Goal: Task Accomplishment & Management: Manage account settings

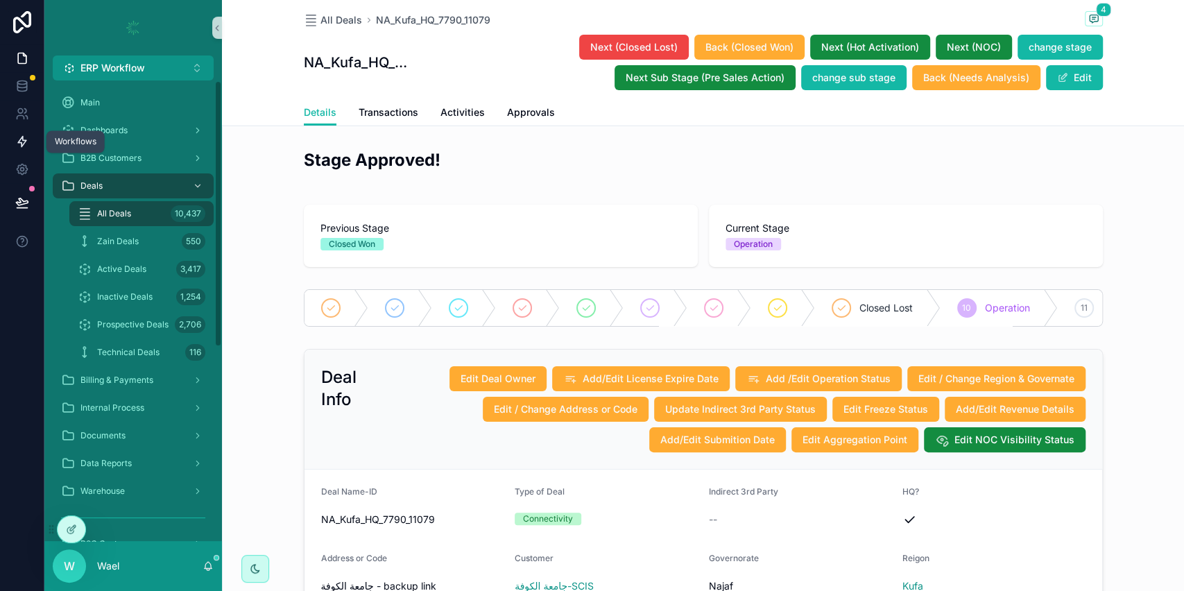
scroll to position [2940, 0]
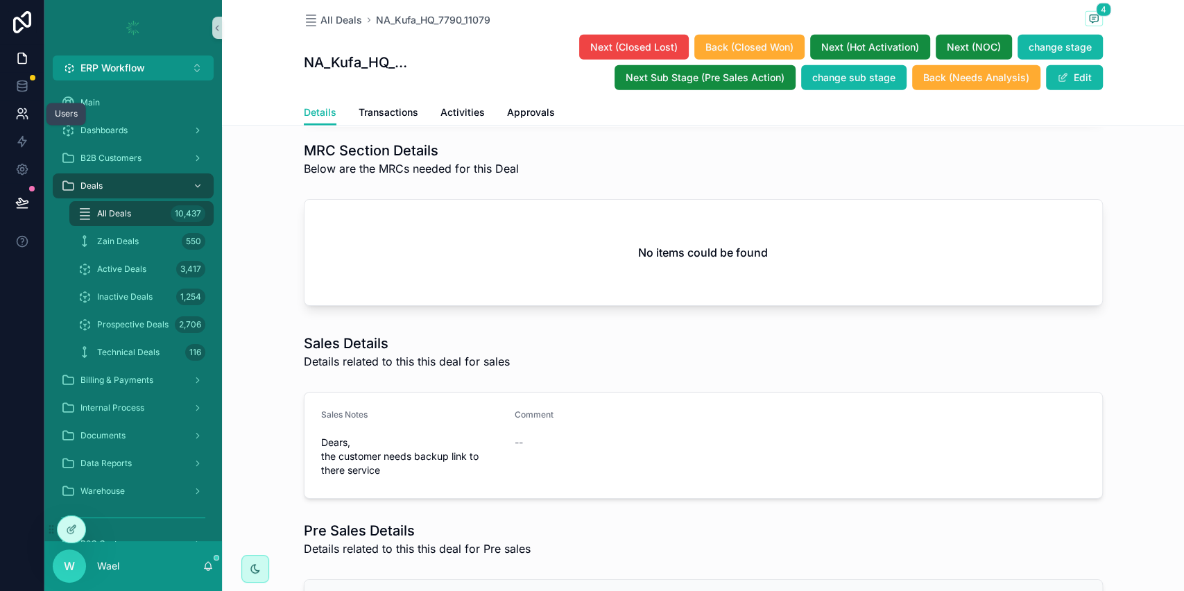
click at [26, 114] on icon at bounding box center [22, 114] width 14 height 14
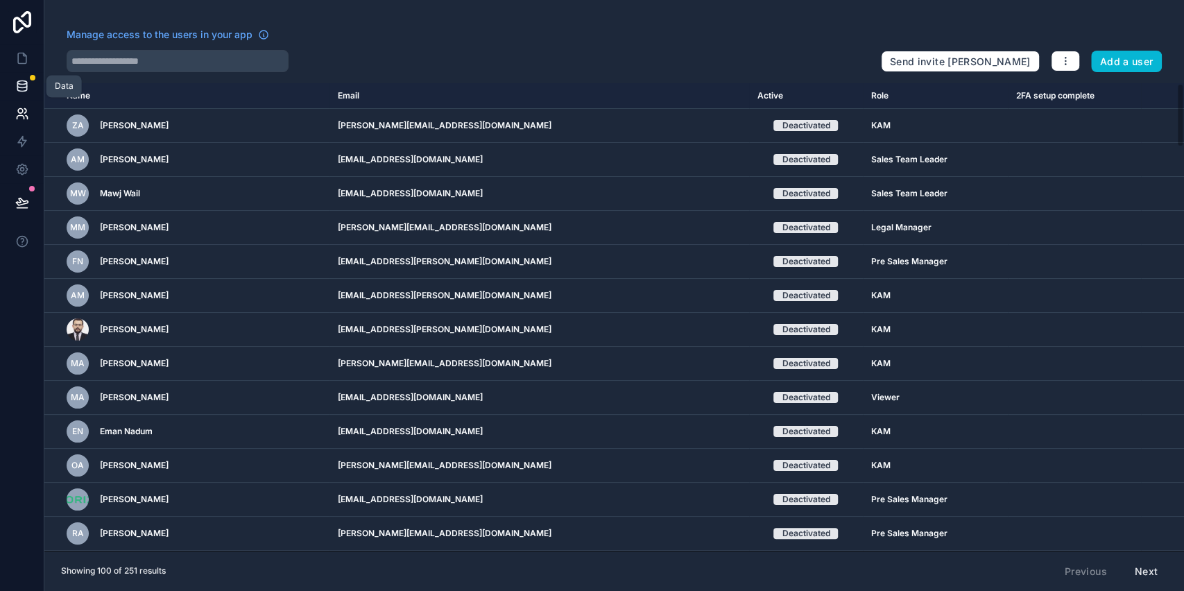
click at [31, 86] on link at bounding box center [22, 86] width 44 height 28
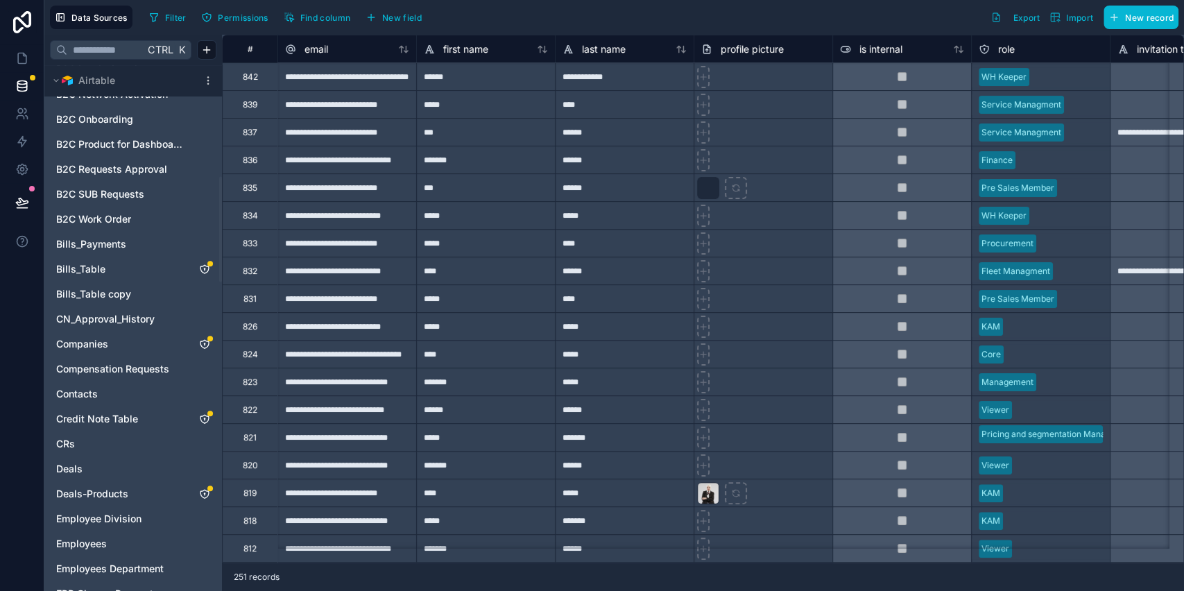
scroll to position [556, 0]
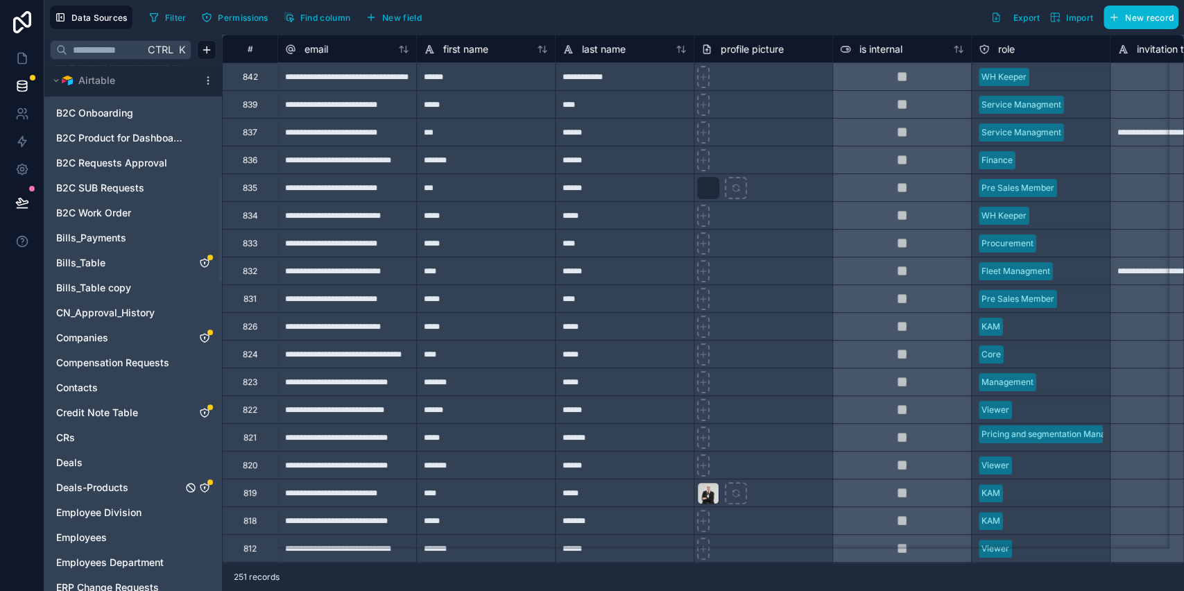
click at [135, 480] on link "Deals-Products" at bounding box center [119, 487] width 126 height 14
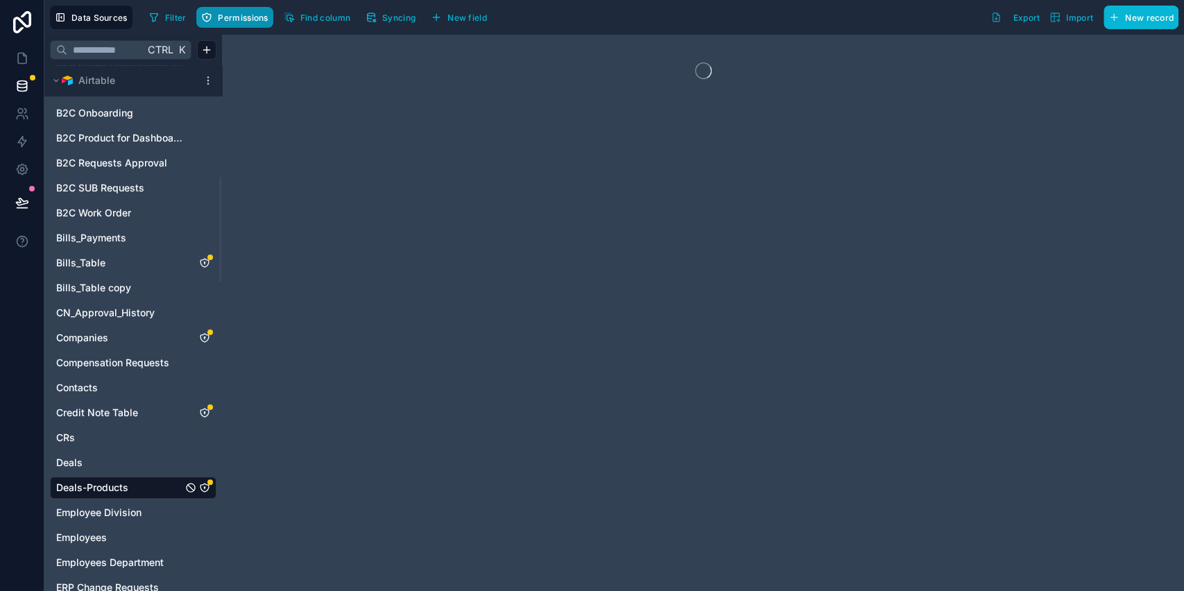
click at [257, 19] on span "Permissions" at bounding box center [243, 17] width 50 height 10
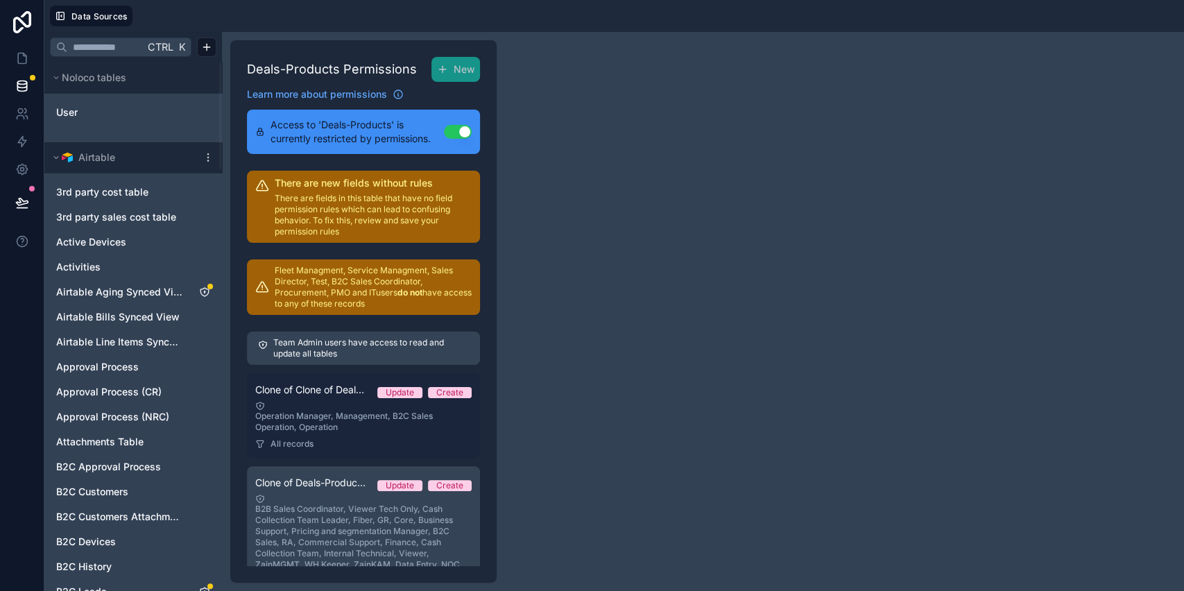
click at [345, 408] on div "Operation Manager, Management, B2C Sales Operation, Operation" at bounding box center [363, 417] width 216 height 32
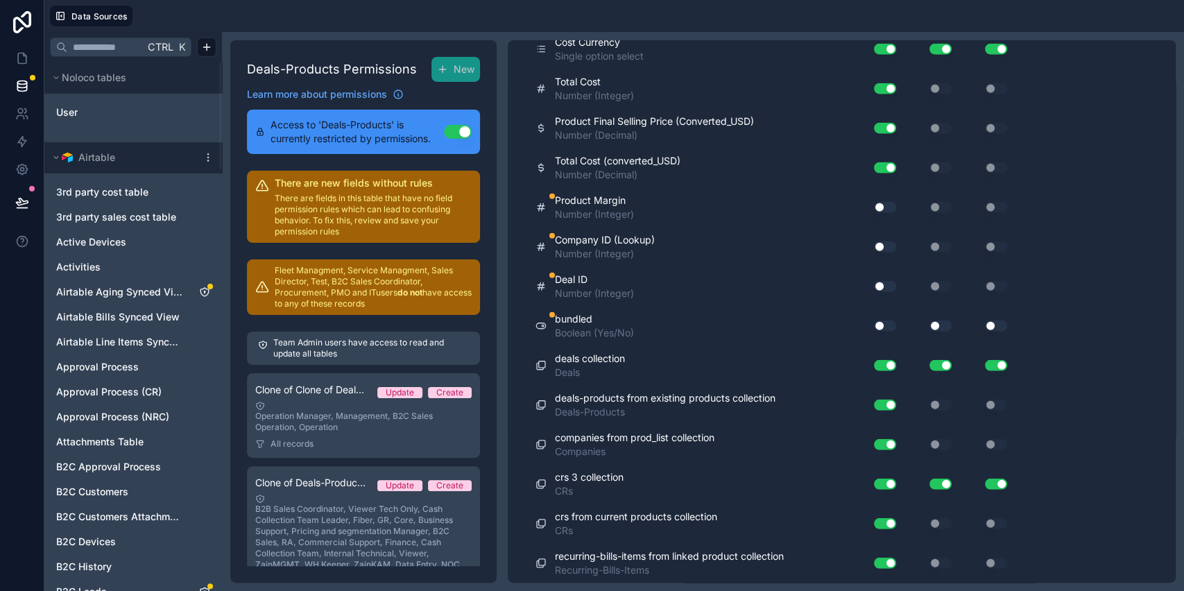
scroll to position [2416, 0]
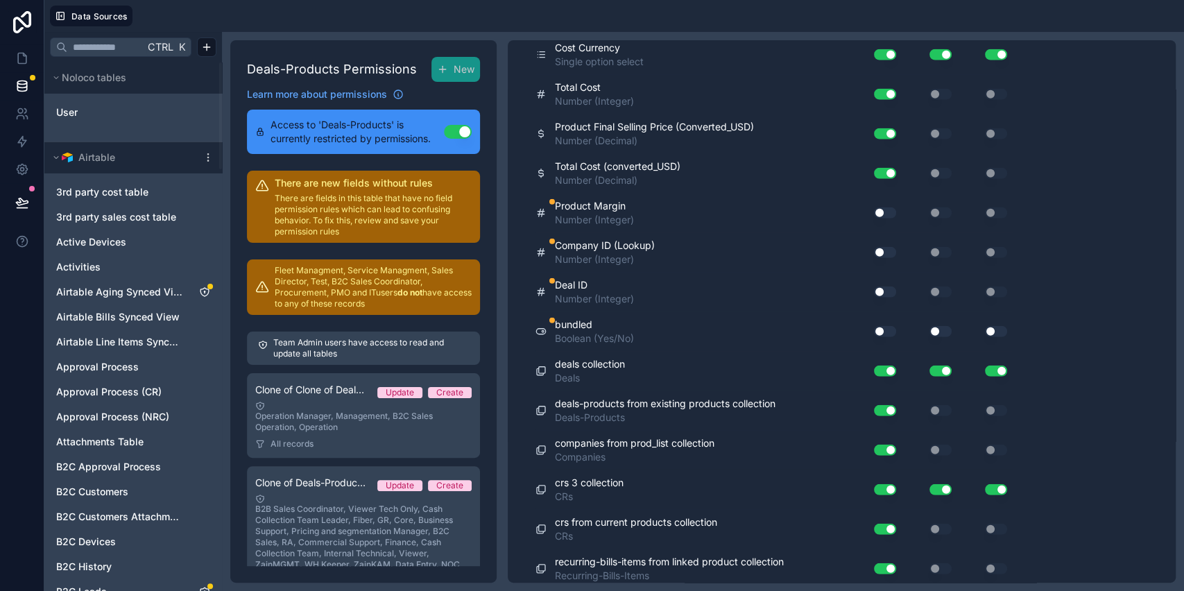
click at [887, 326] on button "Use setting" at bounding box center [885, 331] width 22 height 11
click at [935, 326] on button "Use setting" at bounding box center [940, 331] width 22 height 11
click at [993, 328] on button "Use setting" at bounding box center [996, 331] width 22 height 11
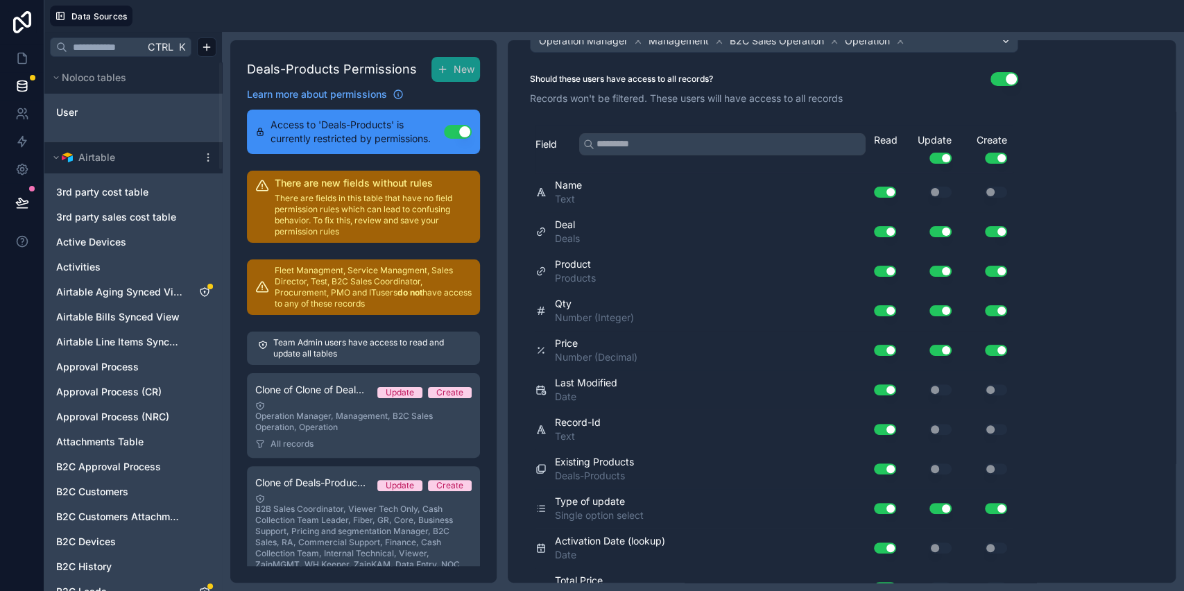
scroll to position [0, 0]
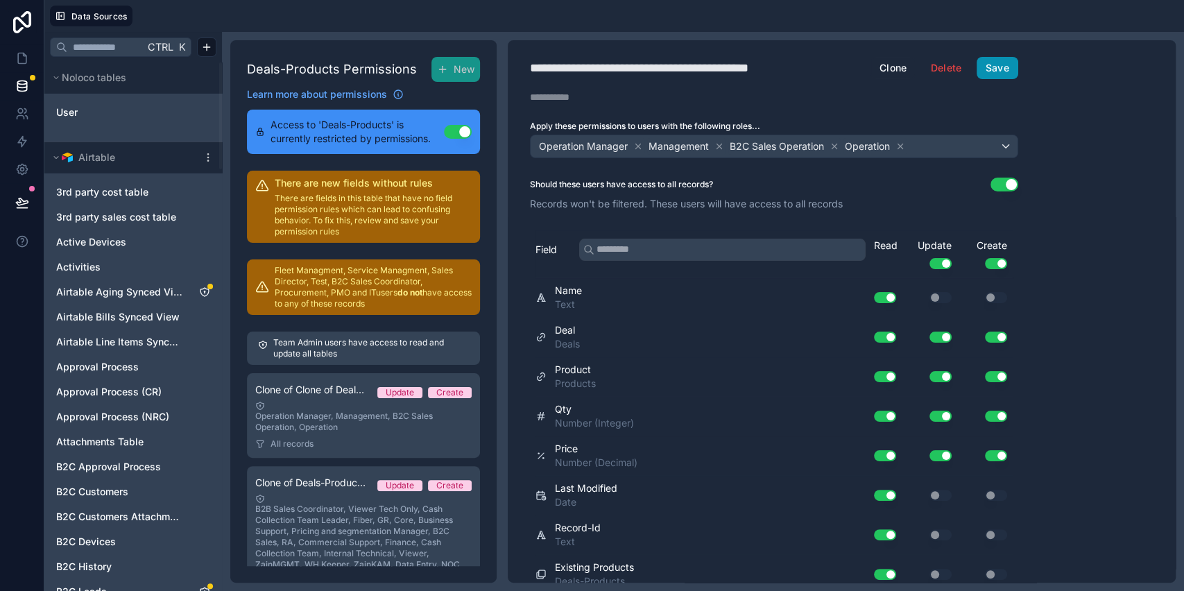
click at [1006, 67] on button "Save" at bounding box center [997, 68] width 42 height 22
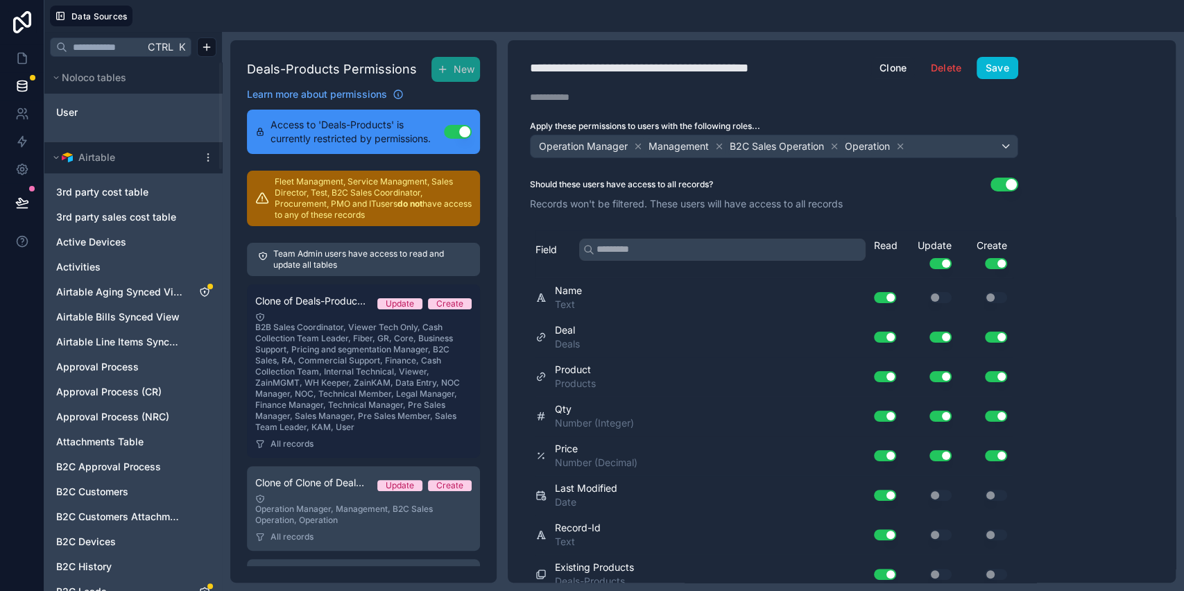
click at [371, 415] on div "B2B Sales Coordinator, Viewer Tech Only, Cash Collection Team Leader, Fiber, GR…" at bounding box center [363, 372] width 216 height 121
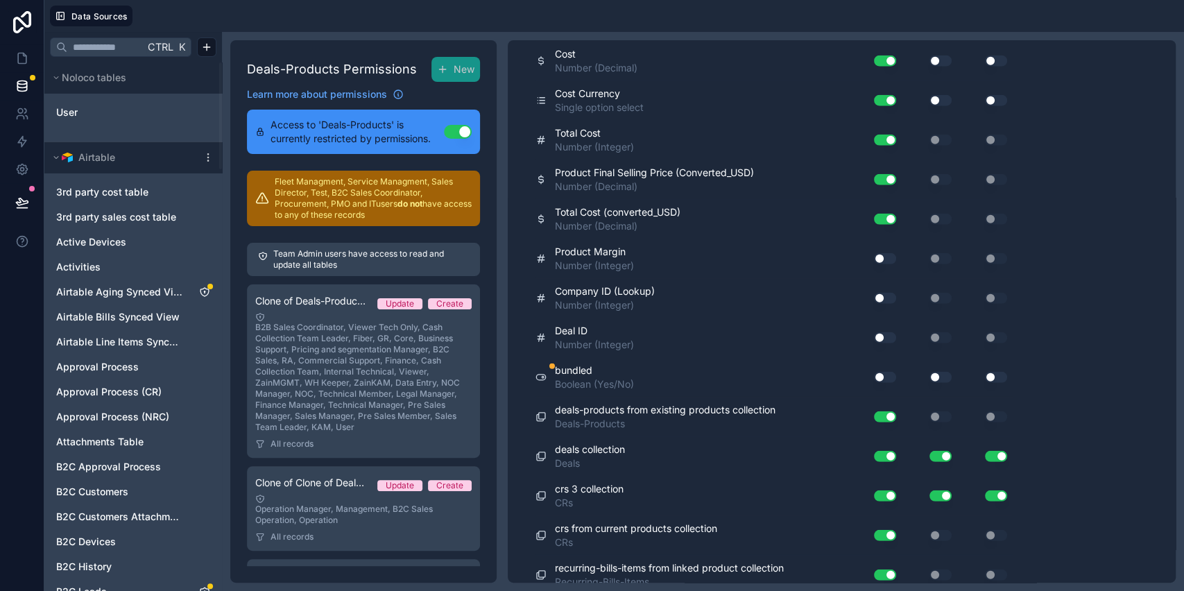
scroll to position [2622, 0]
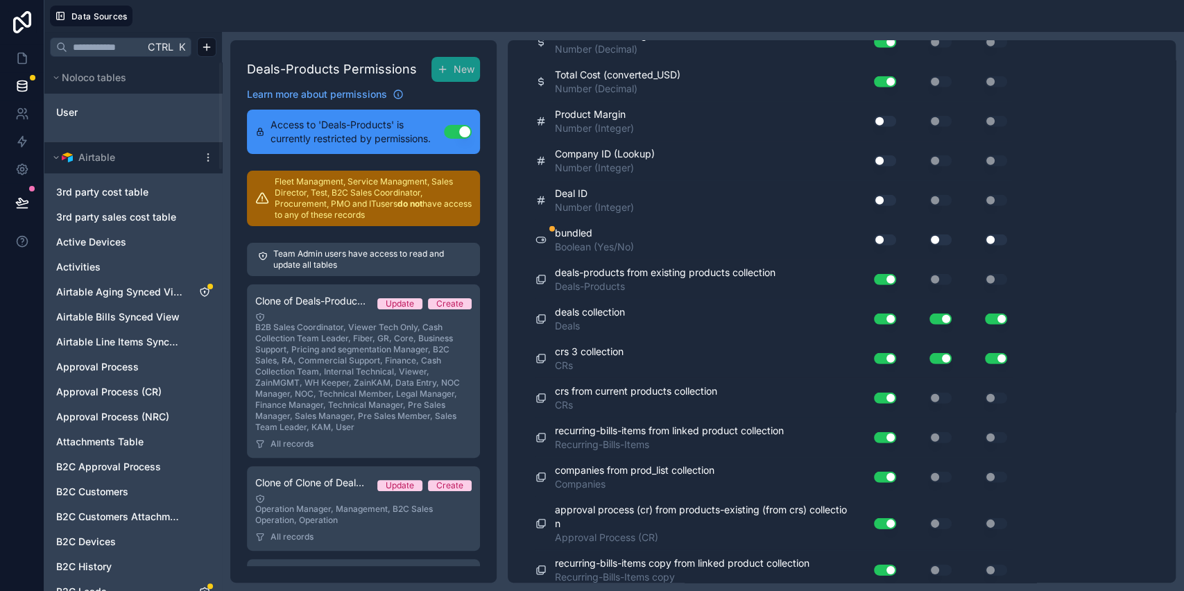
click at [892, 234] on button "Use setting" at bounding box center [885, 239] width 22 height 11
click at [943, 235] on button "Use setting" at bounding box center [940, 239] width 22 height 11
click at [993, 234] on button "Use setting" at bounding box center [996, 239] width 22 height 11
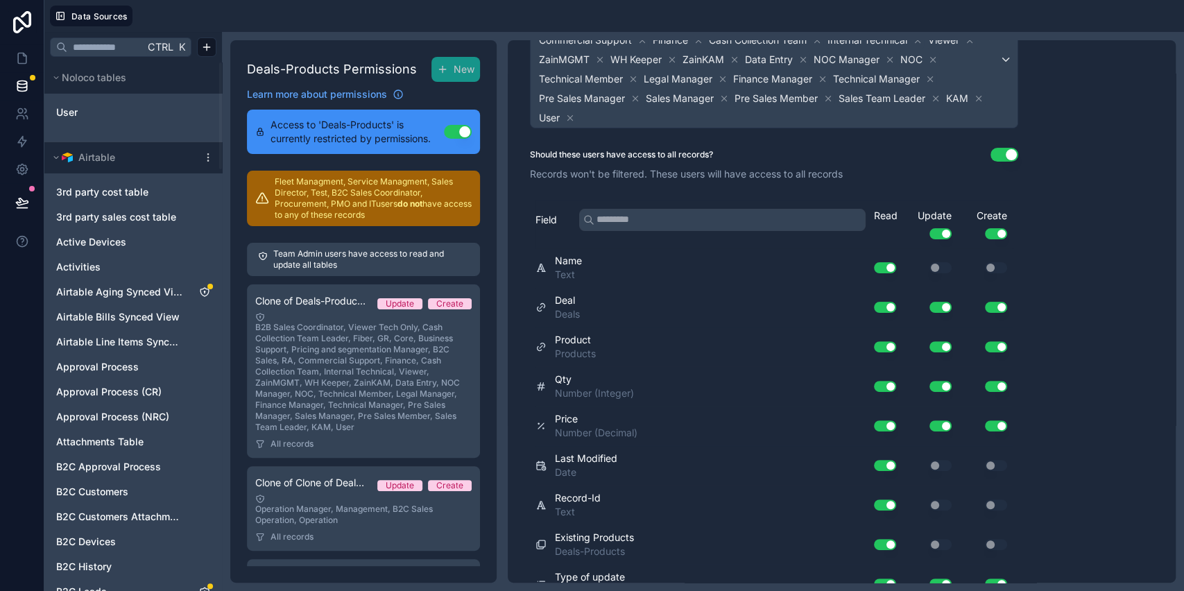
scroll to position [0, 0]
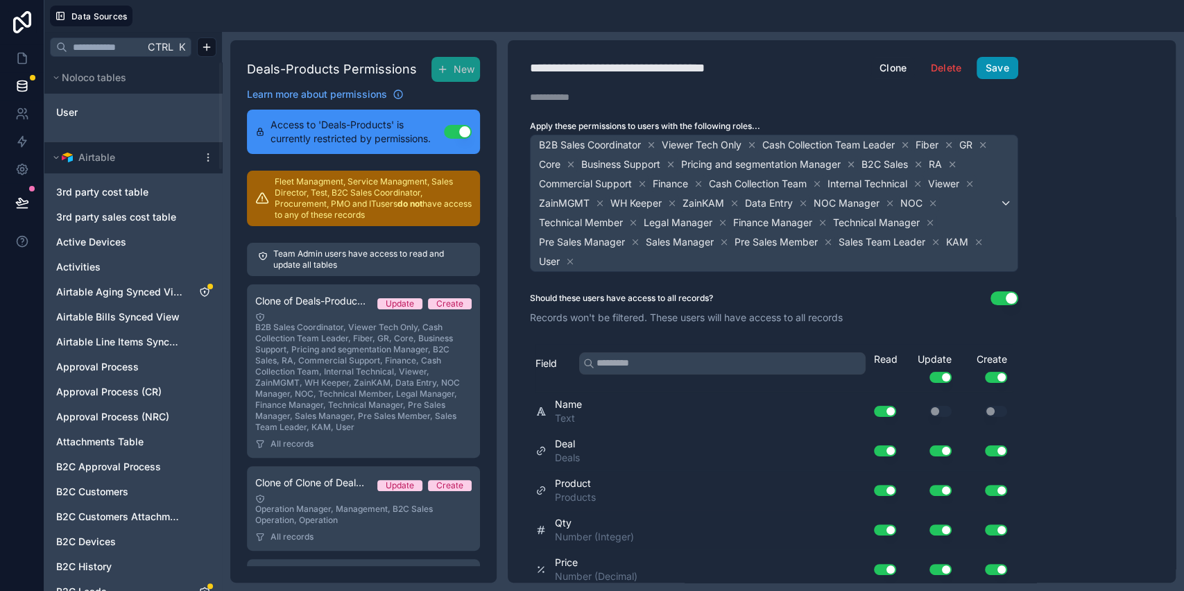
click at [1016, 60] on button "Save" at bounding box center [997, 68] width 42 height 22
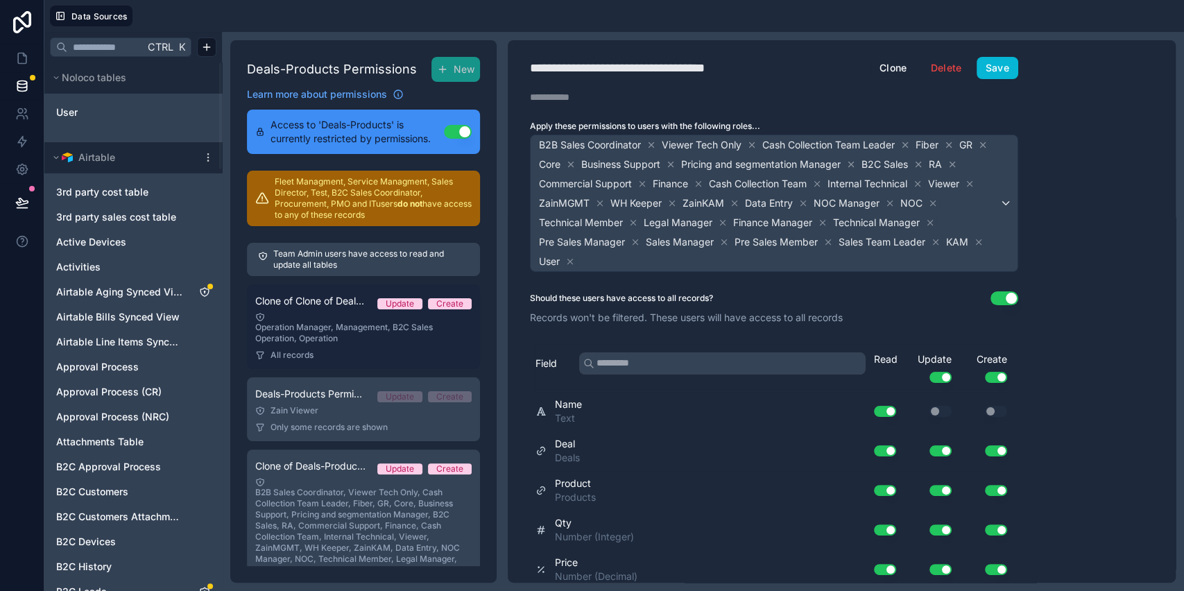
click at [361, 349] on div "All records" at bounding box center [363, 354] width 216 height 11
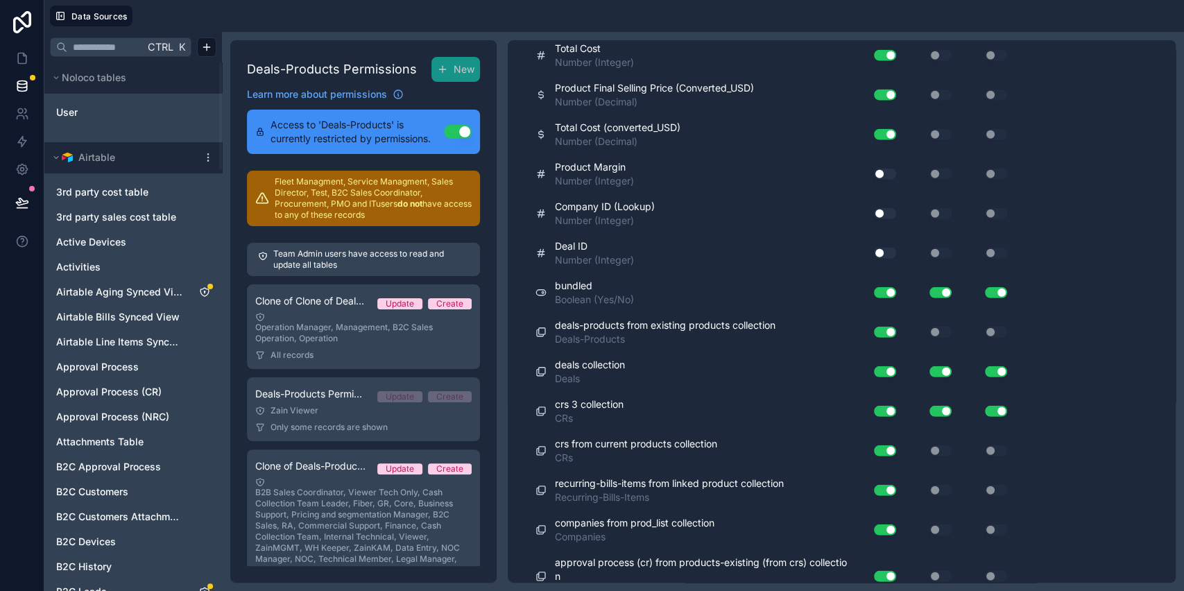
scroll to position [2507, 0]
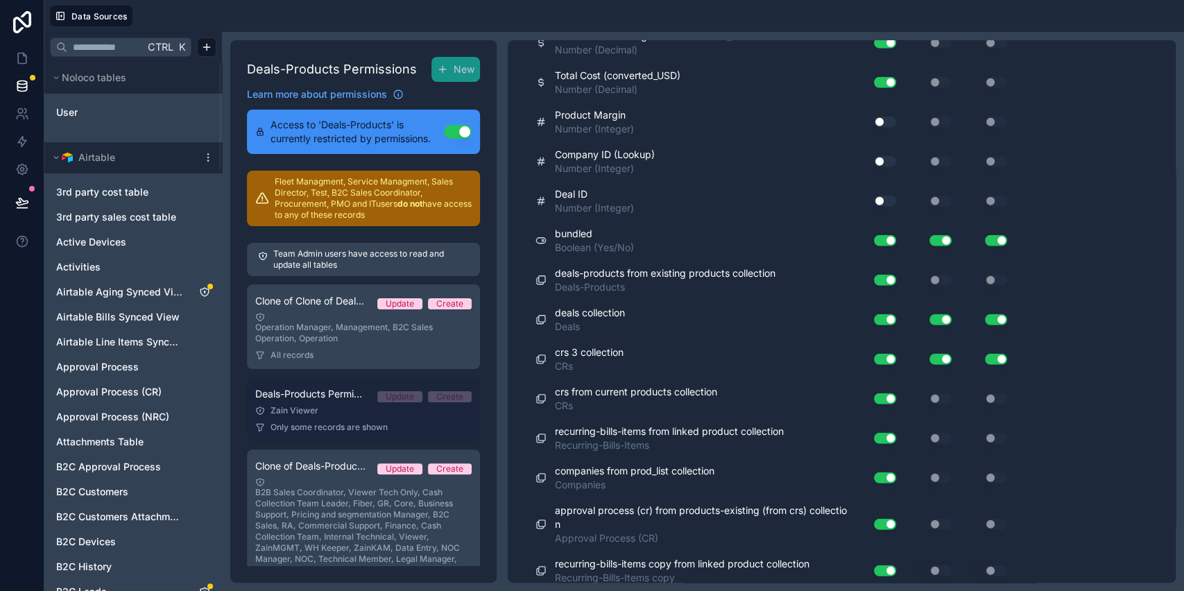
click at [342, 419] on link "Deals-Products Permission 3 Update Create Zain Viewer Only some records are sho…" at bounding box center [363, 409] width 233 height 64
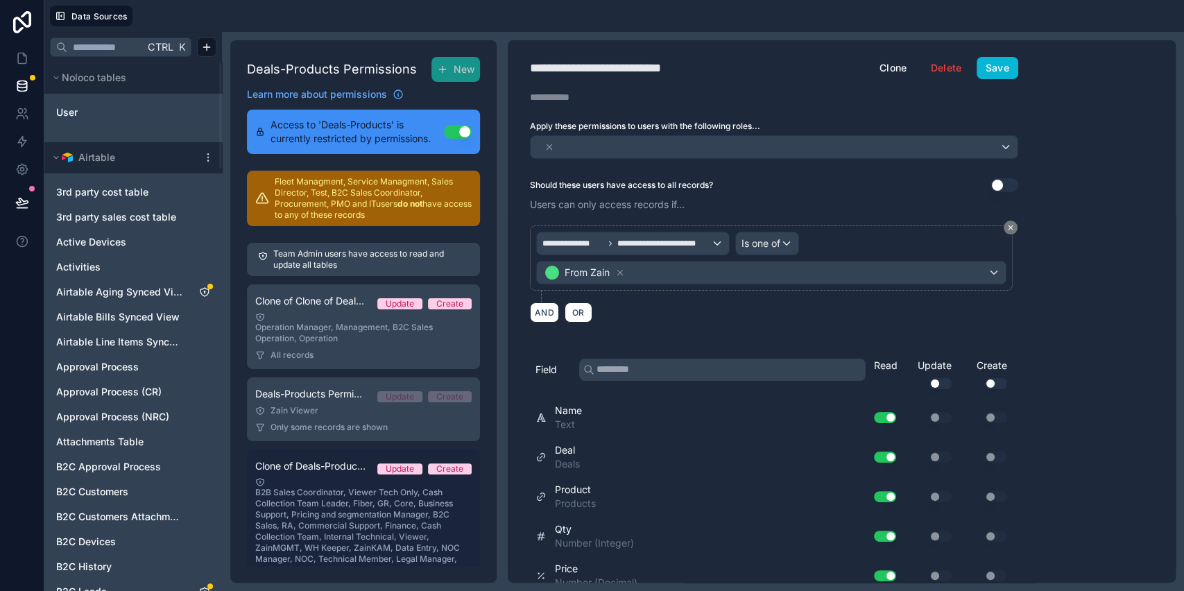
scroll to position [64, 0]
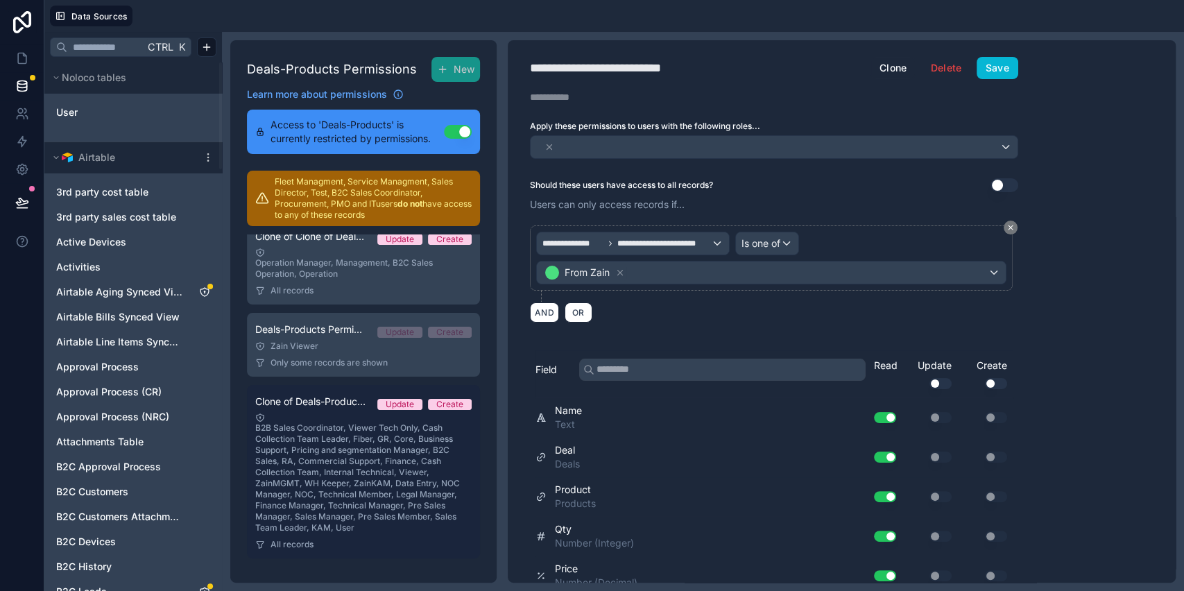
click at [344, 480] on div "B2B Sales Coordinator, Viewer Tech Only, Cash Collection Team Leader, Fiber, GR…" at bounding box center [363, 473] width 216 height 121
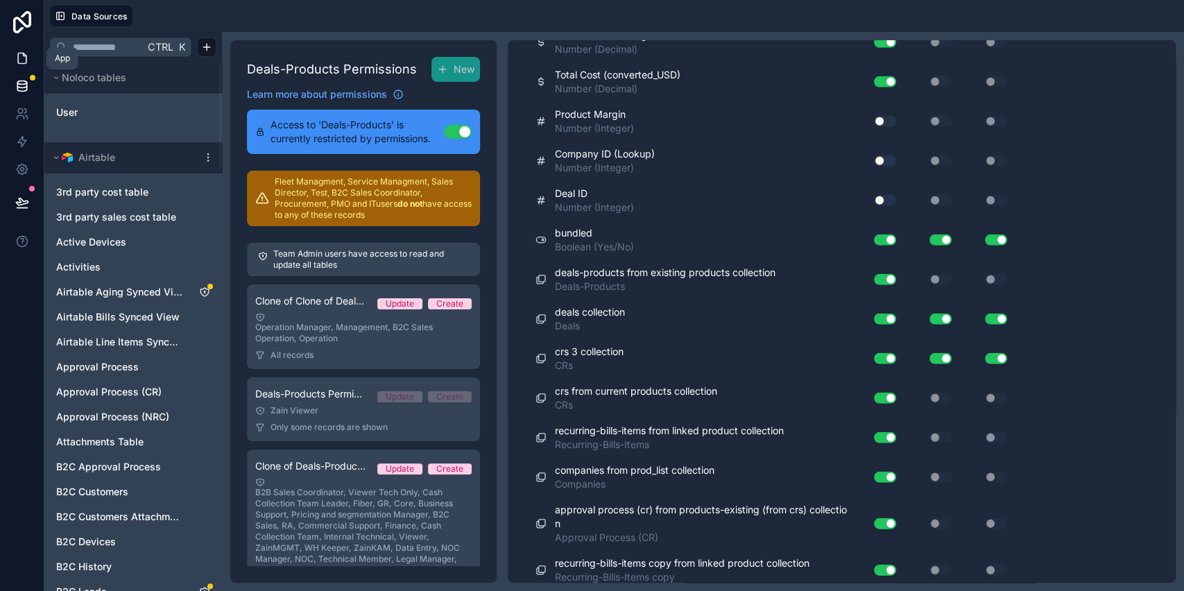
click at [16, 62] on icon at bounding box center [22, 58] width 14 height 14
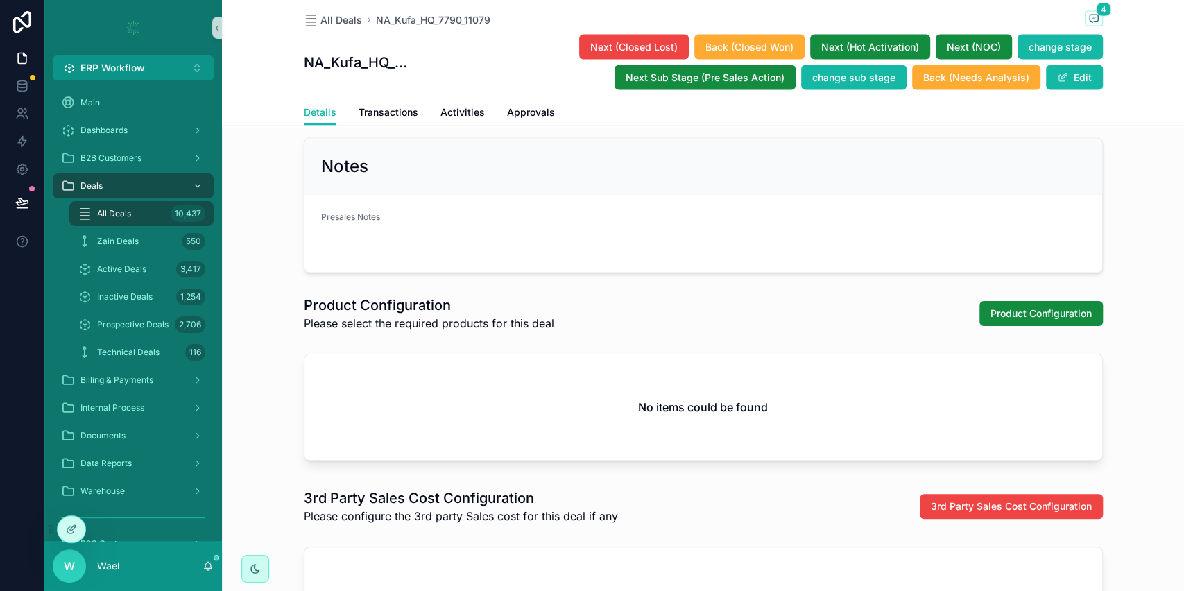
scroll to position [1909, 0]
click at [132, 208] on div "All Deals 10,437" at bounding box center [142, 213] width 128 height 22
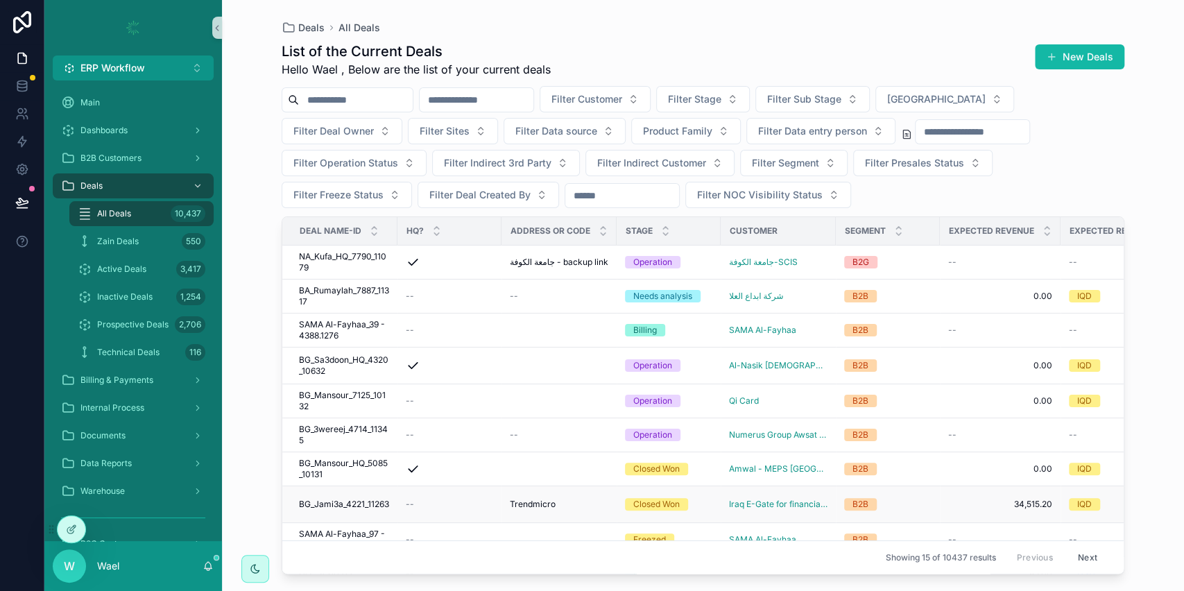
scroll to position [250, 0]
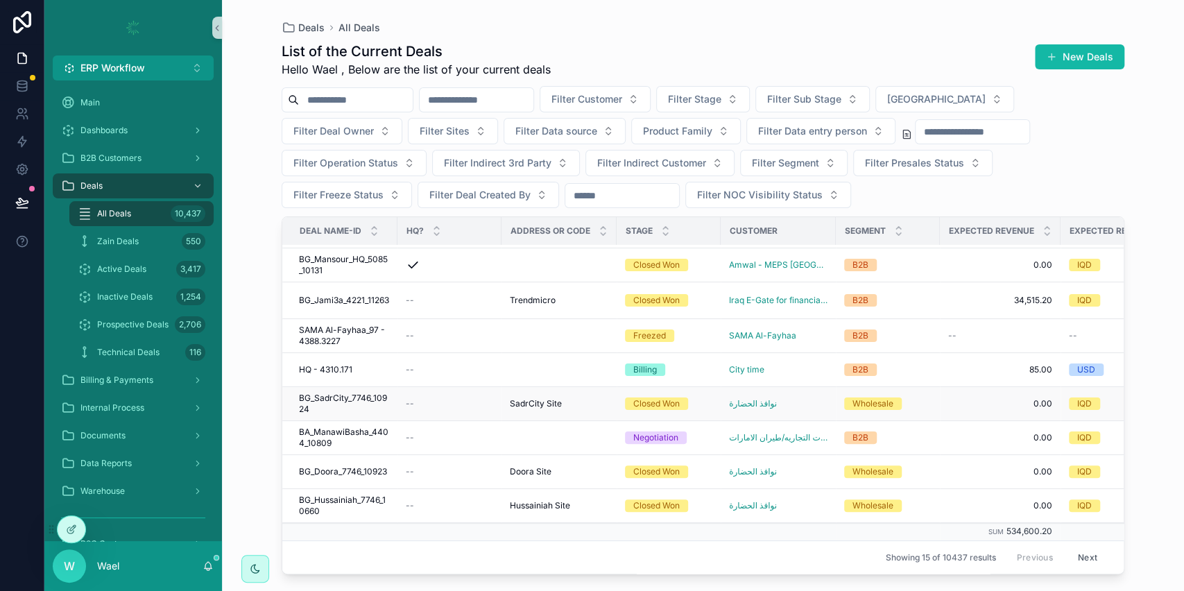
click at [355, 392] on span "BG_SadrCity_7746_10924" at bounding box center [344, 403] width 90 height 22
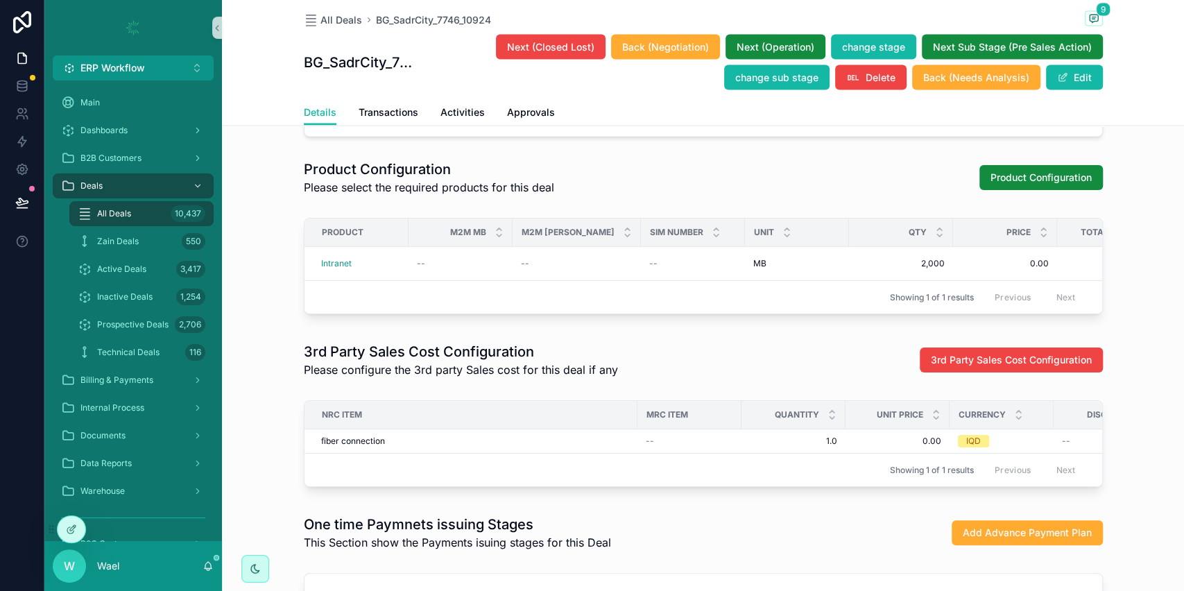
scroll to position [2081, 0]
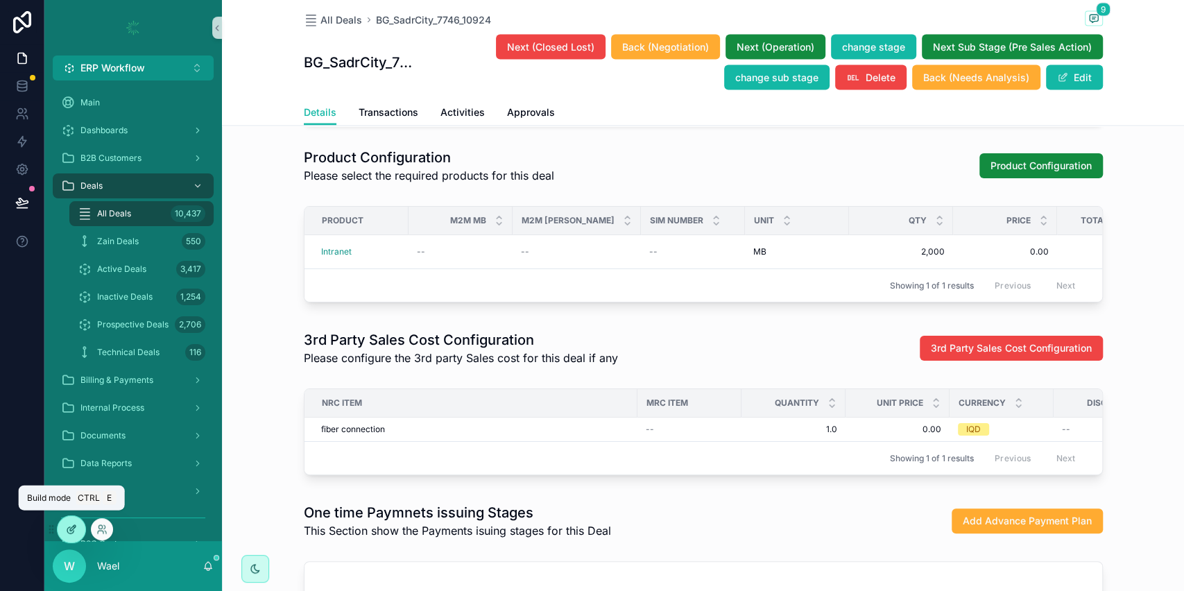
click at [76, 527] on icon at bounding box center [71, 528] width 11 height 11
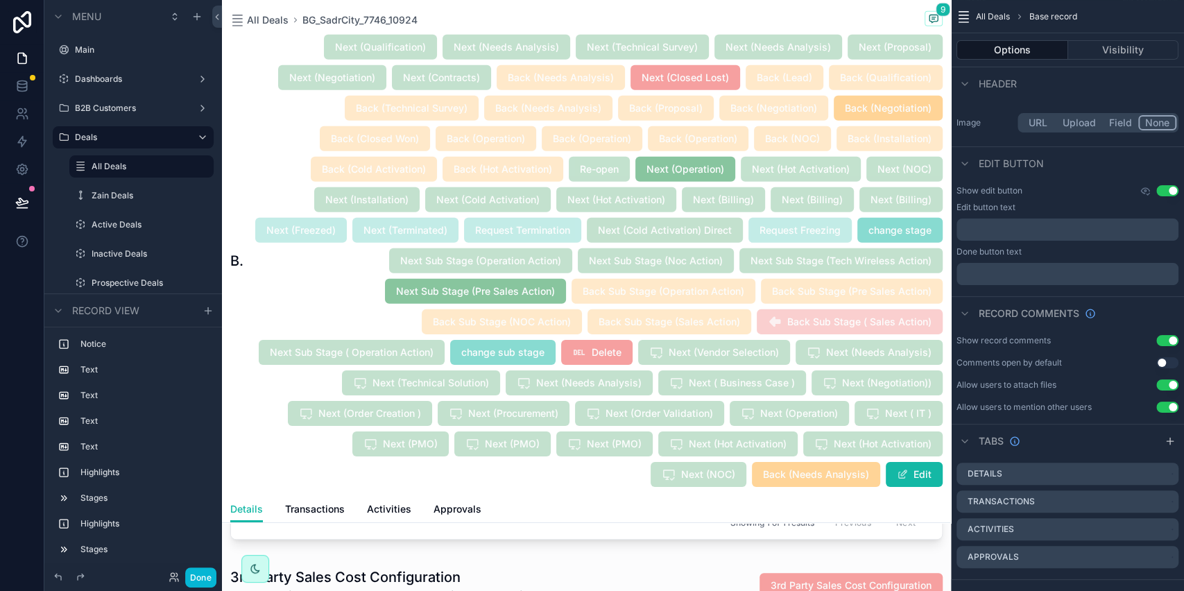
scroll to position [2795, 0]
click at [715, 548] on div "scrollable content" at bounding box center [586, 494] width 729 height 113
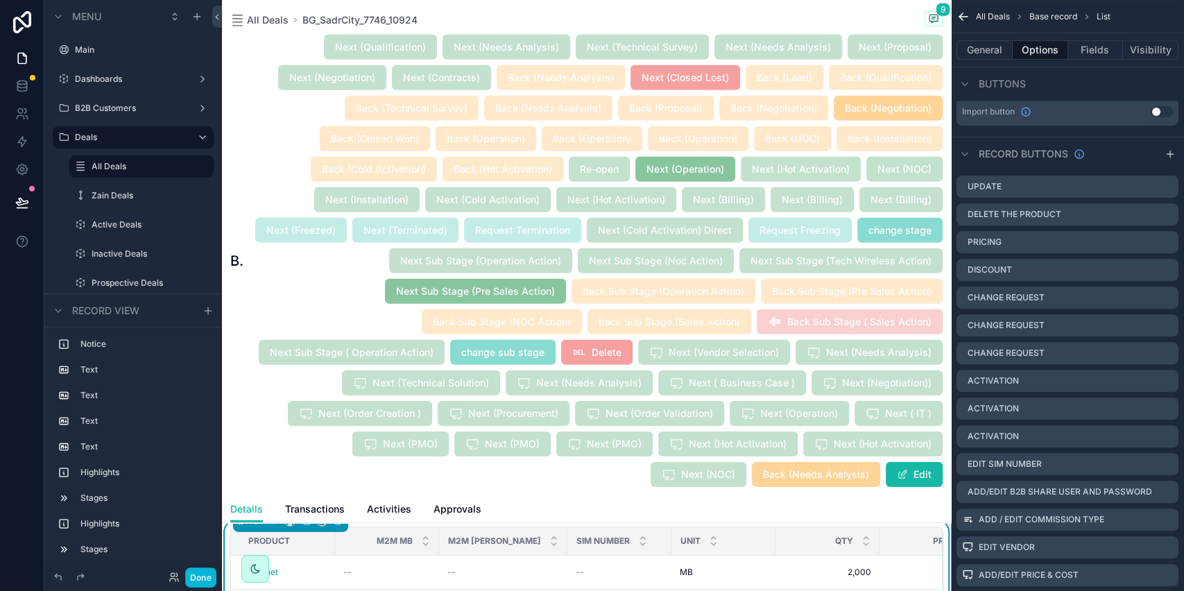
scroll to position [2712, 0]
click at [566, 510] on div "scrollable content" at bounding box center [586, 486] width 729 height 47
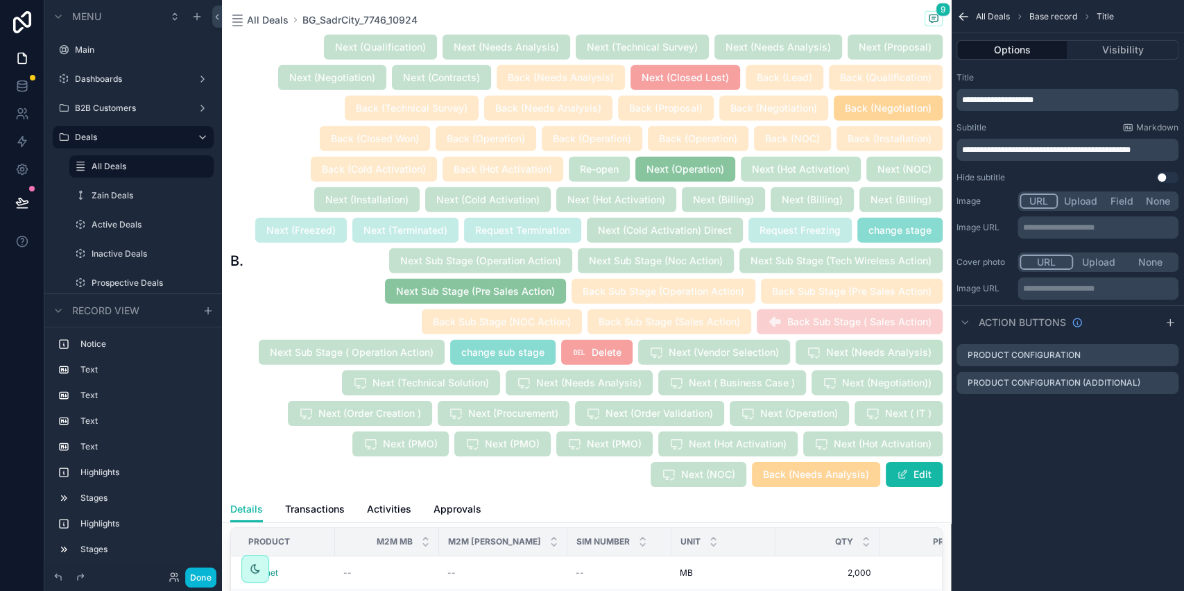
scroll to position [0, 0]
click at [1165, 355] on icon "scrollable content" at bounding box center [1166, 354] width 11 height 11
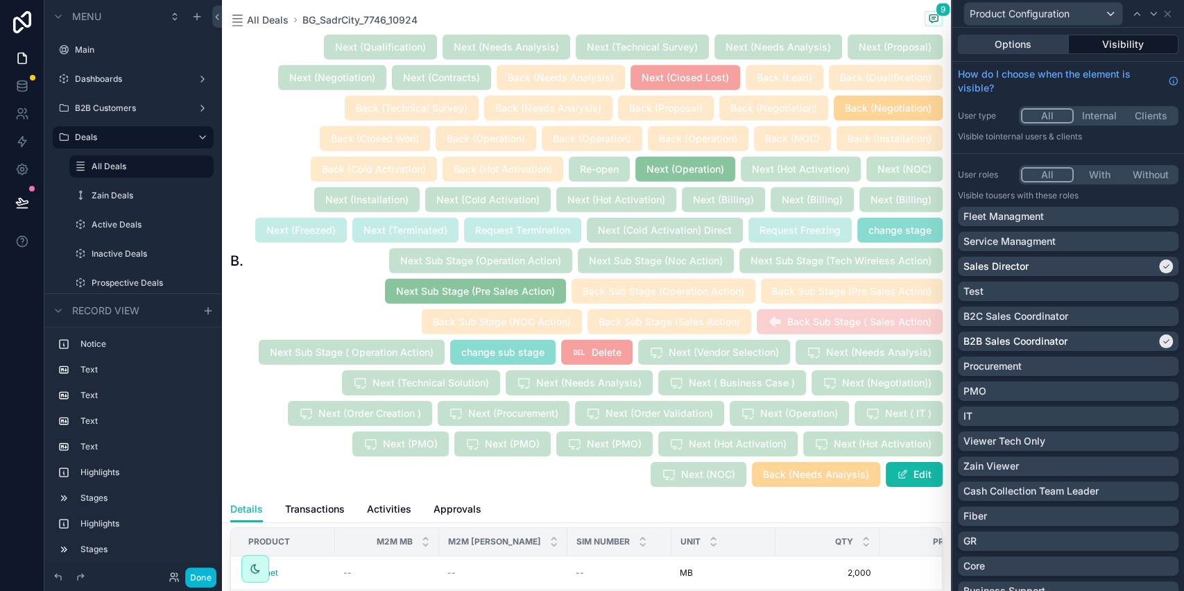
click at [1029, 46] on button "Options" at bounding box center [1013, 44] width 111 height 19
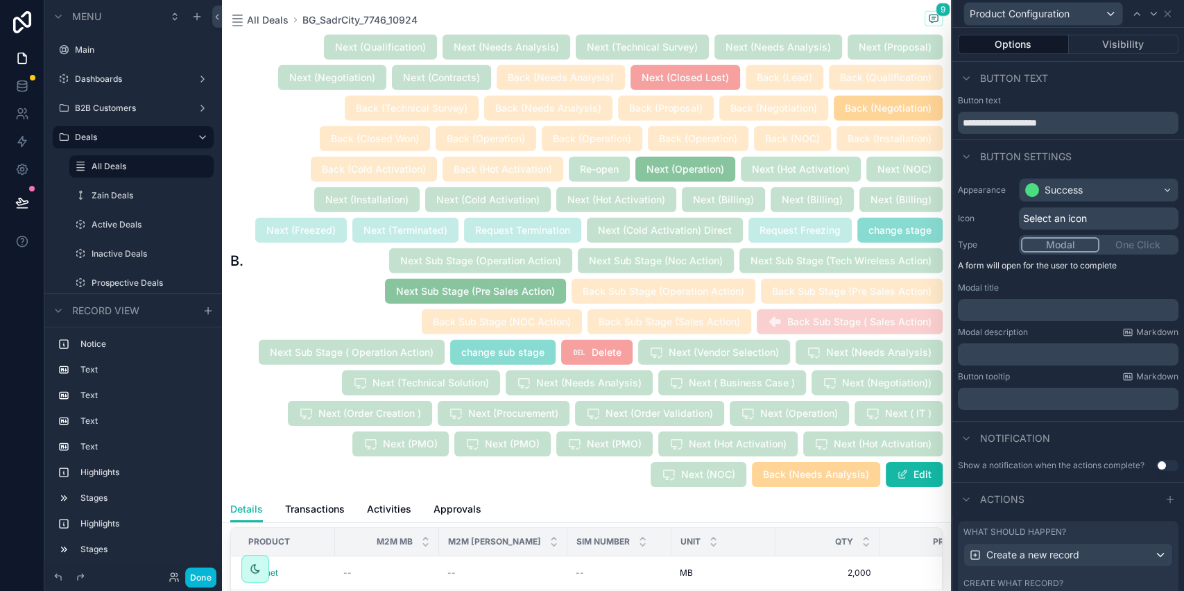
scroll to position [105, 0]
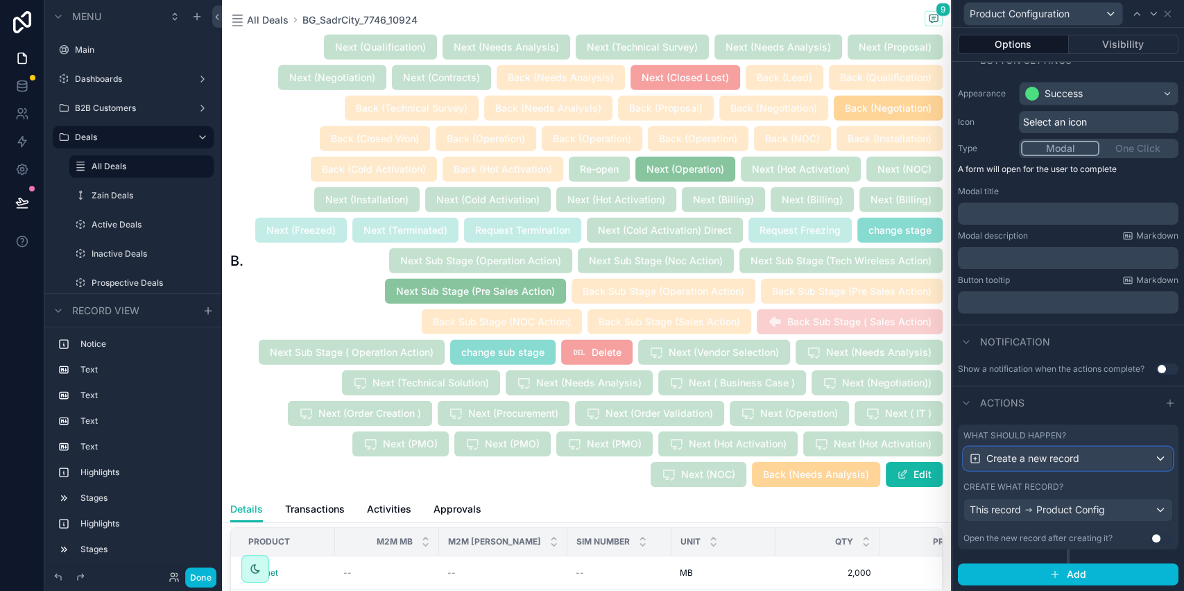
click at [1026, 465] on span "Create a new record" at bounding box center [1032, 458] width 93 height 14
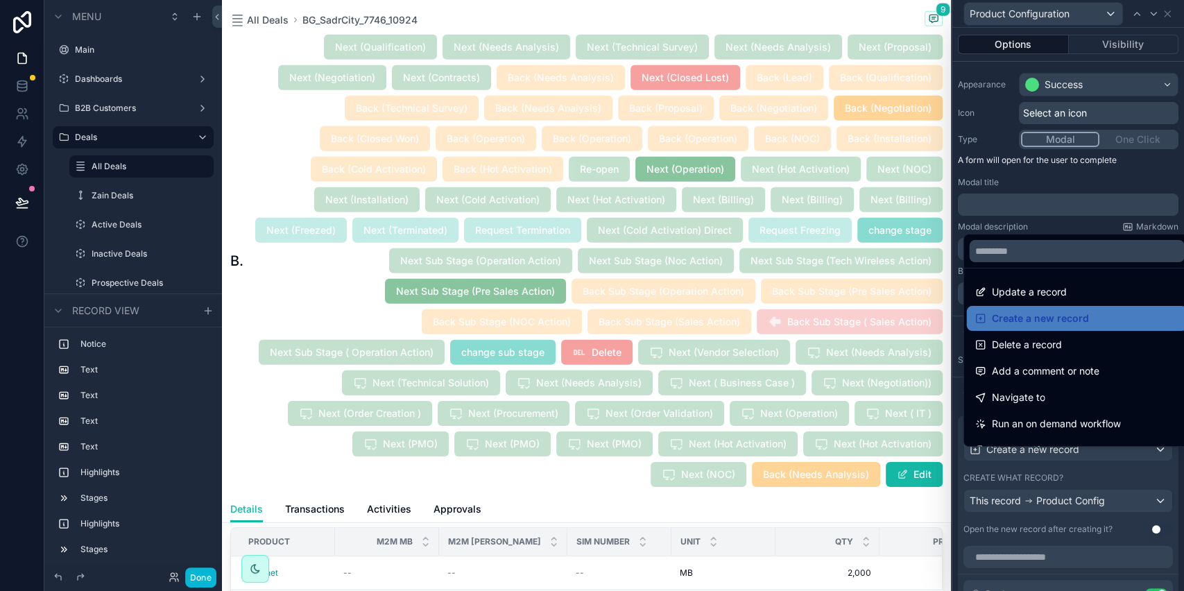
click at [1026, 465] on div at bounding box center [1068, 295] width 232 height 591
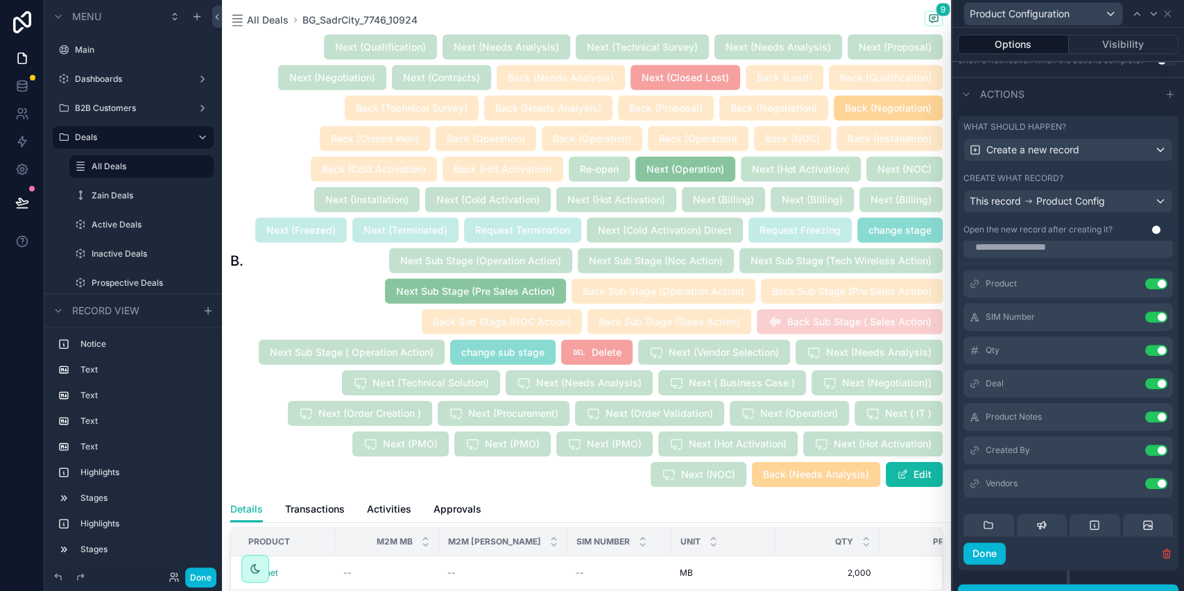
scroll to position [7, 0]
click at [1123, 293] on icon at bounding box center [1128, 287] width 11 height 11
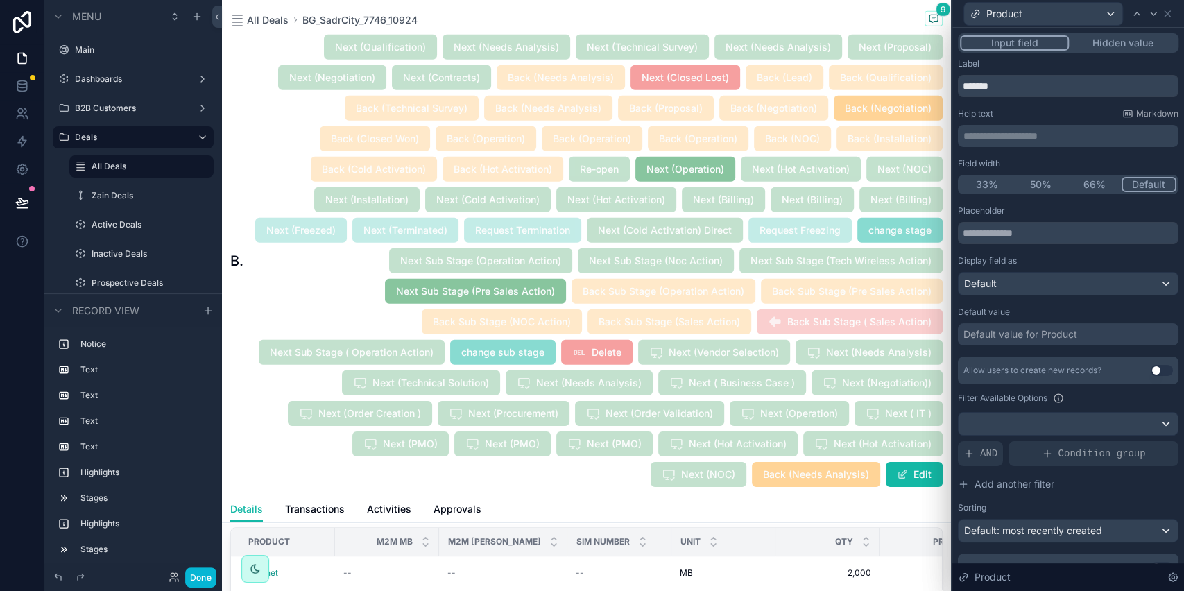
scroll to position [61, 0]
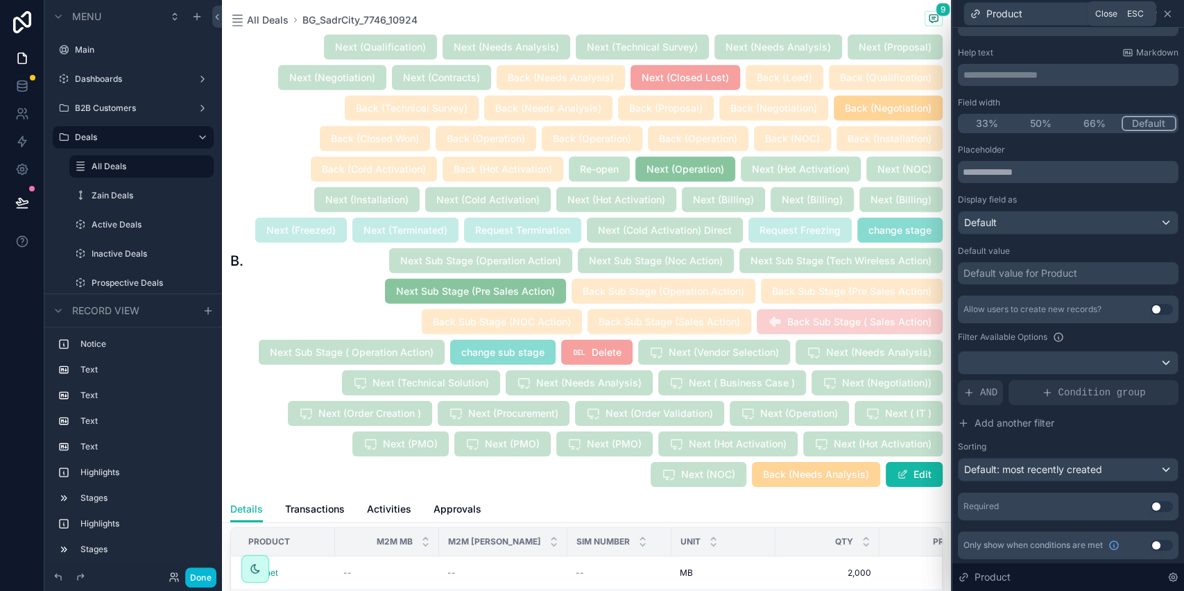
click at [1168, 19] on icon at bounding box center [1166, 13] width 11 height 11
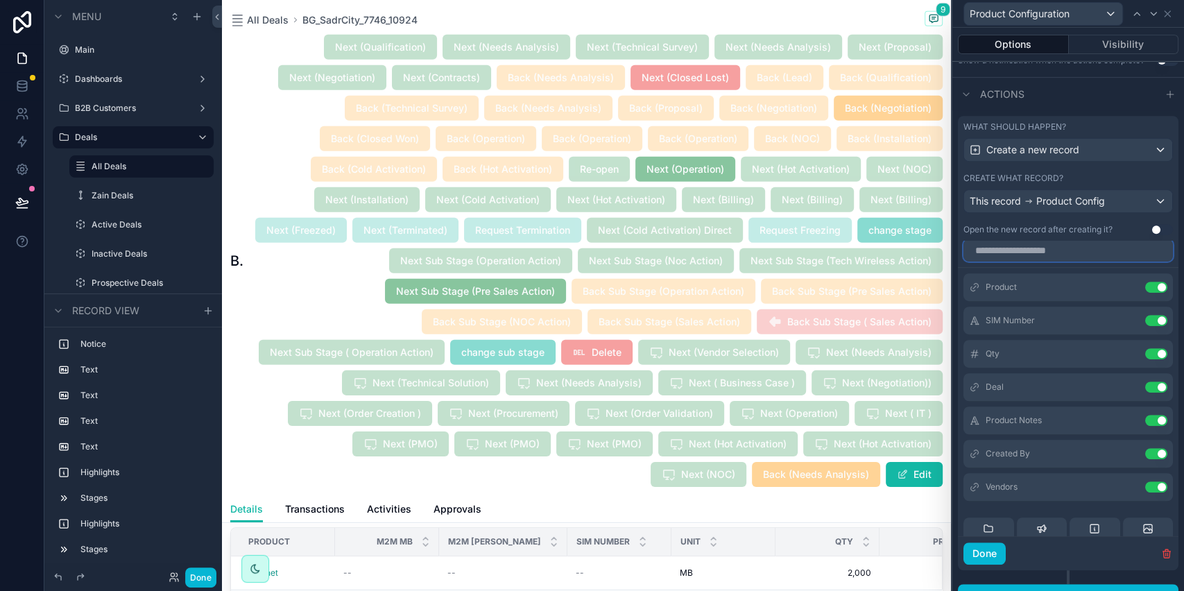
click at [1025, 256] on input "text" at bounding box center [1067, 250] width 209 height 22
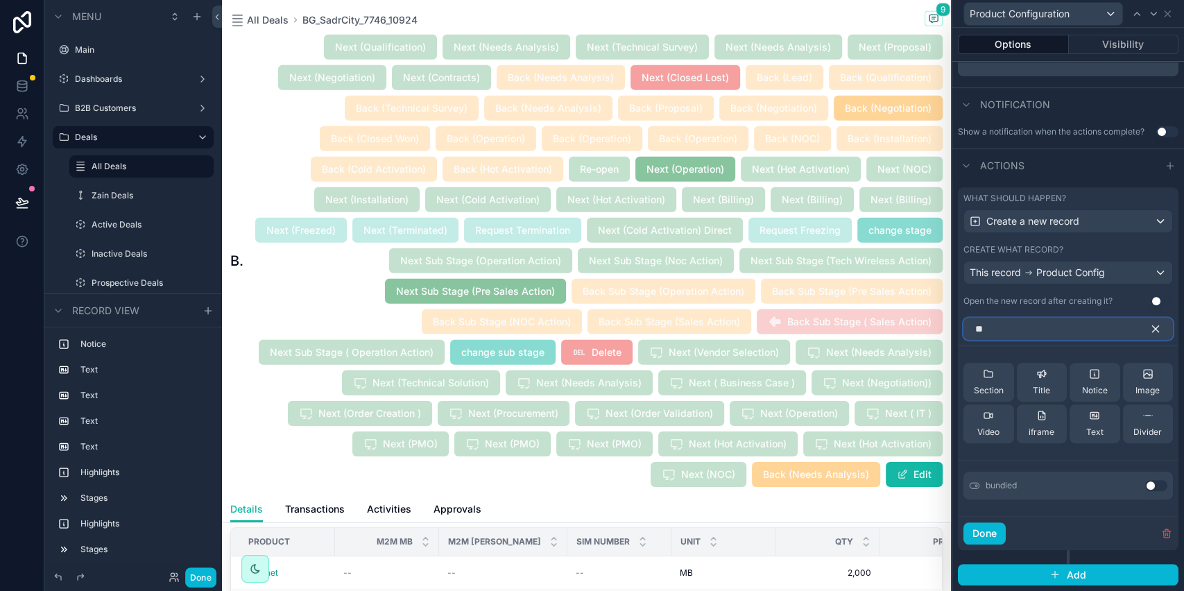
scroll to position [343, 0]
type input "***"
click at [1145, 480] on button "Use setting" at bounding box center [1156, 485] width 22 height 11
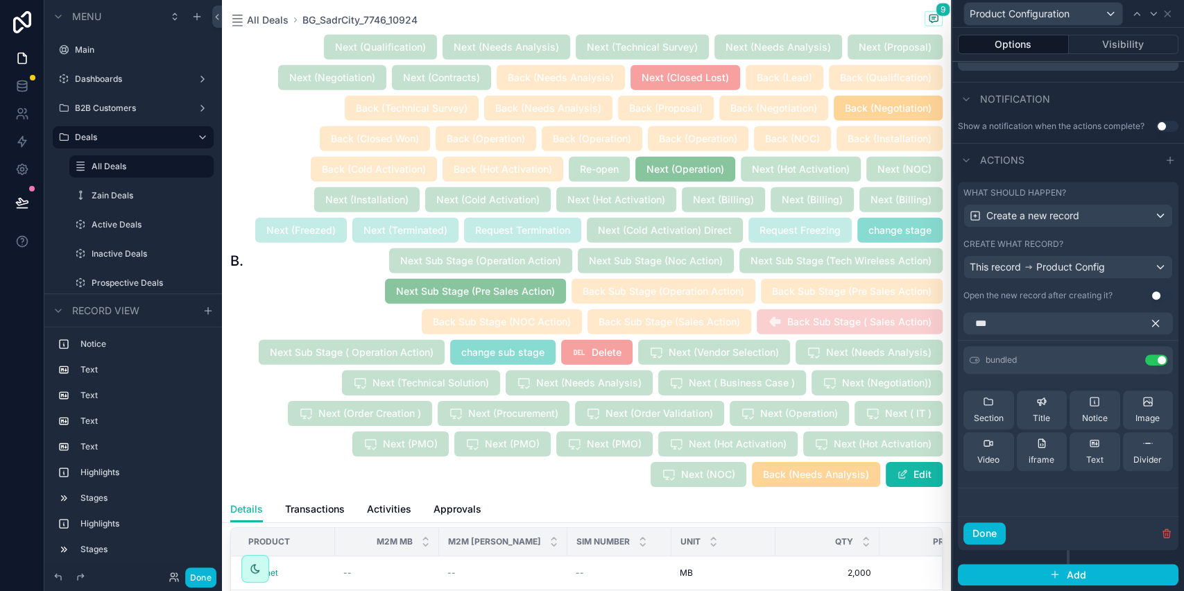
click at [1149, 327] on icon "button" at bounding box center [1155, 323] width 12 height 12
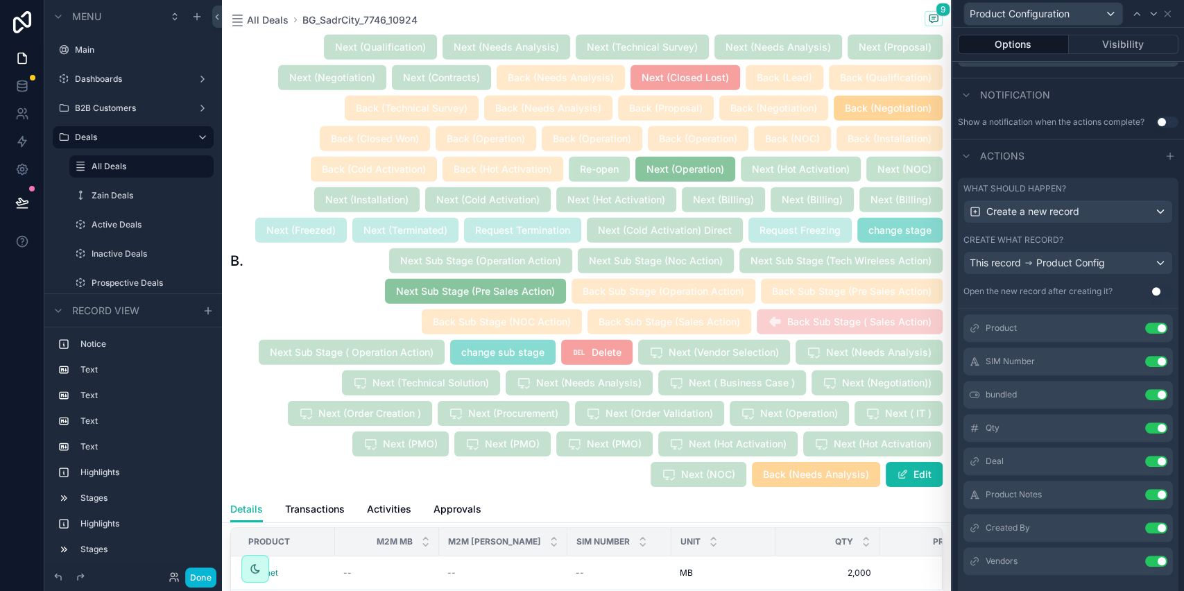
scroll to position [0, 0]
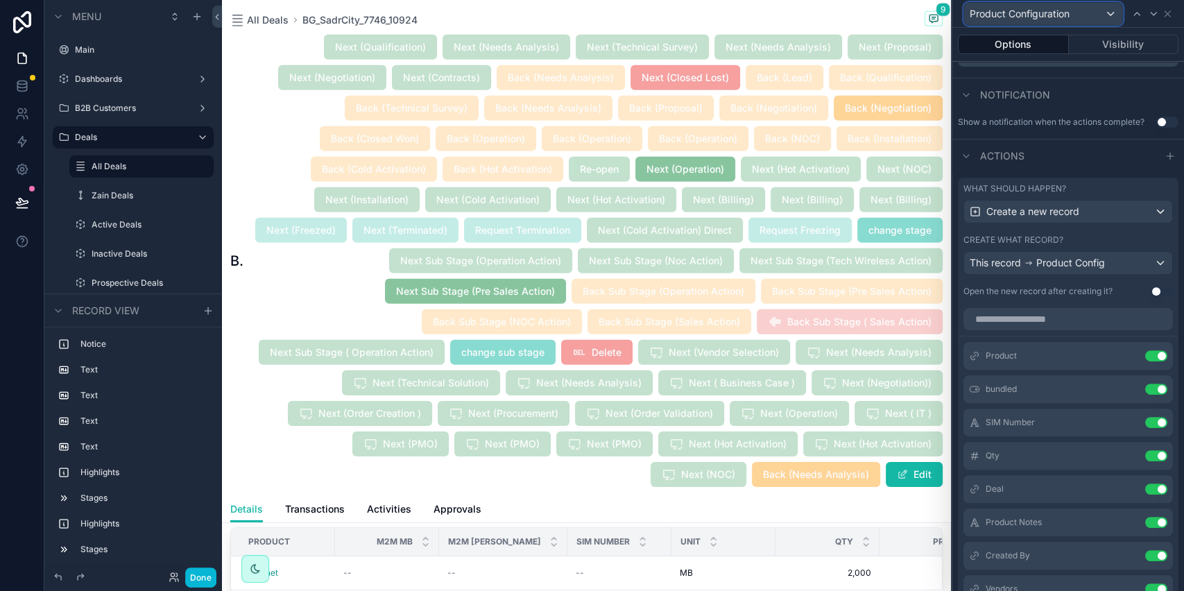
click at [1091, 19] on div "Product Configuration" at bounding box center [1043, 14] width 158 height 22
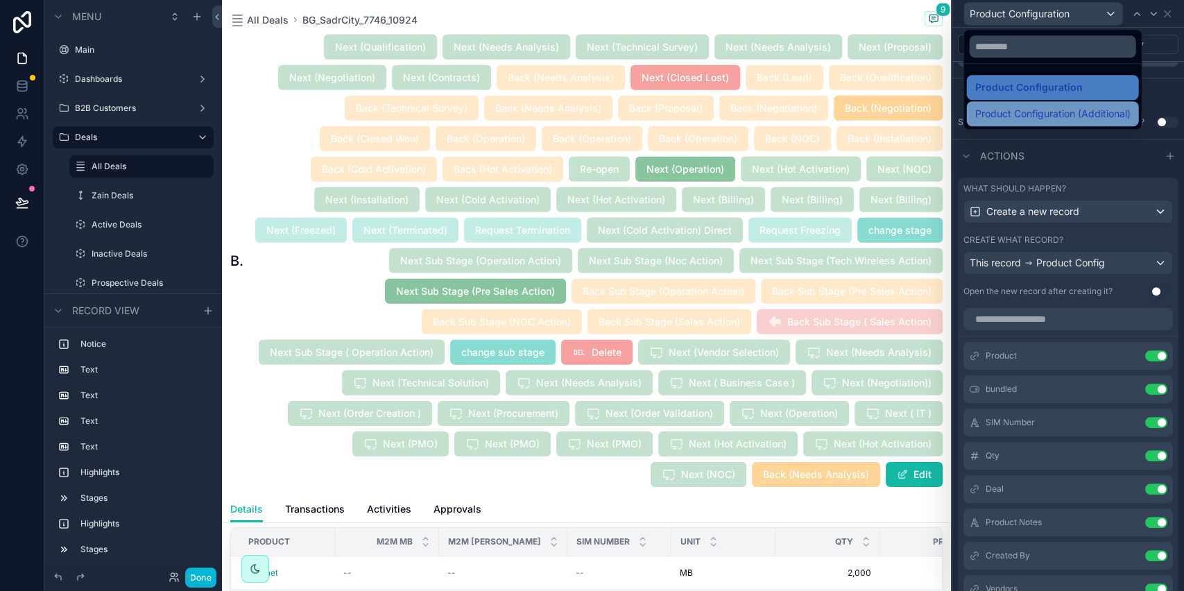
click at [1068, 114] on span "Product Configuration (Additional)" at bounding box center [1051, 113] width 155 height 17
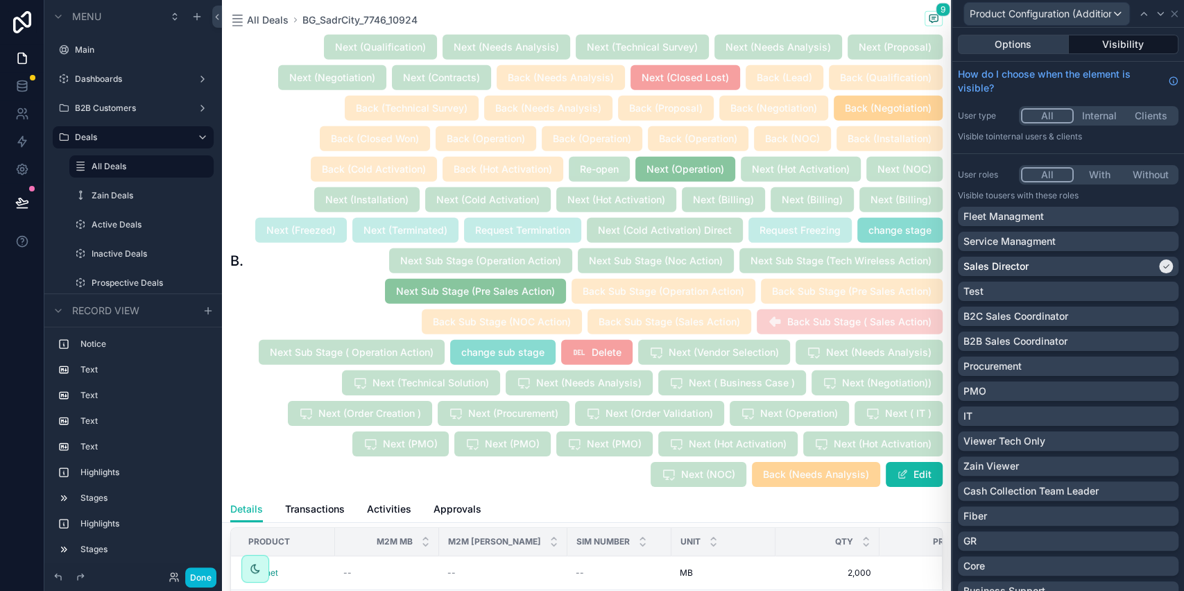
click at [1001, 47] on button "Options" at bounding box center [1013, 44] width 111 height 19
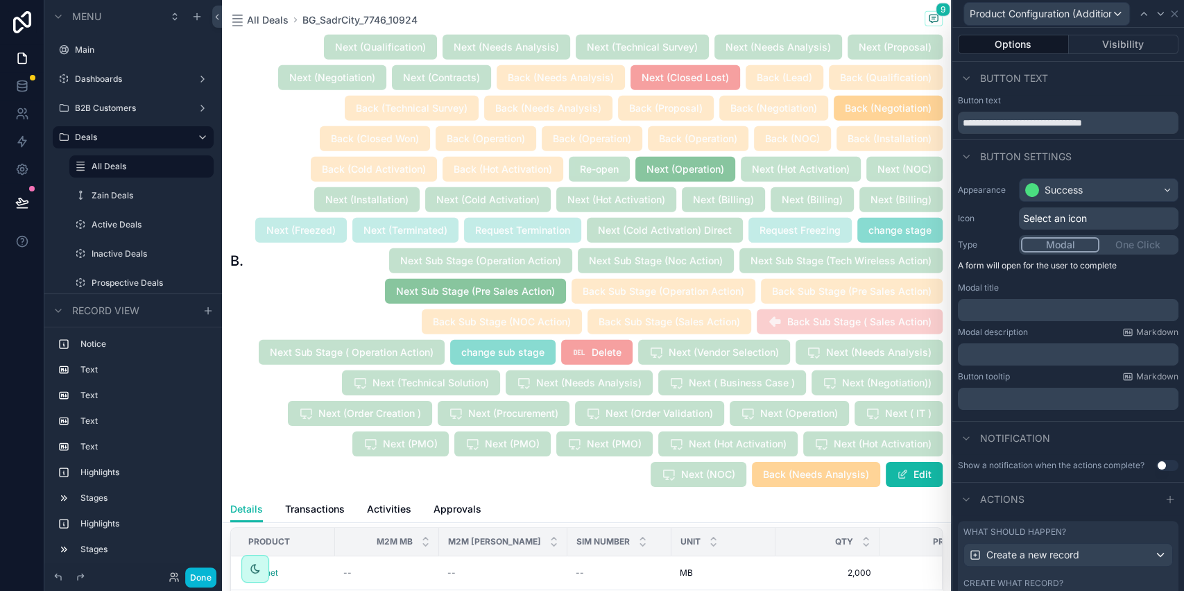
scroll to position [366, 0]
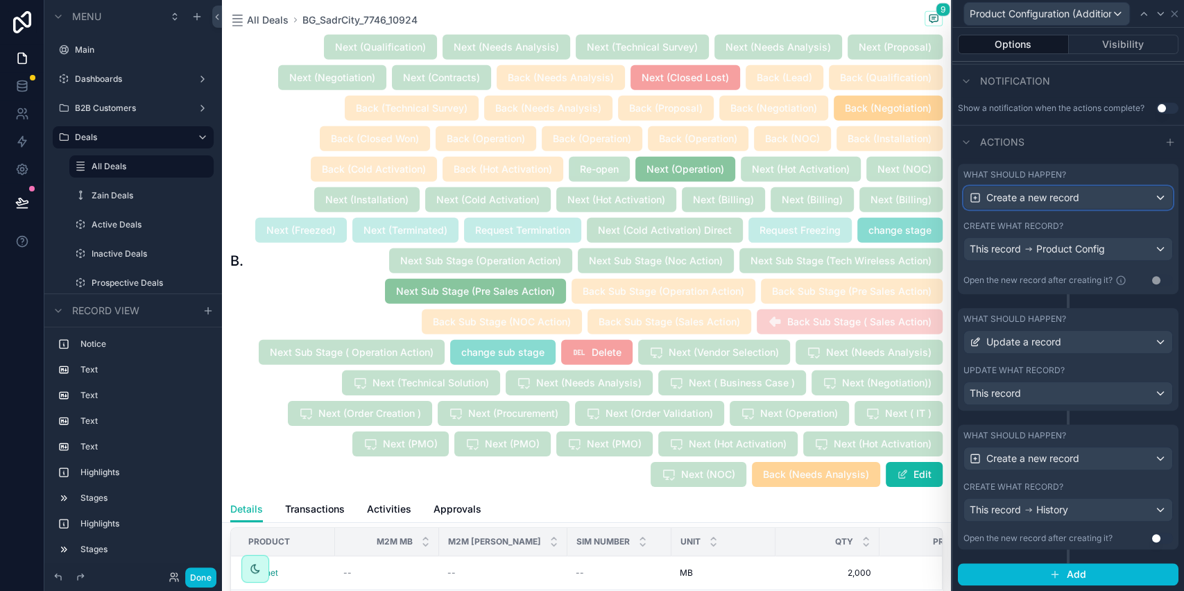
click at [1037, 200] on span "Create a new record" at bounding box center [1032, 198] width 93 height 14
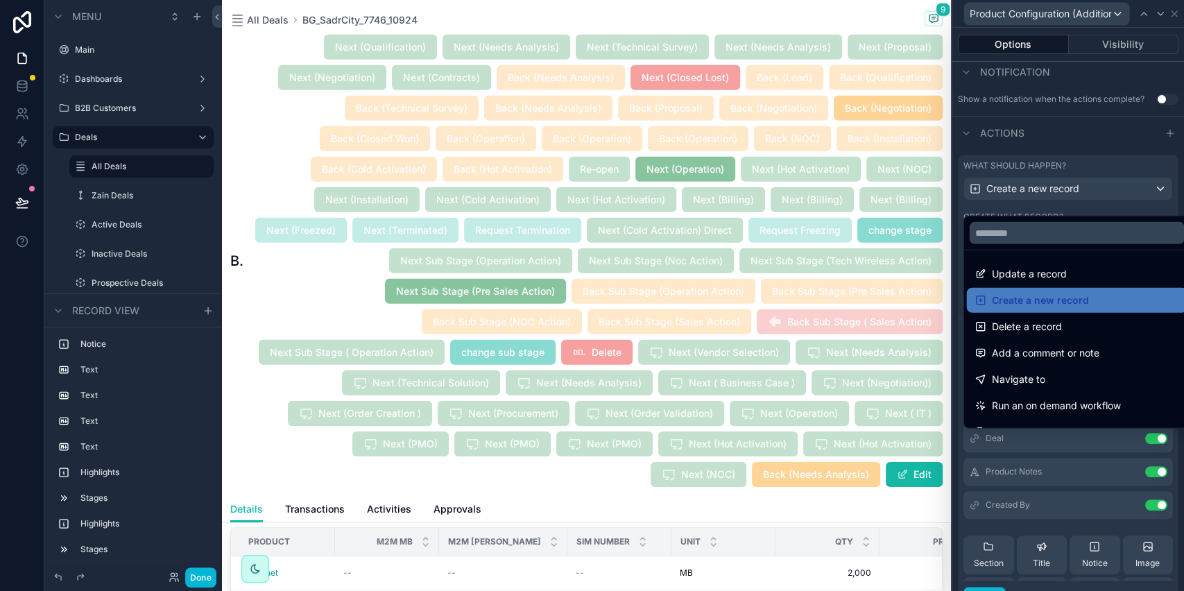
click at [1037, 200] on div at bounding box center [1068, 295] width 232 height 591
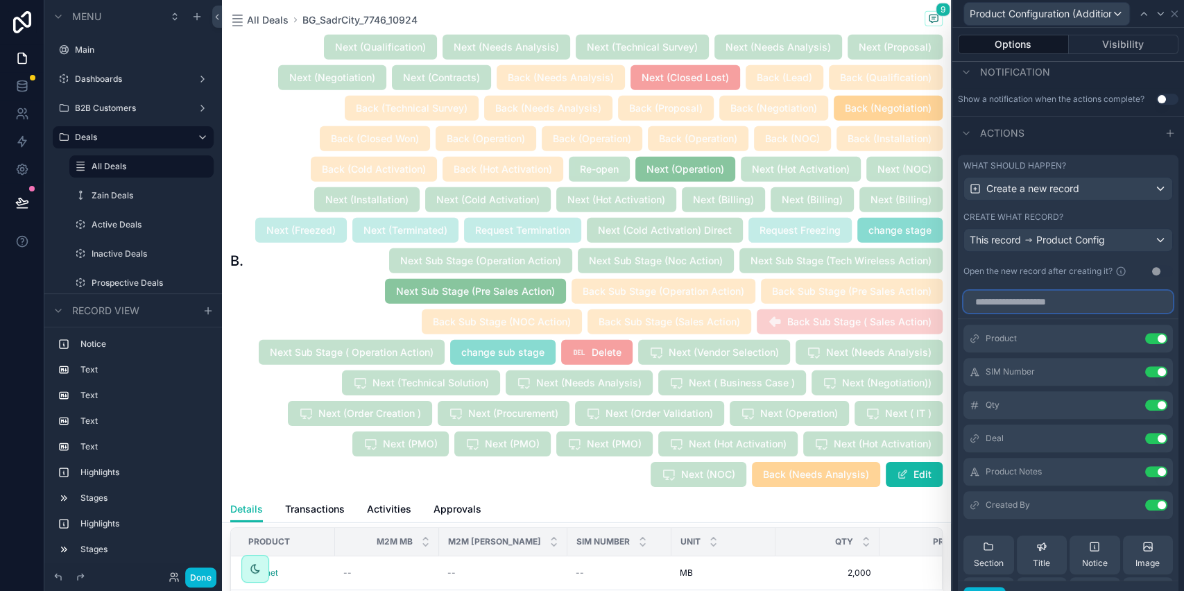
click at [1032, 313] on input "text" at bounding box center [1067, 302] width 209 height 22
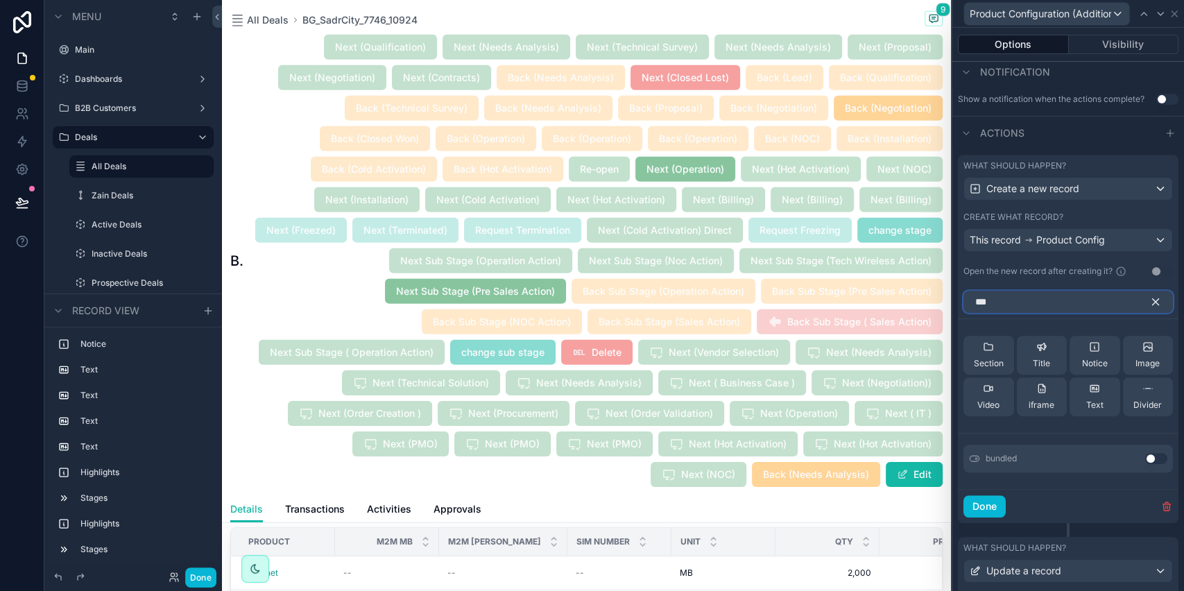
type input "***"
click at [1145, 464] on button "Use setting" at bounding box center [1156, 458] width 22 height 11
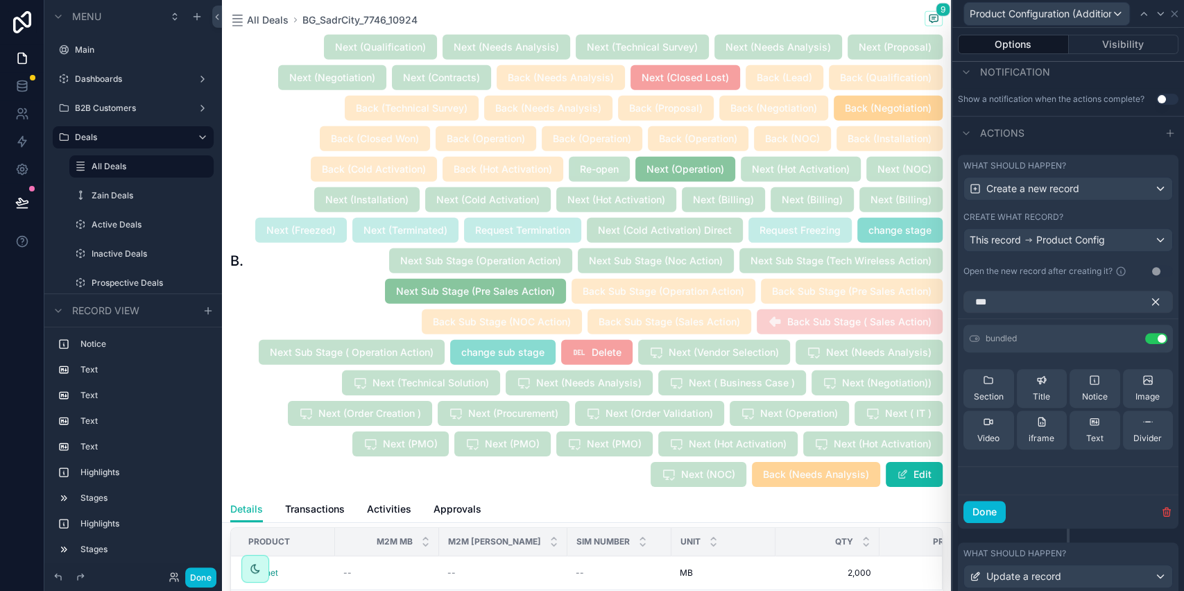
click at [1152, 305] on icon "button" at bounding box center [1155, 302] width 6 height 6
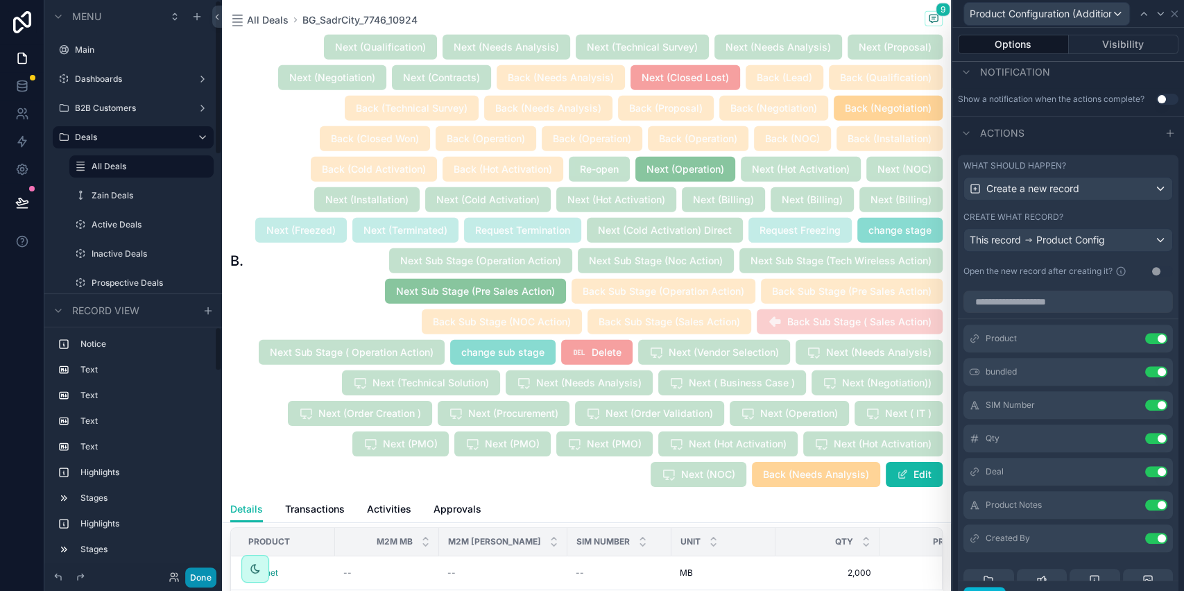
click at [200, 576] on button "Done" at bounding box center [200, 577] width 31 height 20
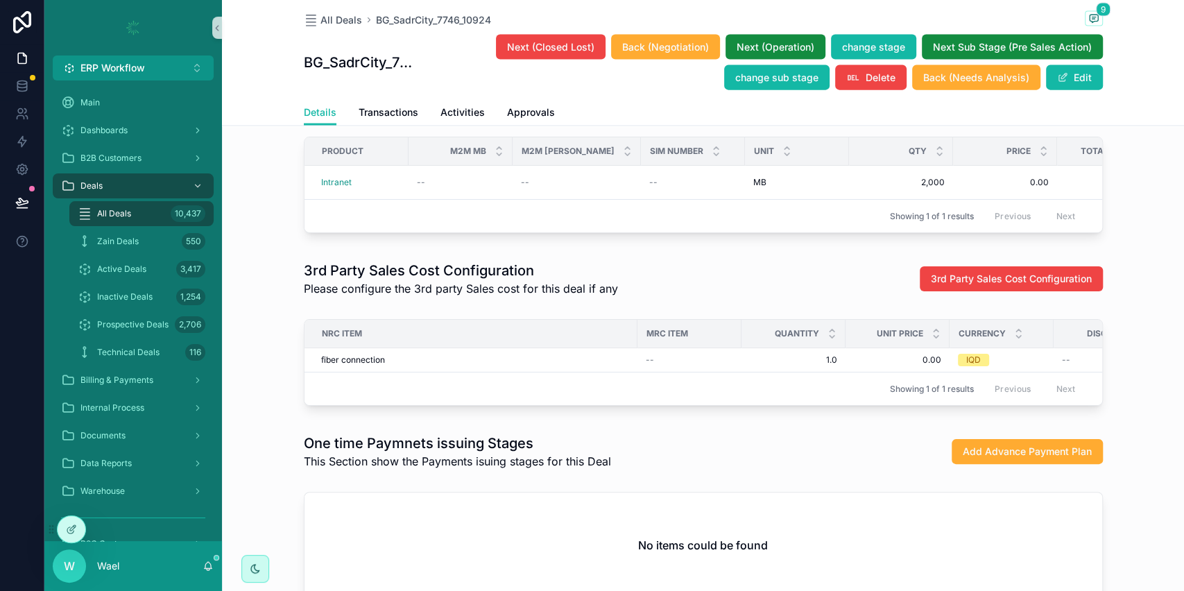
scroll to position [1903, 0]
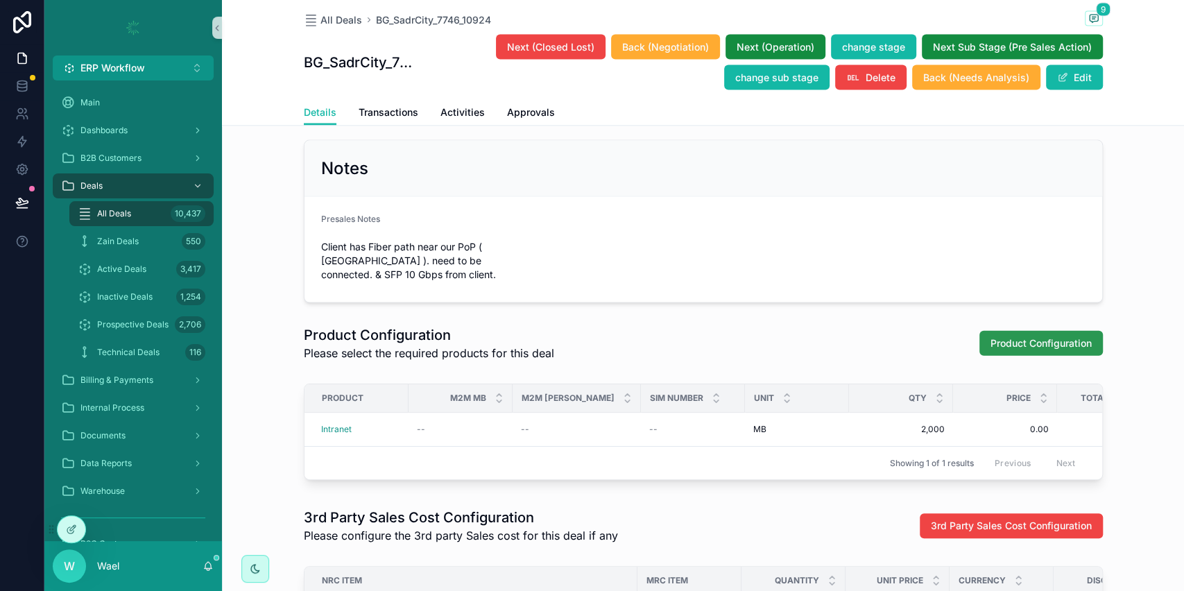
click at [1005, 356] on button "Product Configuration" at bounding box center [1040, 343] width 123 height 25
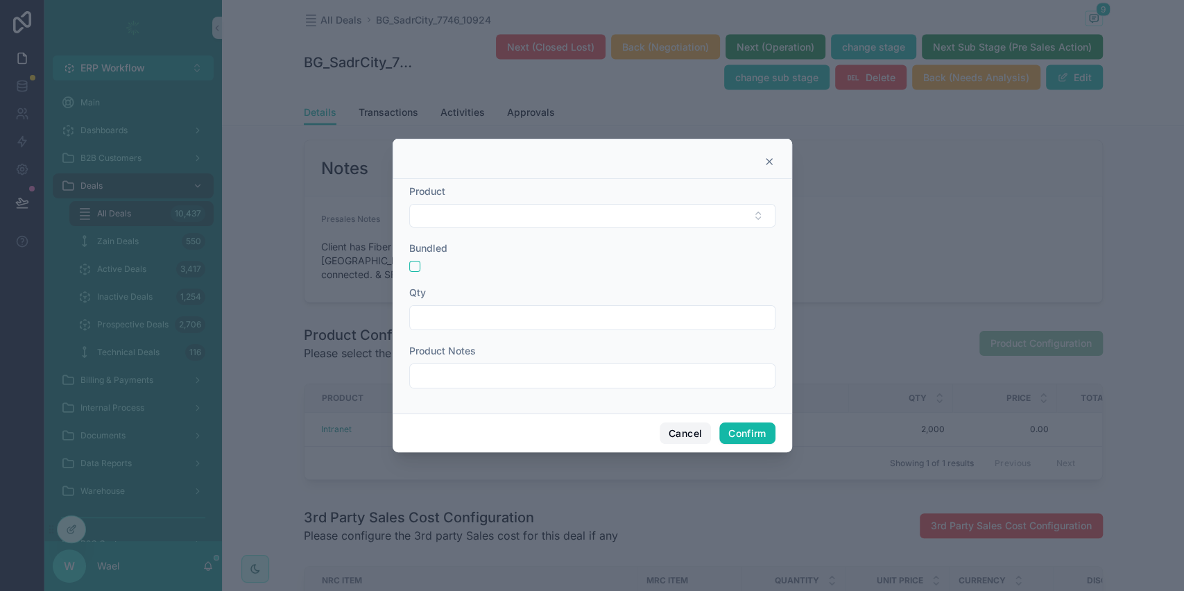
click at [693, 423] on button "Cancel" at bounding box center [684, 433] width 51 height 22
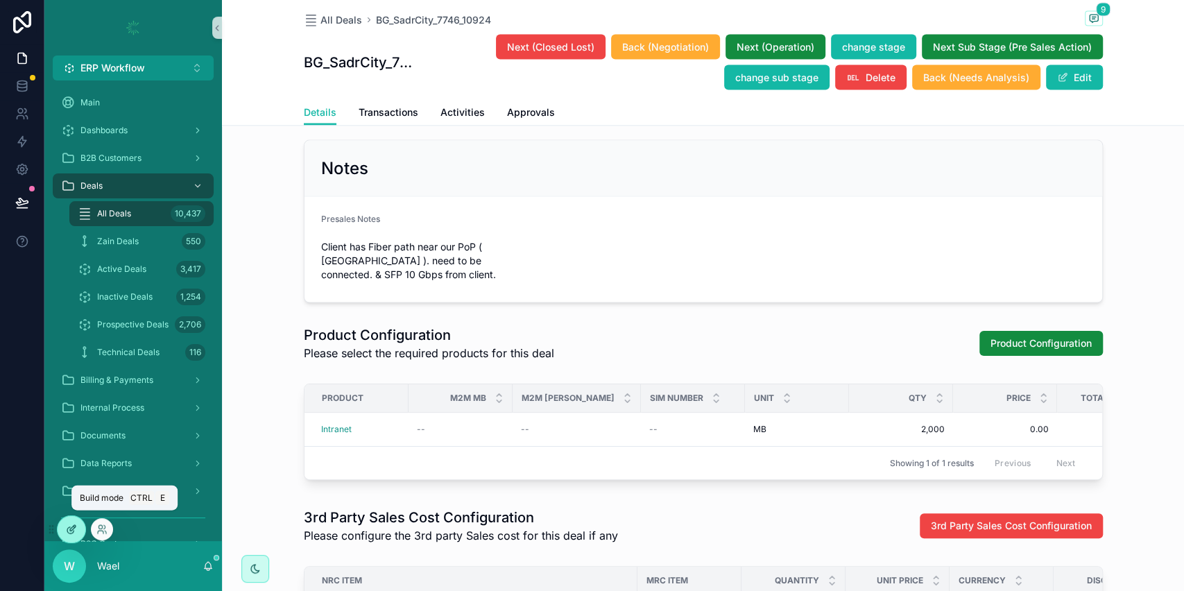
click at [72, 529] on icon at bounding box center [73, 528] width 6 height 6
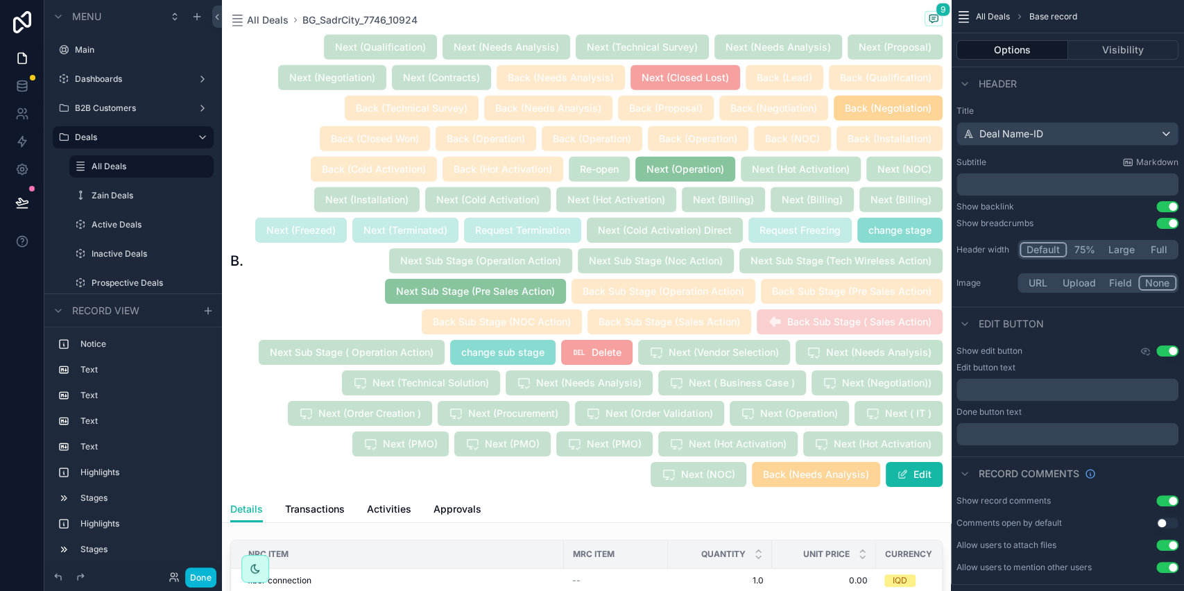
scroll to position [2769, 0]
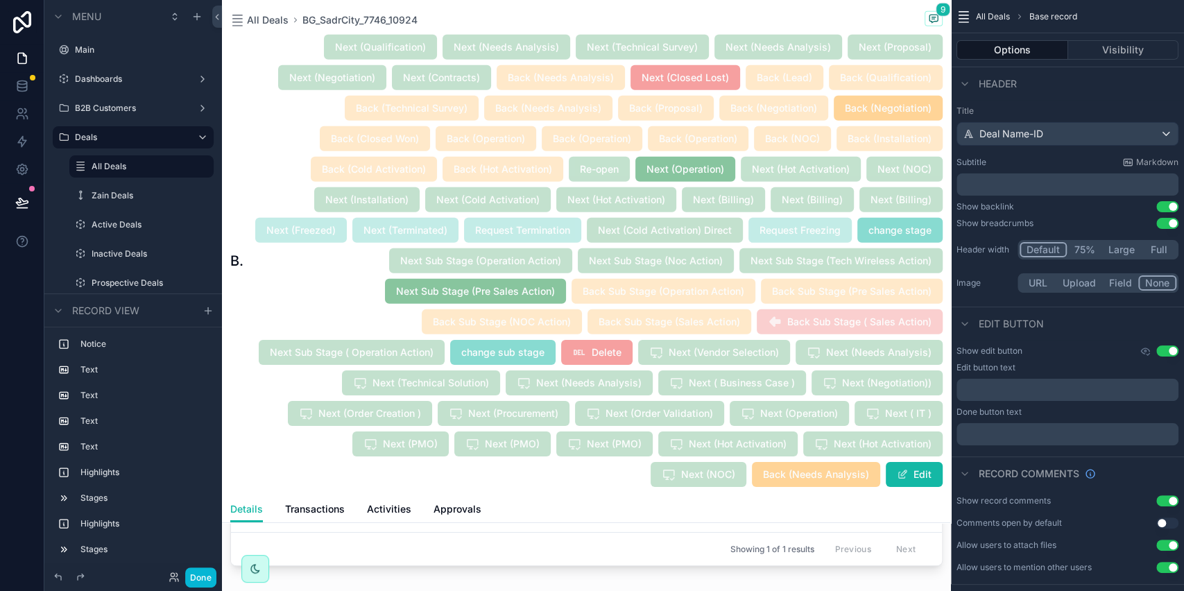
click at [476, 490] on span "M2M [PERSON_NAME]" at bounding box center [494, 483] width 93 height 11
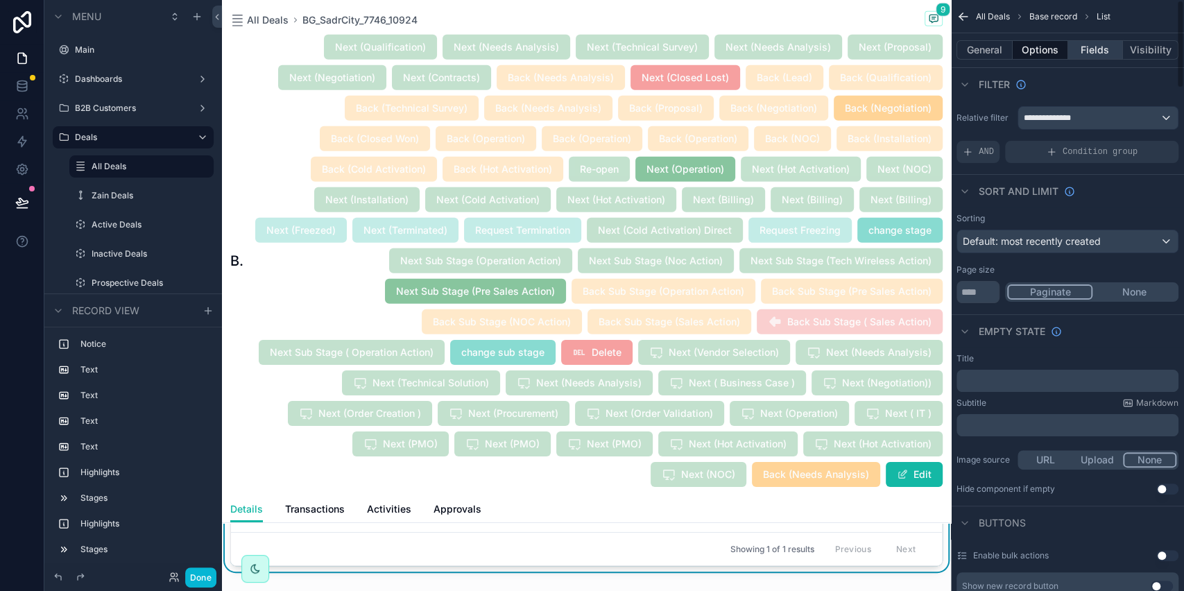
click at [1098, 55] on button "Fields" at bounding box center [1095, 49] width 55 height 19
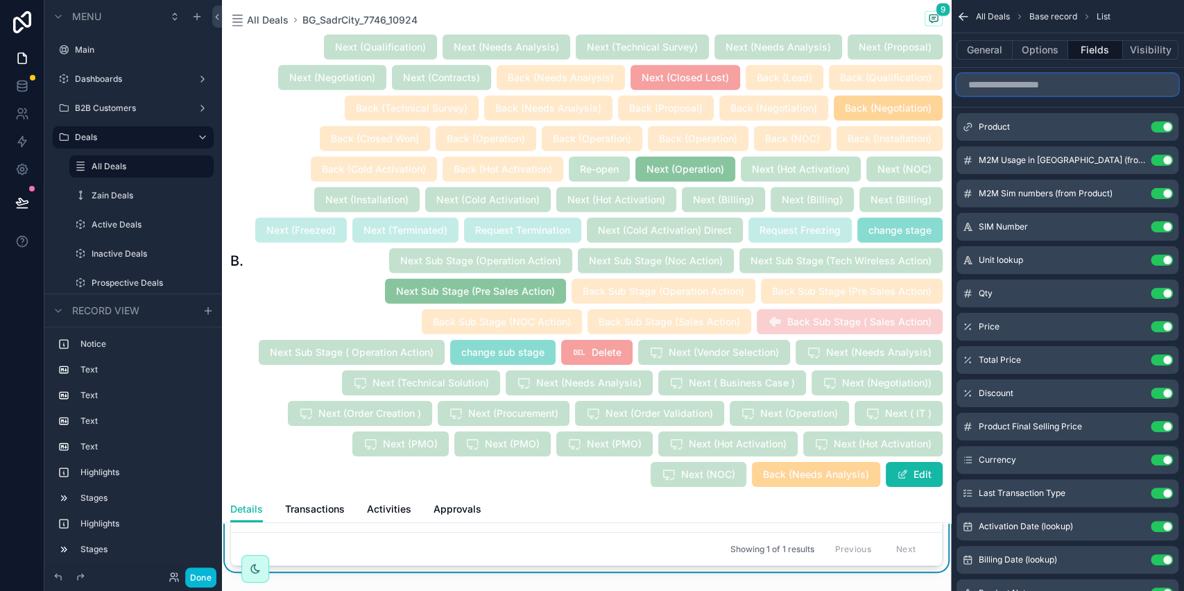
click at [1015, 88] on input "scrollable content" at bounding box center [1067, 84] width 222 height 22
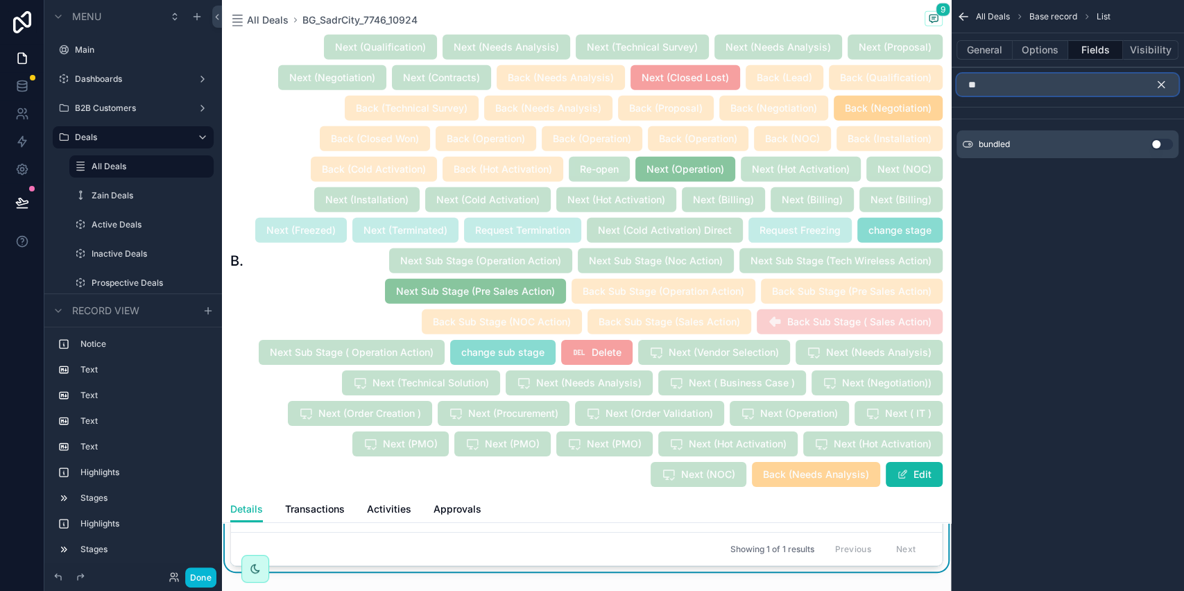
type input "**"
click at [1156, 146] on button "Use setting" at bounding box center [1161, 144] width 22 height 11
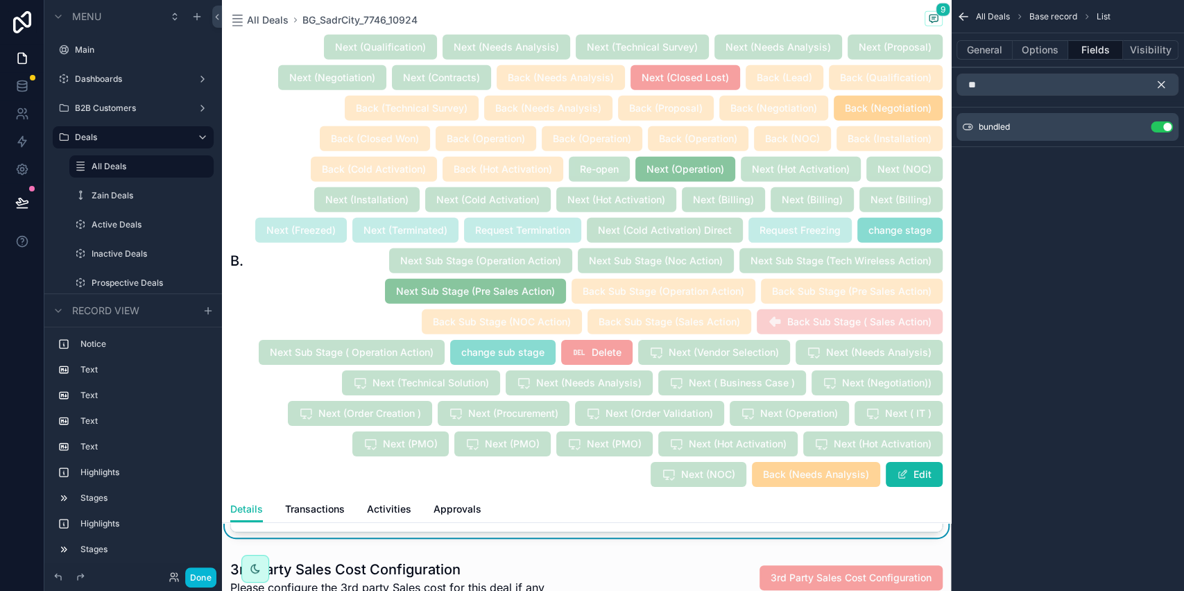
click at [1165, 83] on icon "scrollable content" at bounding box center [1160, 84] width 12 height 12
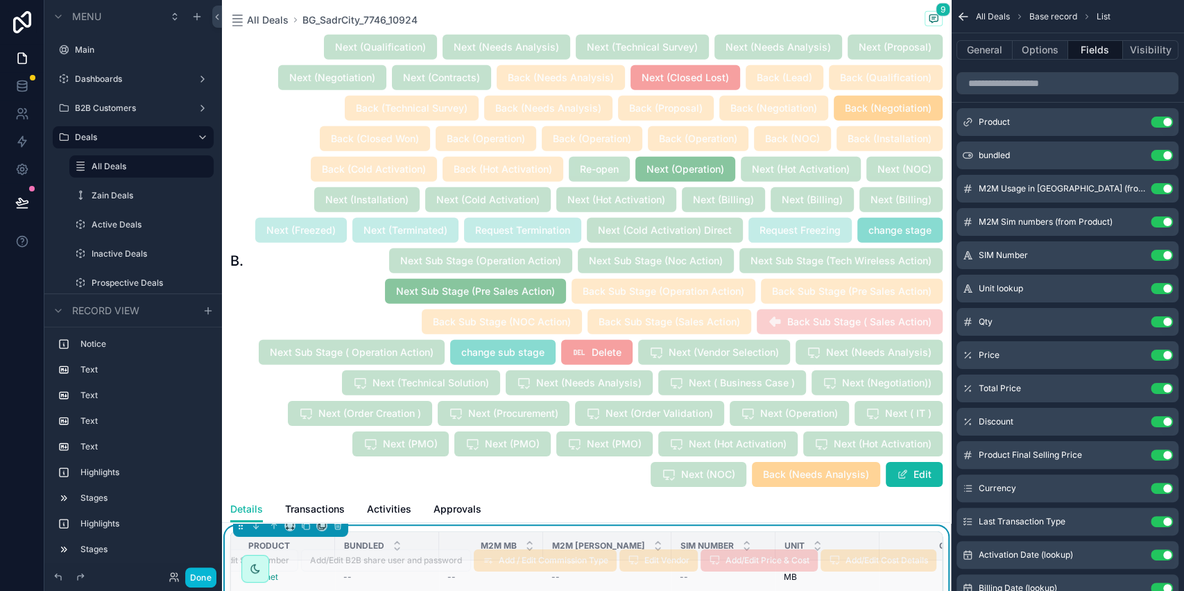
scroll to position [2707, 0]
click at [711, 515] on div "scrollable content" at bounding box center [586, 491] width 729 height 47
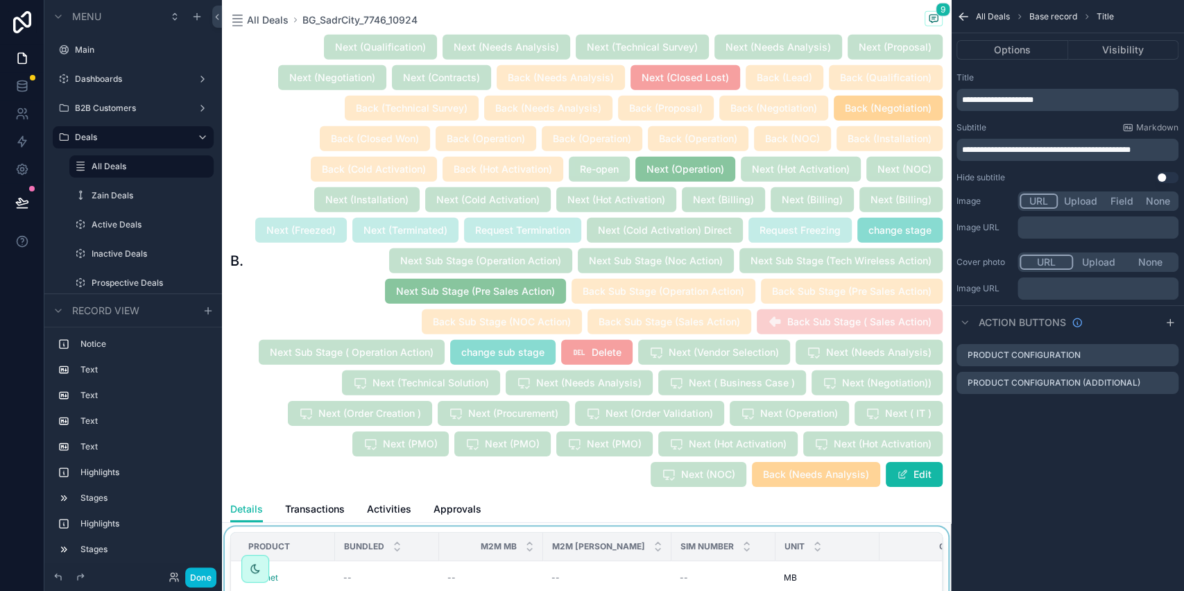
scroll to position [0, 0]
click at [1166, 358] on icon "scrollable content" at bounding box center [1166, 354] width 11 height 11
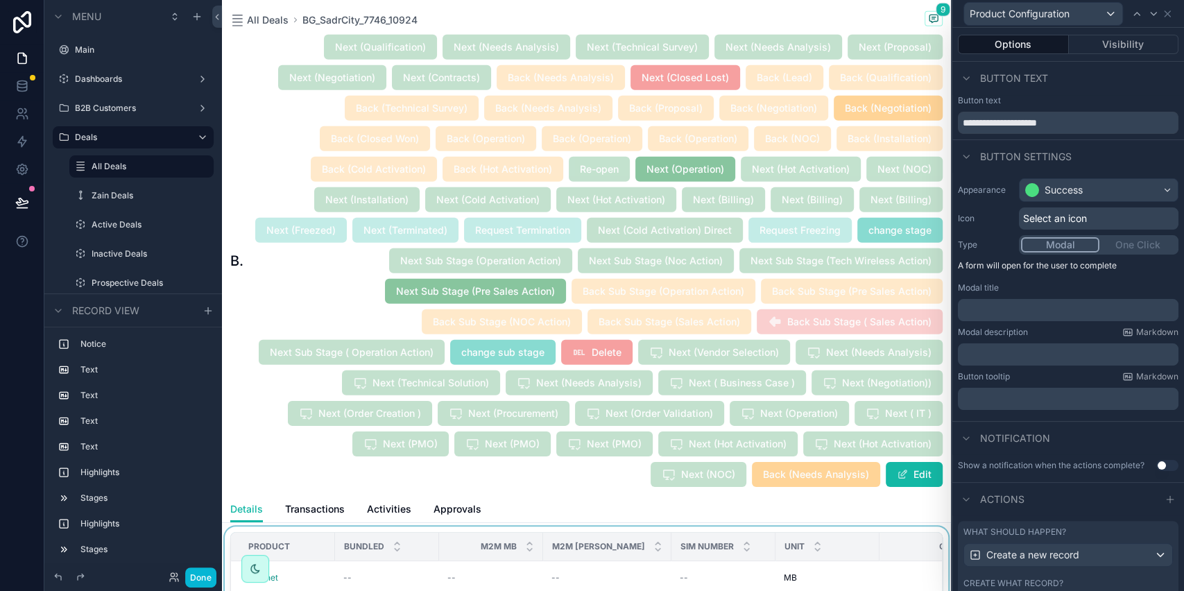
scroll to position [105, 0]
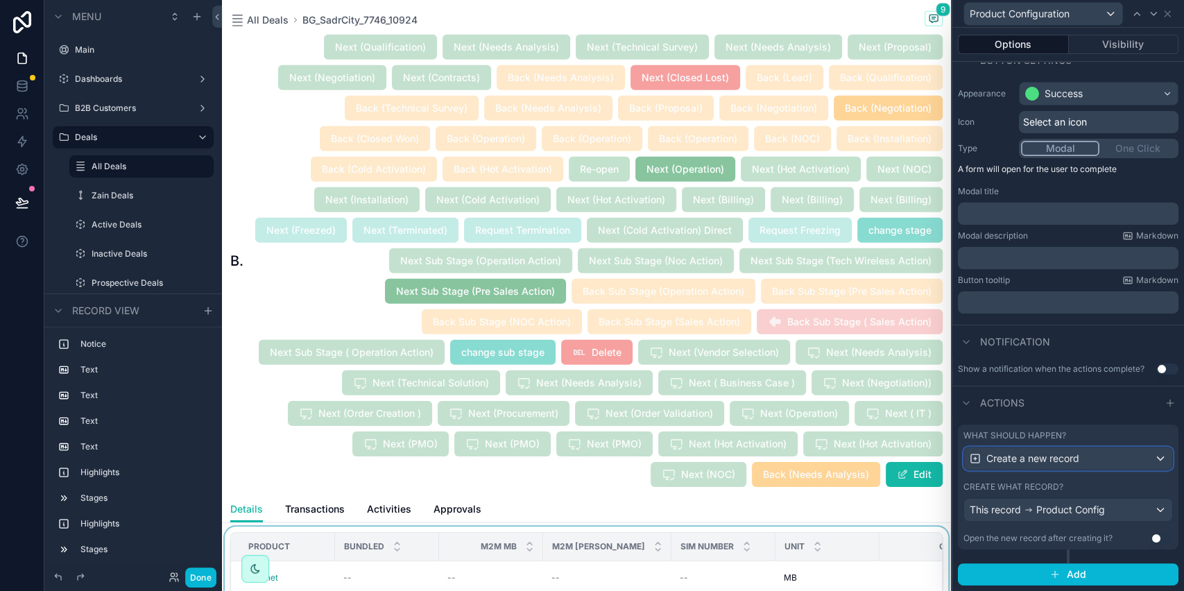
click at [1032, 458] on span "Create a new record" at bounding box center [1032, 458] width 93 height 14
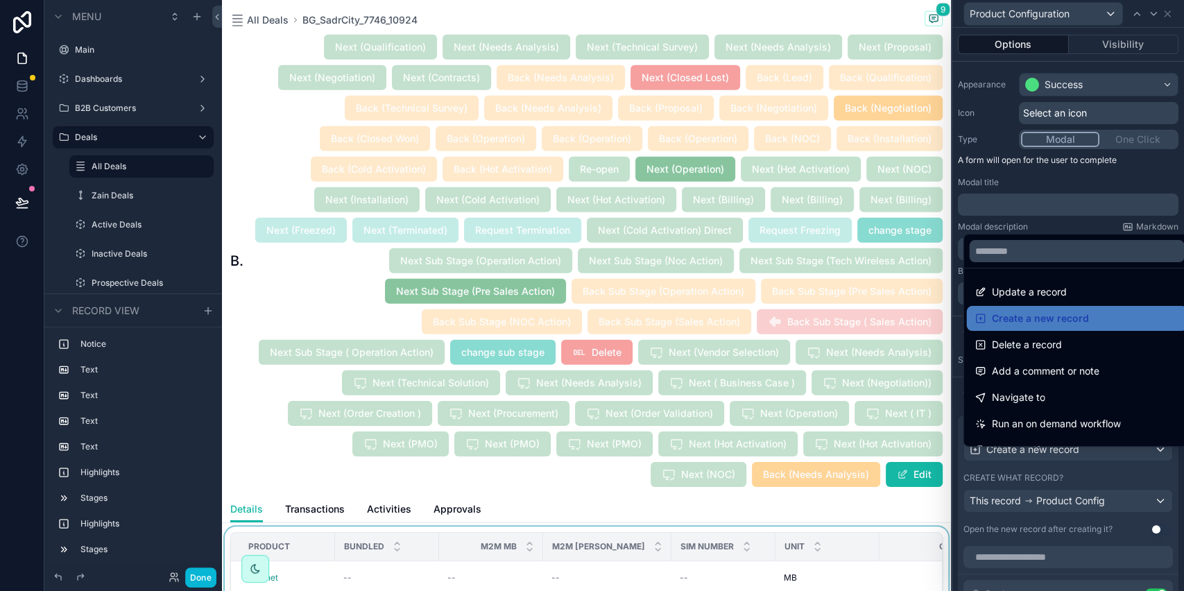
click at [1032, 458] on div at bounding box center [1068, 295] width 232 height 591
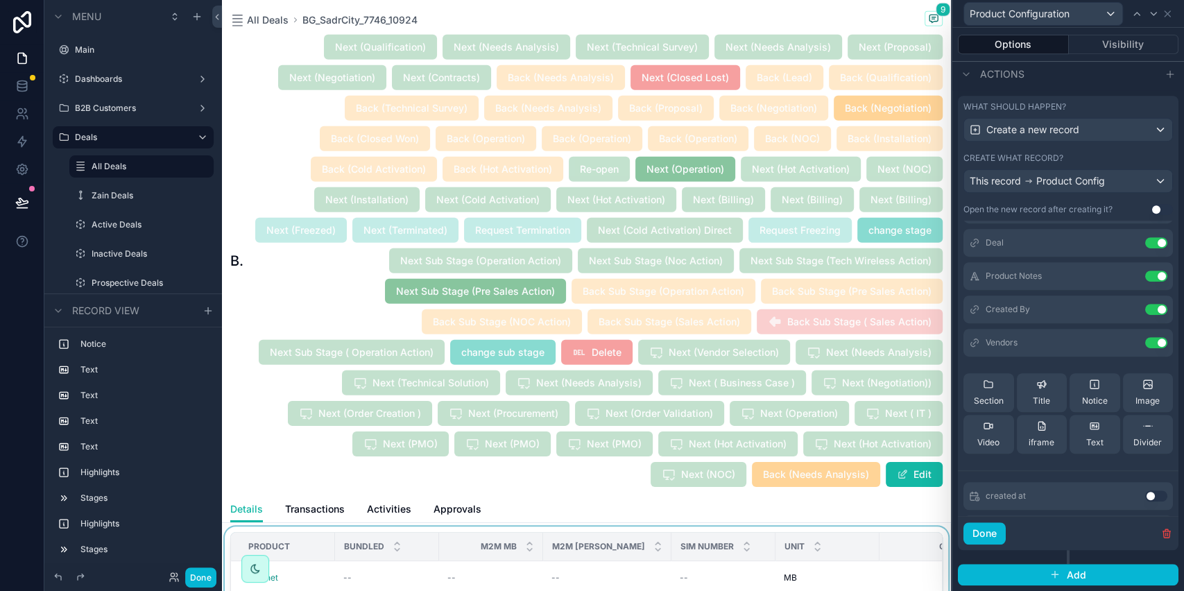
scroll to position [162, 0]
click at [1082, 407] on span "Notice" at bounding box center [1095, 403] width 26 height 11
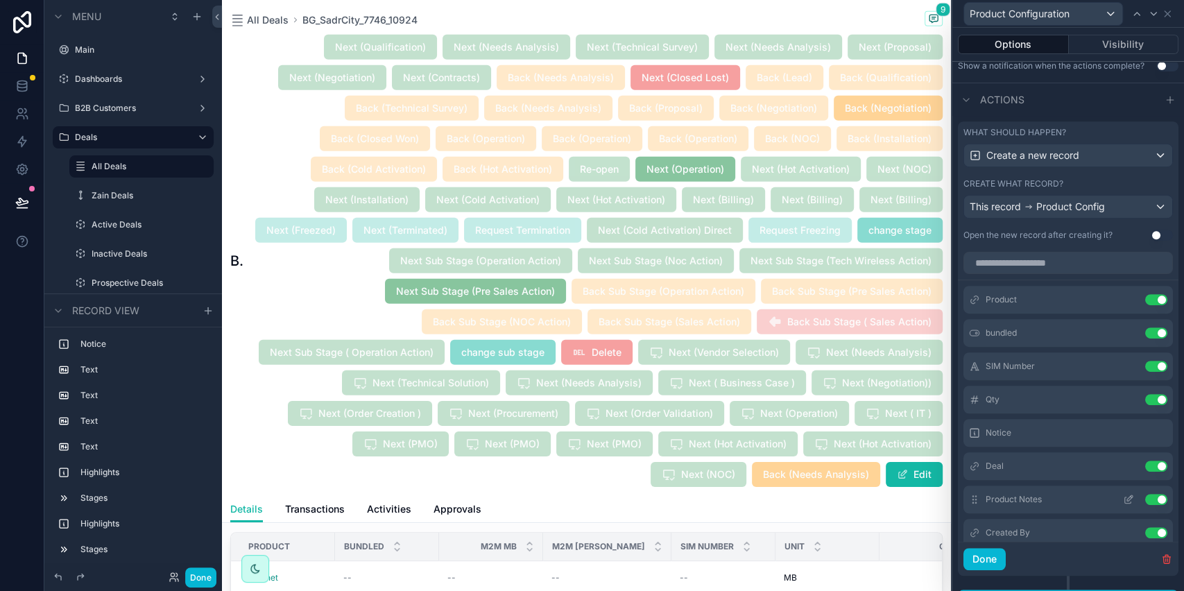
scroll to position [383, 0]
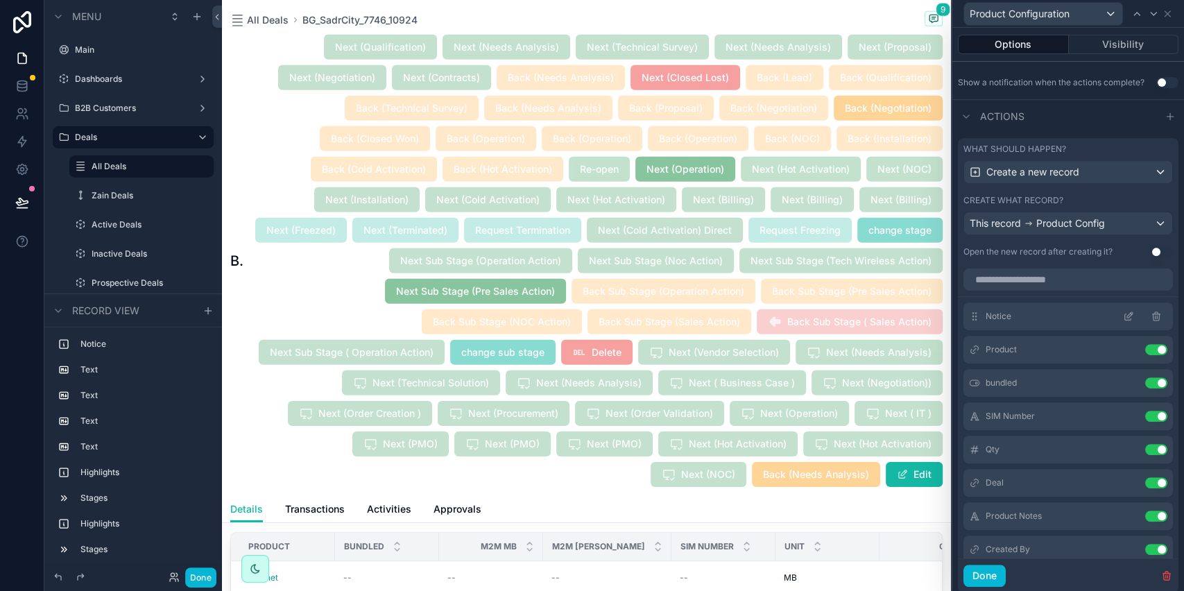
click at [1127, 318] on icon at bounding box center [1130, 315] width 6 height 6
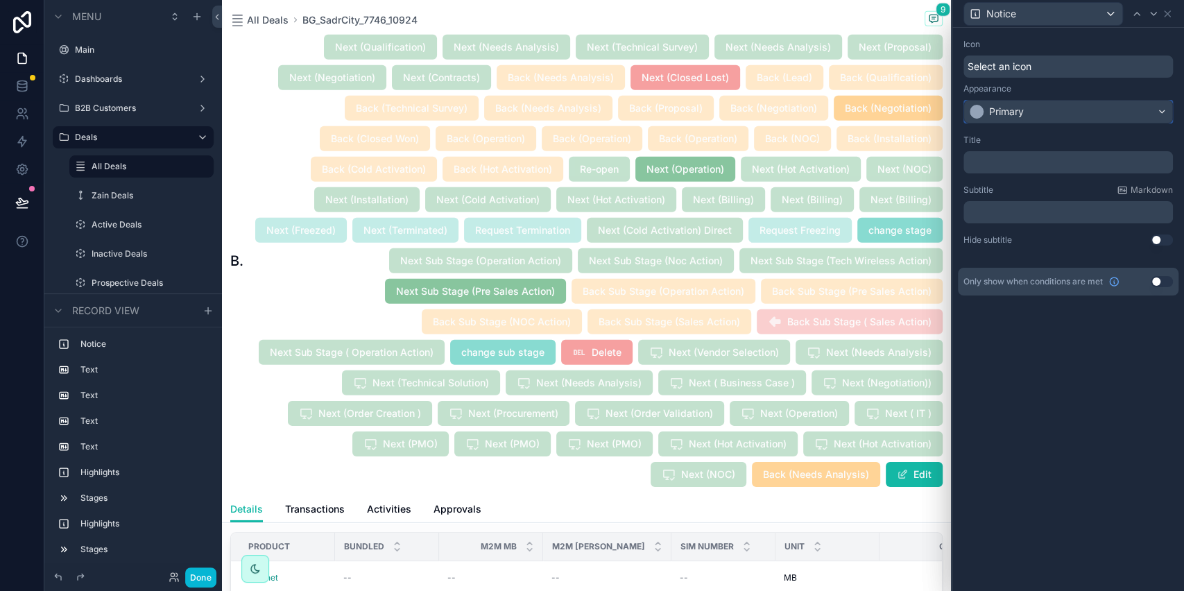
click at [1046, 113] on div "Primary" at bounding box center [1068, 112] width 208 height 22
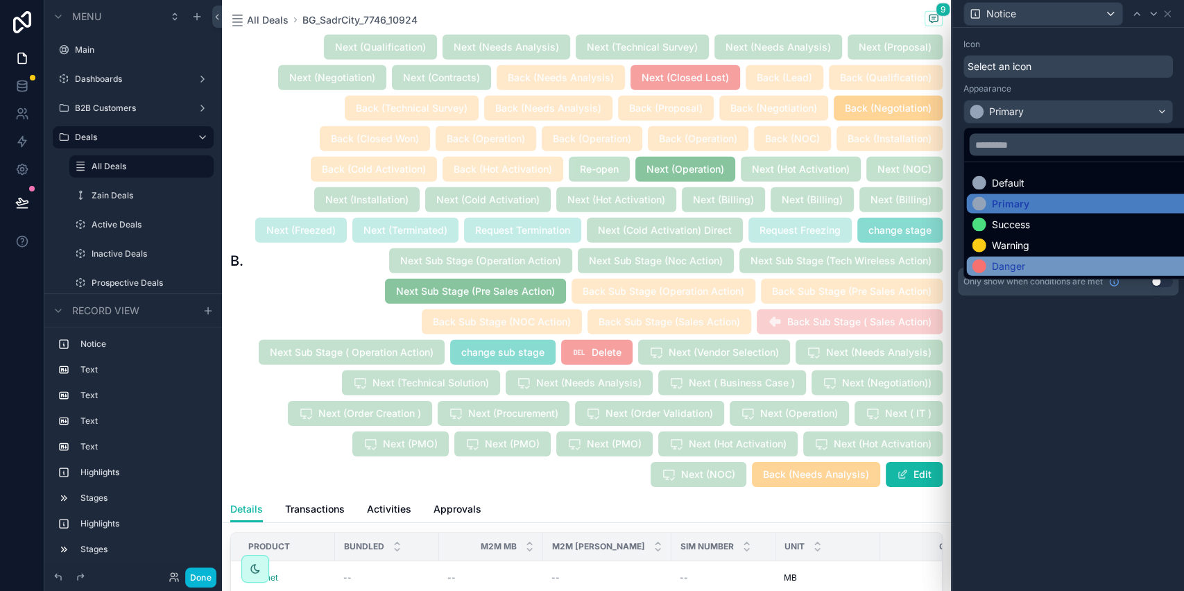
click at [1028, 266] on div "Danger" at bounding box center [1082, 266] width 223 height 14
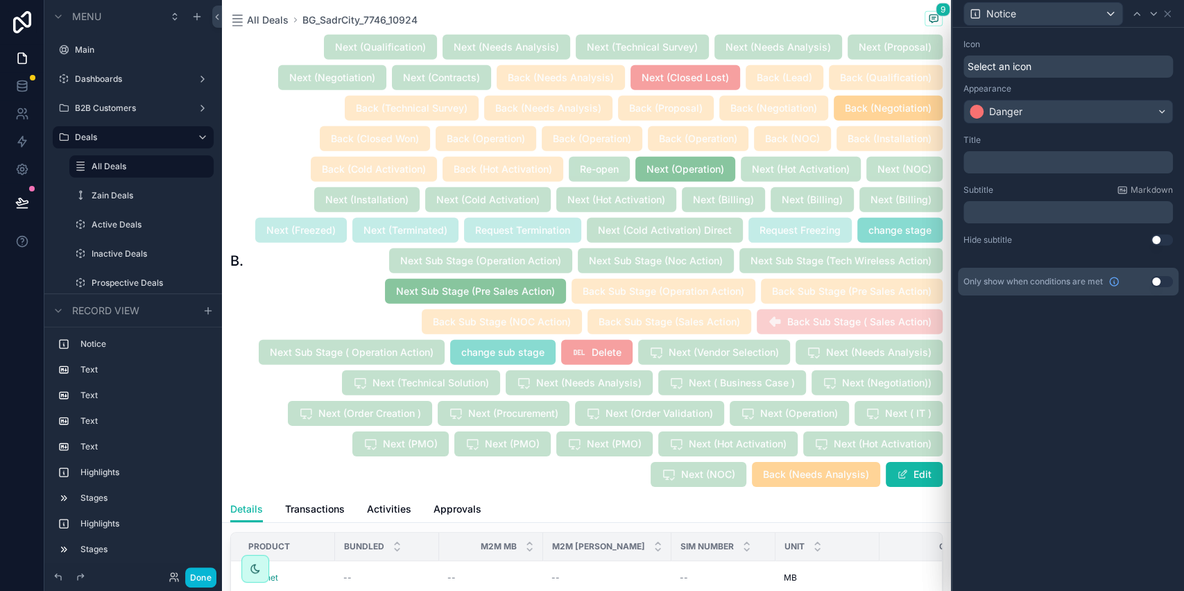
click at [1021, 69] on span "Select an icon" at bounding box center [999, 67] width 64 height 14
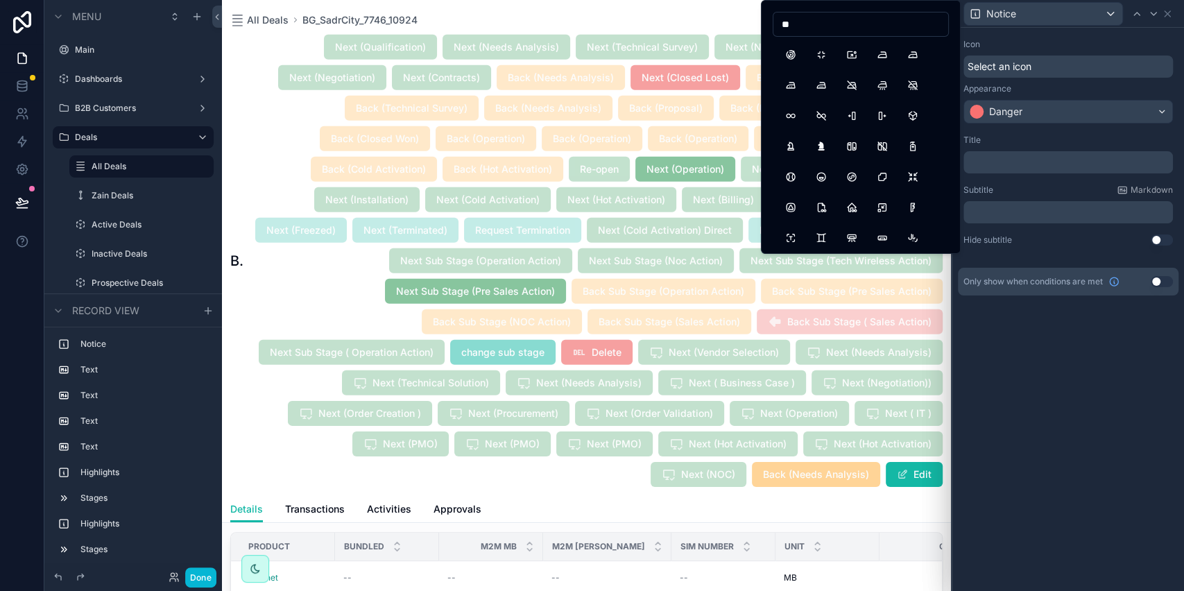
type input "*"
click at [1010, 361] on div "Icon Select an icon Appearance Danger Title ﻿ Subtitle Markdown ﻿ Hide subtitle…" at bounding box center [1068, 309] width 232 height 563
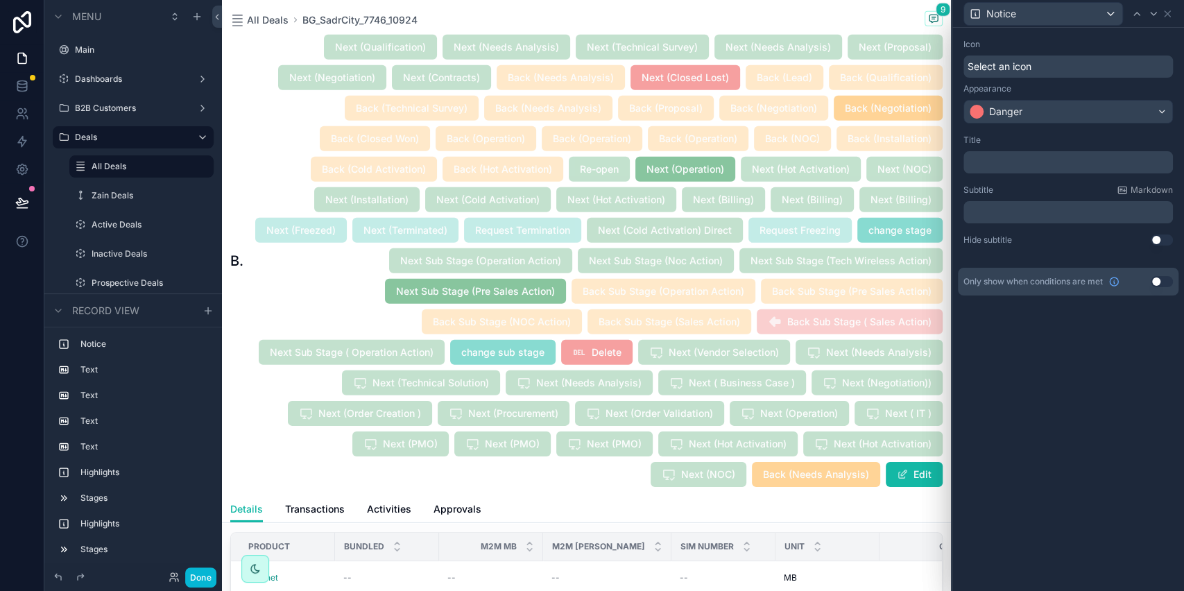
click at [993, 163] on p "﻿" at bounding box center [1069, 162] width 201 height 14
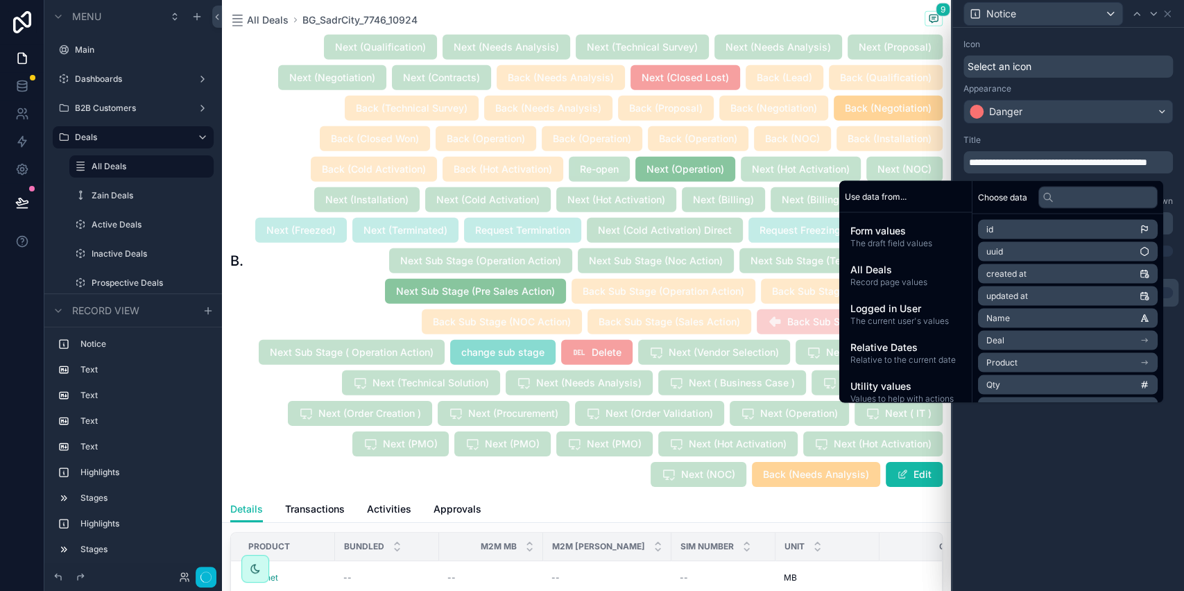
scroll to position [0, 0]
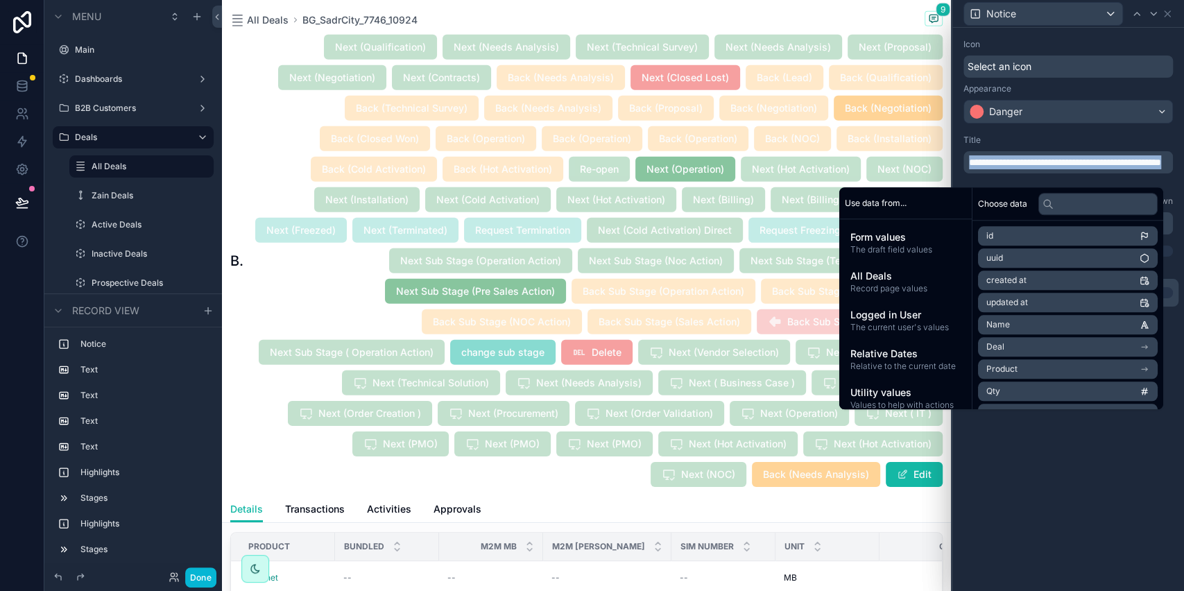
copy span "**********"
click at [1051, 501] on div "**********" at bounding box center [1068, 309] width 232 height 563
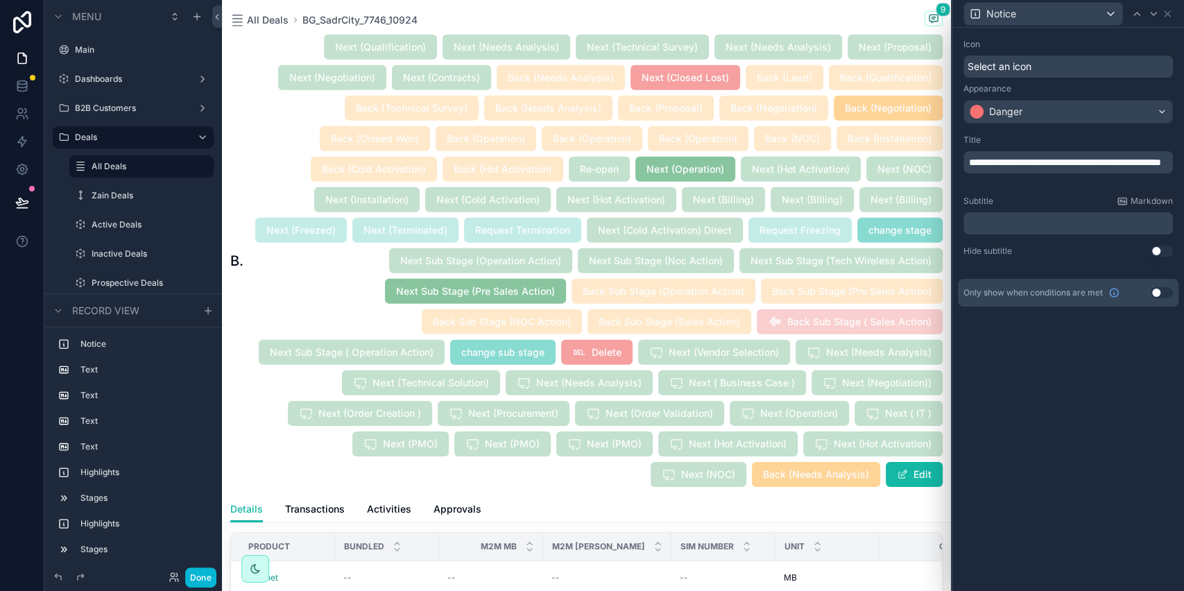
click at [1160, 297] on button "Use setting" at bounding box center [1161, 292] width 22 height 11
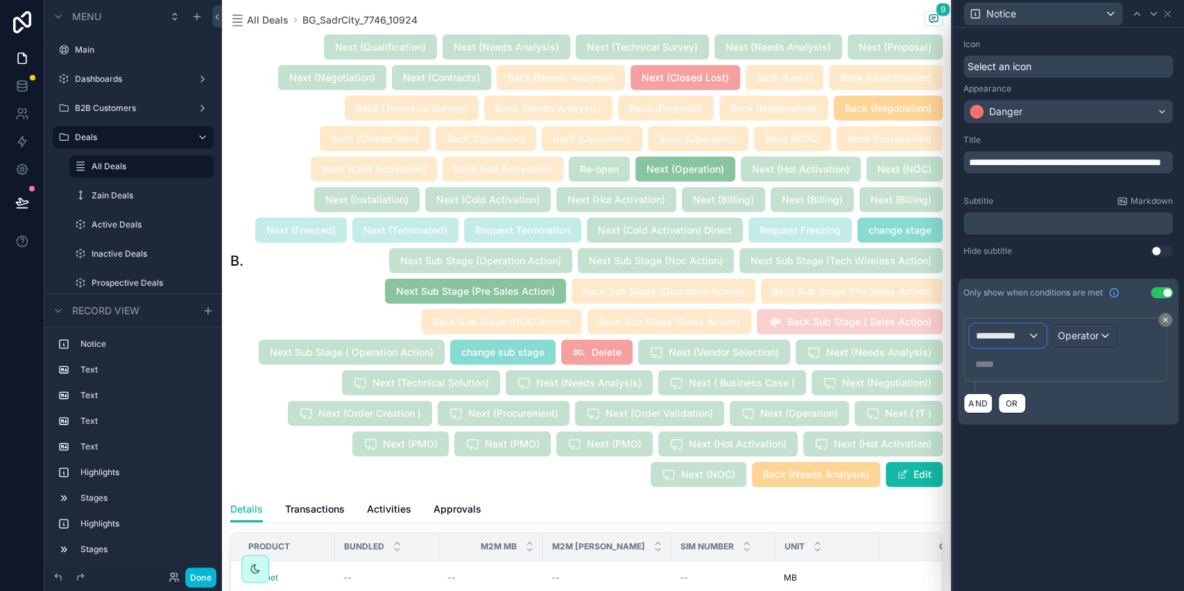
click at [1028, 331] on div "**********" at bounding box center [1007, 335] width 75 height 22
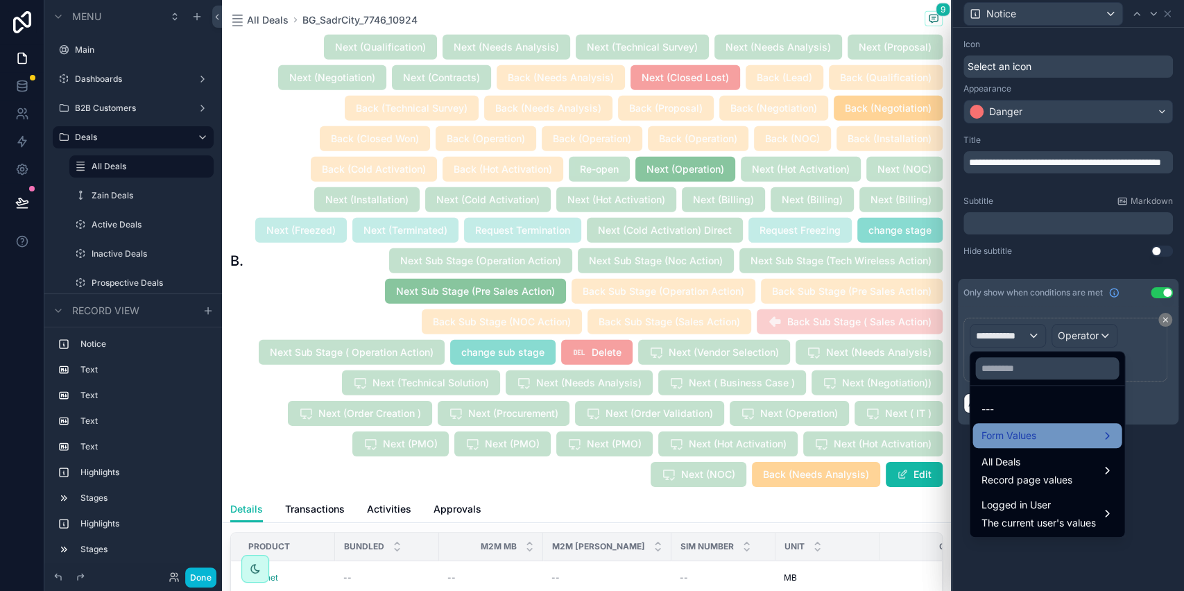
click at [1021, 438] on span "Form Values" at bounding box center [1007, 435] width 55 height 17
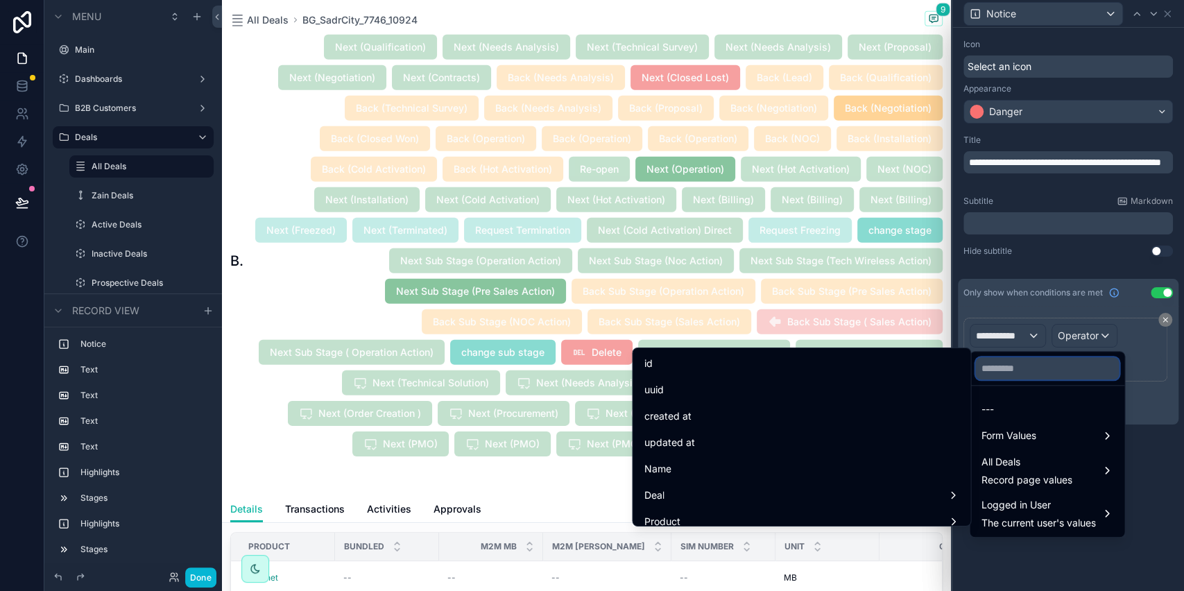
click at [1010, 372] on input "text" at bounding box center [1047, 368] width 144 height 22
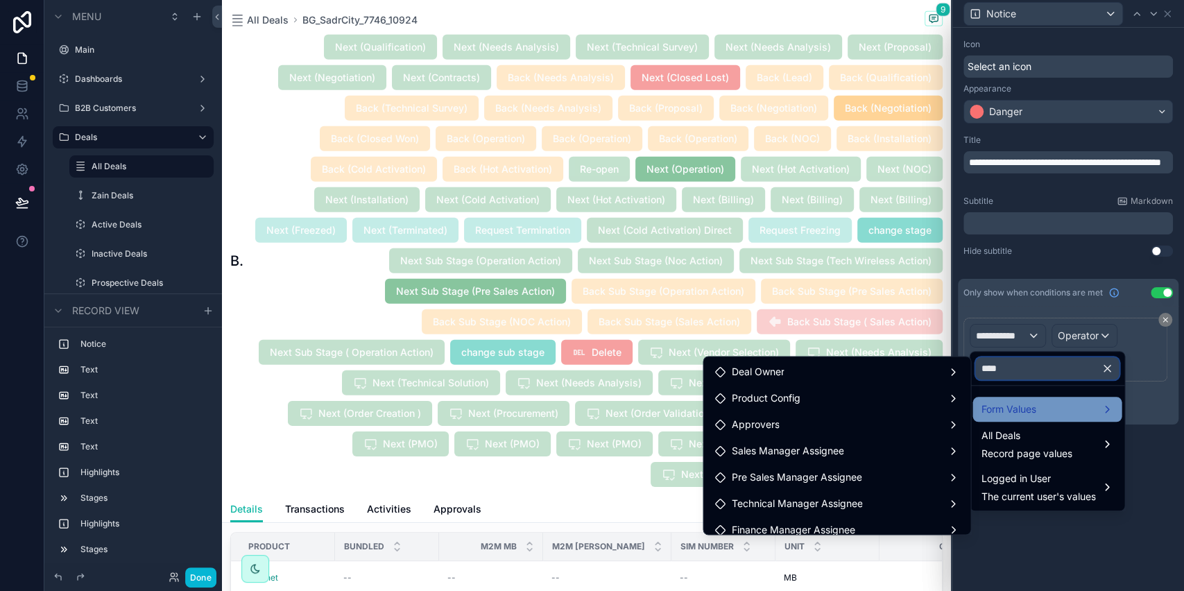
type input "****"
click at [1005, 399] on div "Form Values" at bounding box center [1046, 409] width 149 height 25
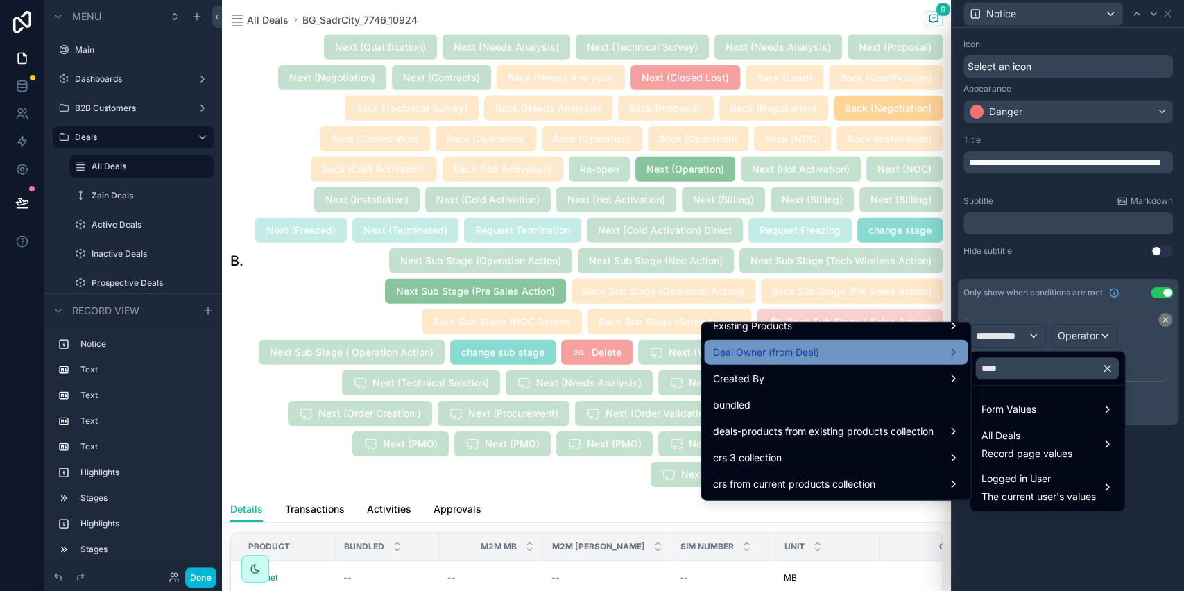
scroll to position [39, 0]
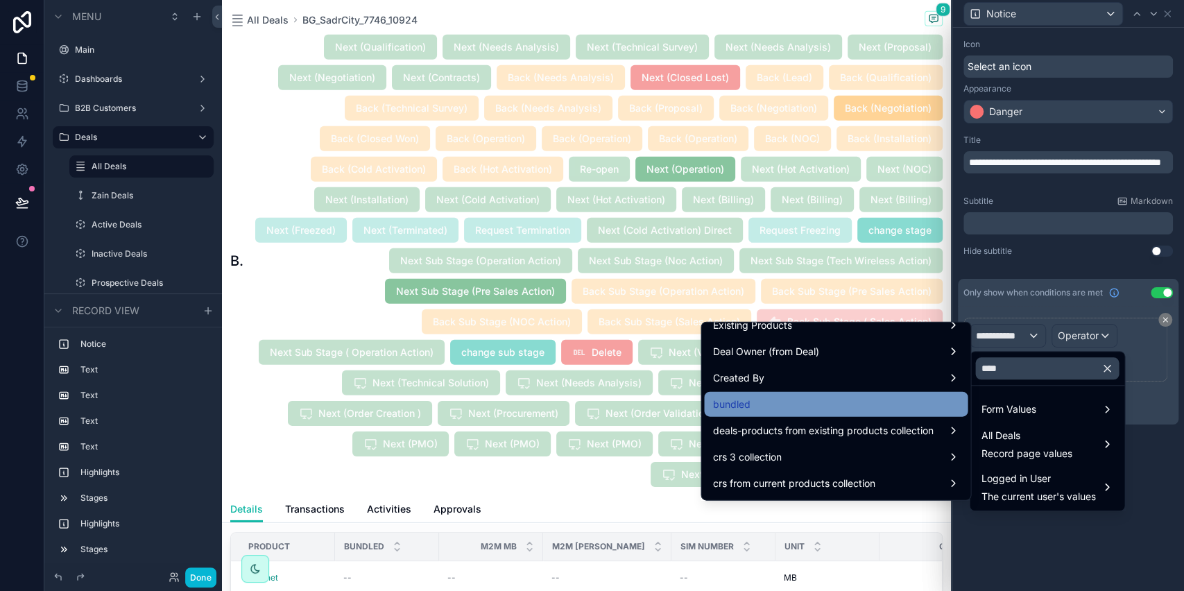
click at [838, 397] on div "bundled" at bounding box center [835, 404] width 247 height 17
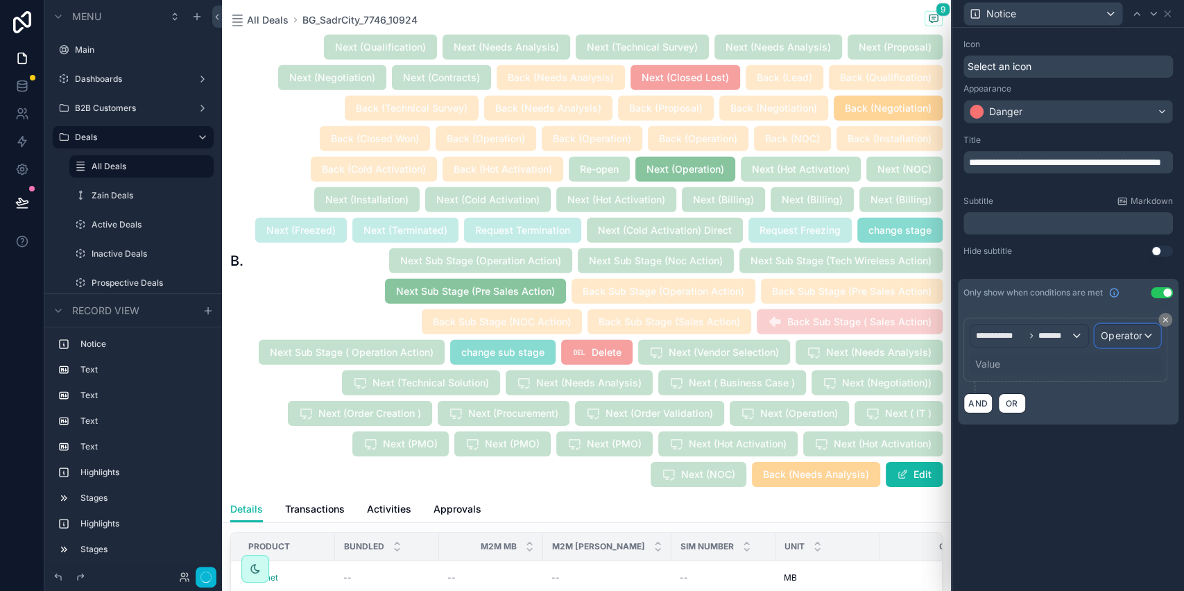
click at [1106, 340] on span "Operator" at bounding box center [1120, 335] width 41 height 12
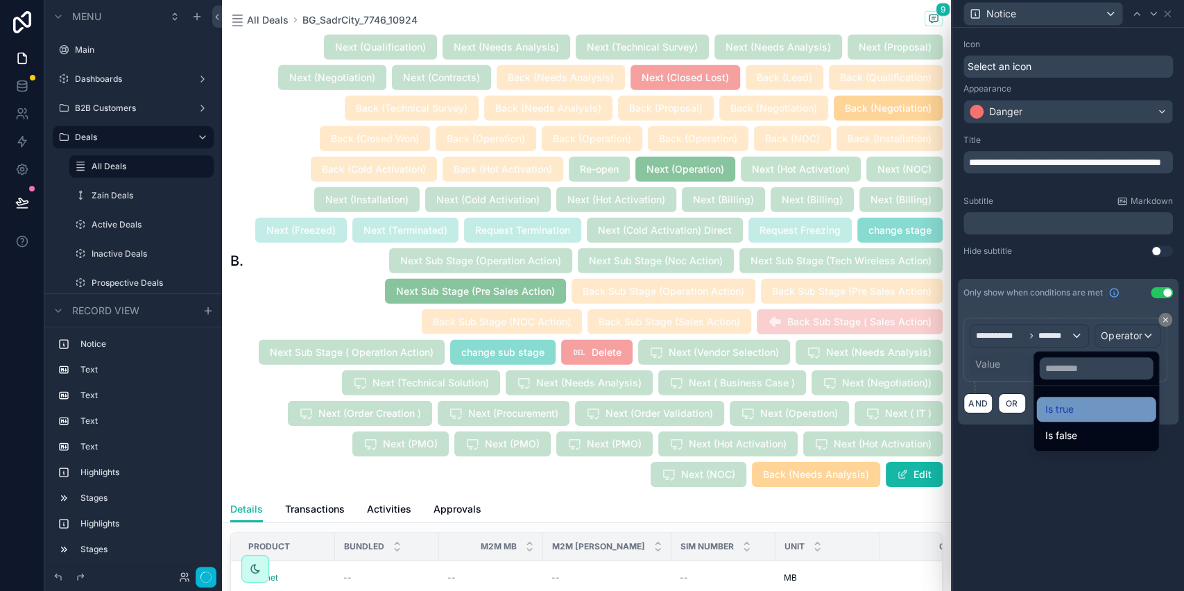
click at [1089, 401] on div "Is true" at bounding box center [1095, 409] width 103 height 17
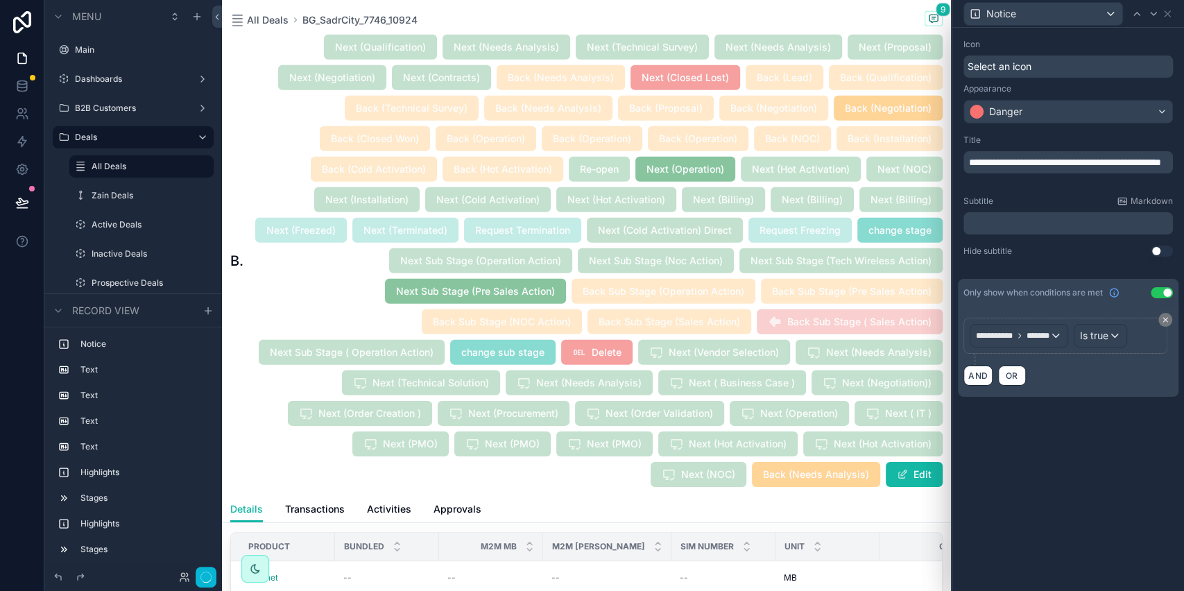
click at [1084, 469] on div "**********" at bounding box center [1068, 309] width 232 height 563
click at [1164, 17] on icon at bounding box center [1166, 13] width 11 height 11
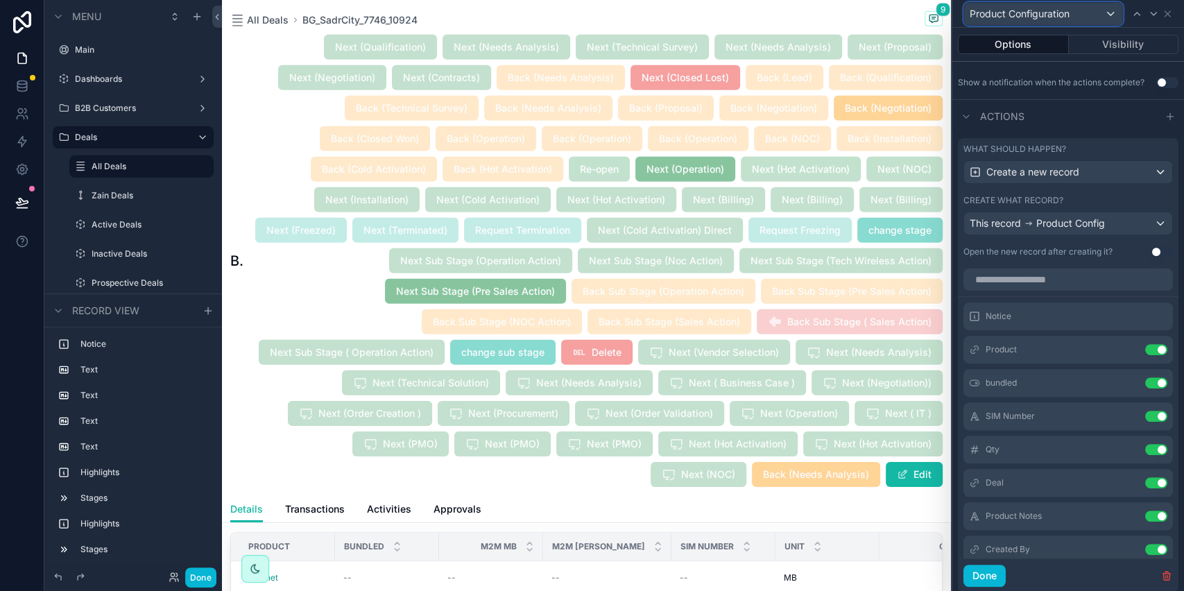
click at [1102, 14] on div "Product Configuration" at bounding box center [1043, 14] width 158 height 22
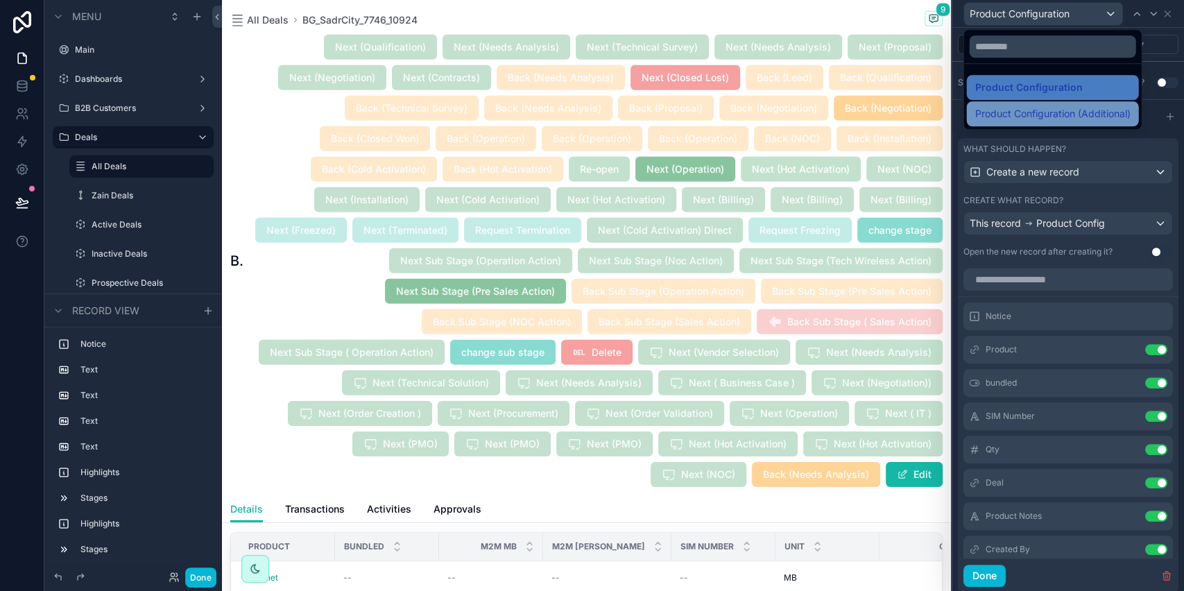
click at [1068, 108] on span "Product Configuration (Additional)" at bounding box center [1051, 113] width 155 height 17
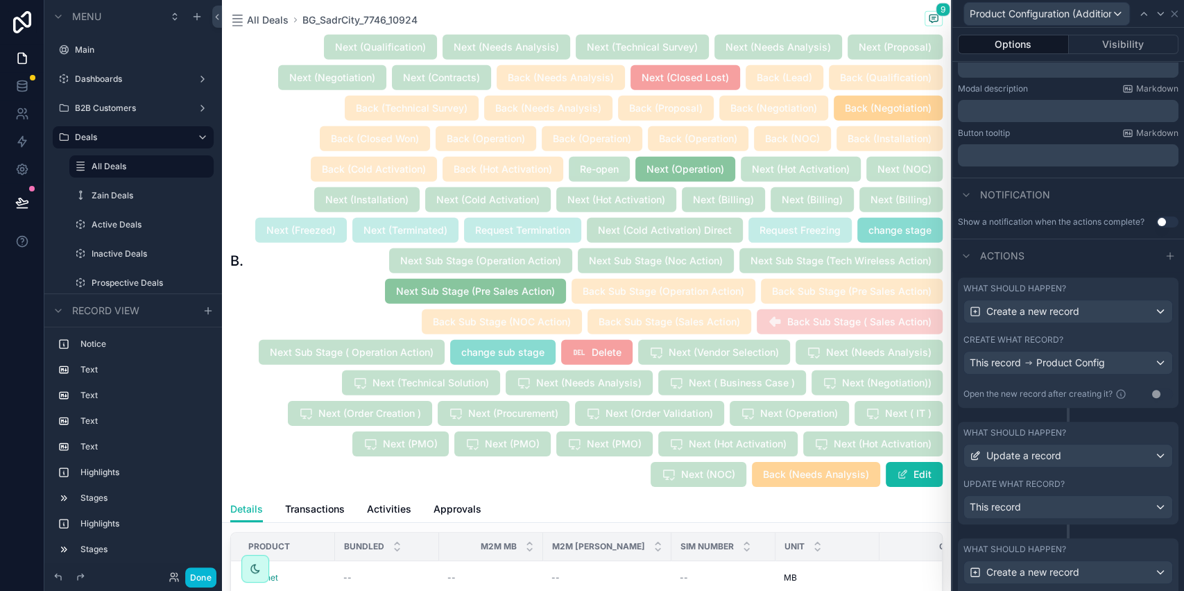
scroll to position [244, 0]
click at [1030, 322] on div "Create a new record" at bounding box center [1068, 311] width 208 height 22
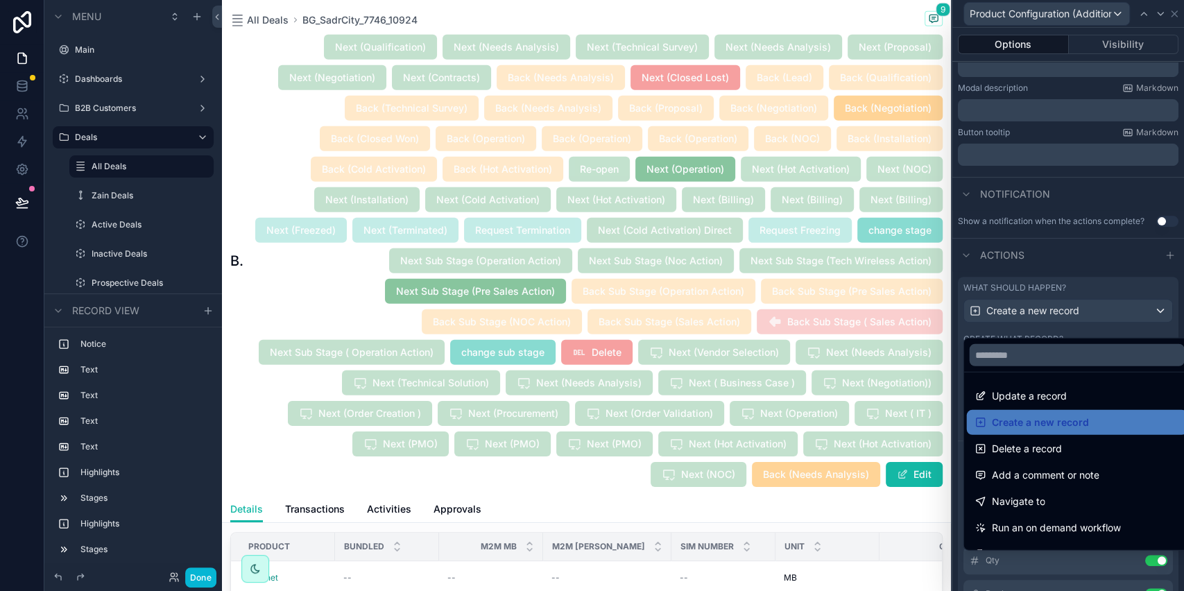
click at [1030, 329] on div at bounding box center [1068, 295] width 232 height 591
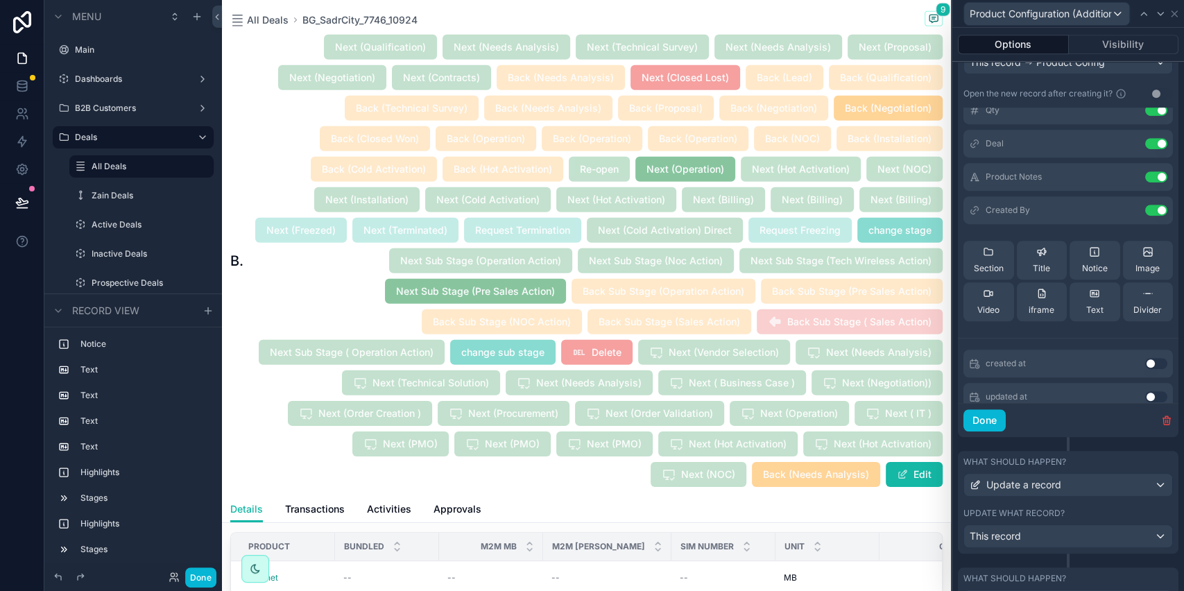
scroll to position [155, 0]
click at [1082, 269] on span "Notice" at bounding box center [1095, 263] width 26 height 11
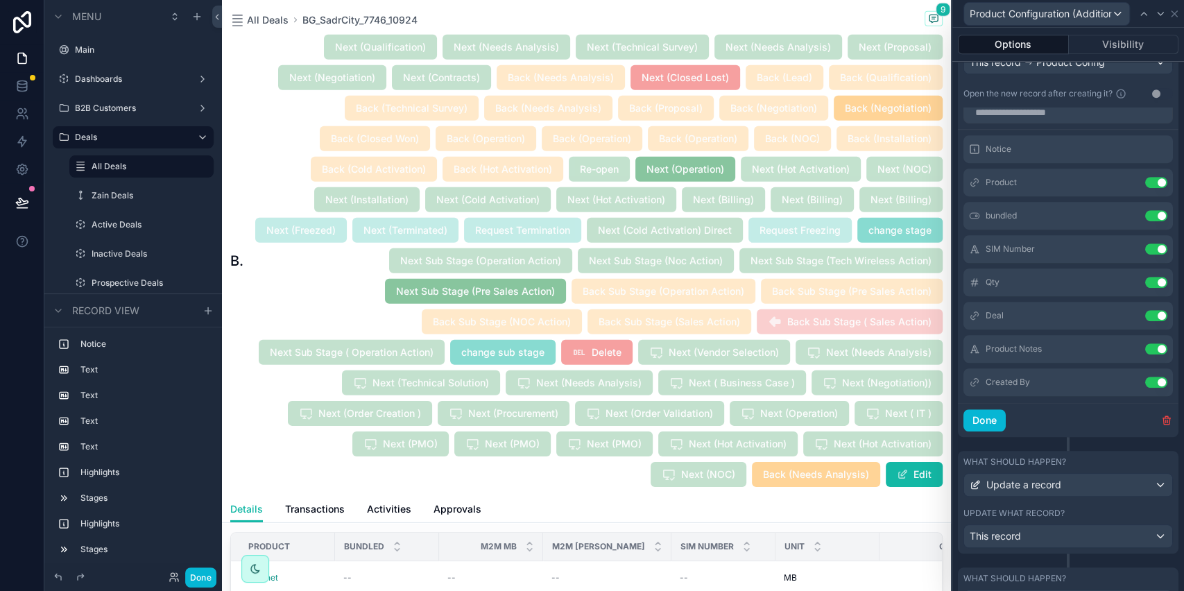
scroll to position [0, 0]
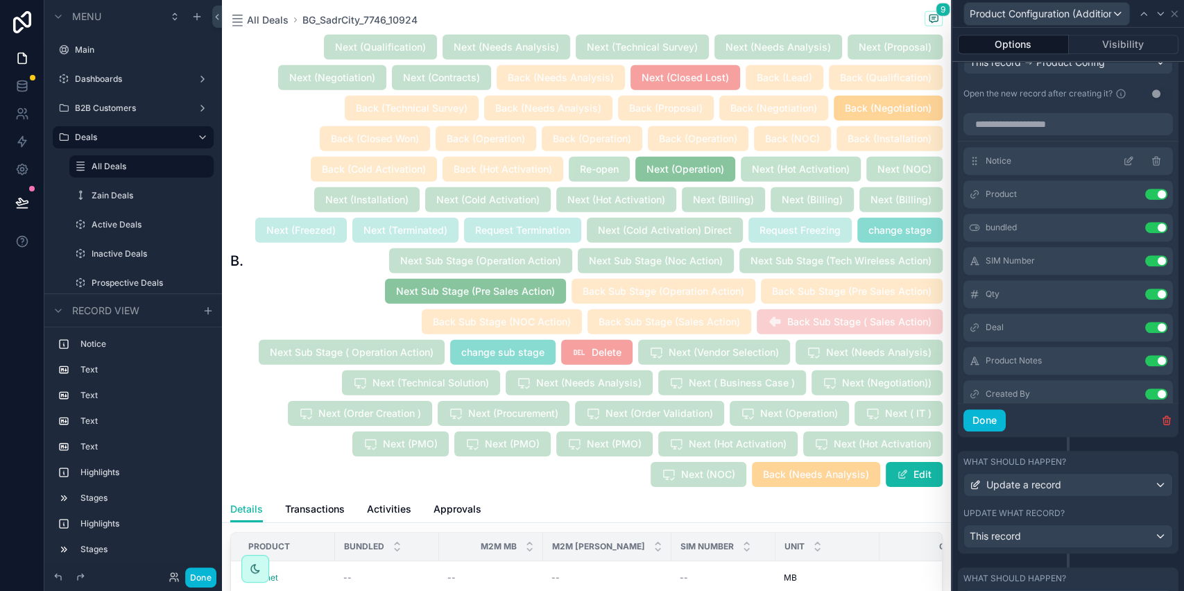
click at [1123, 166] on icon at bounding box center [1128, 160] width 11 height 11
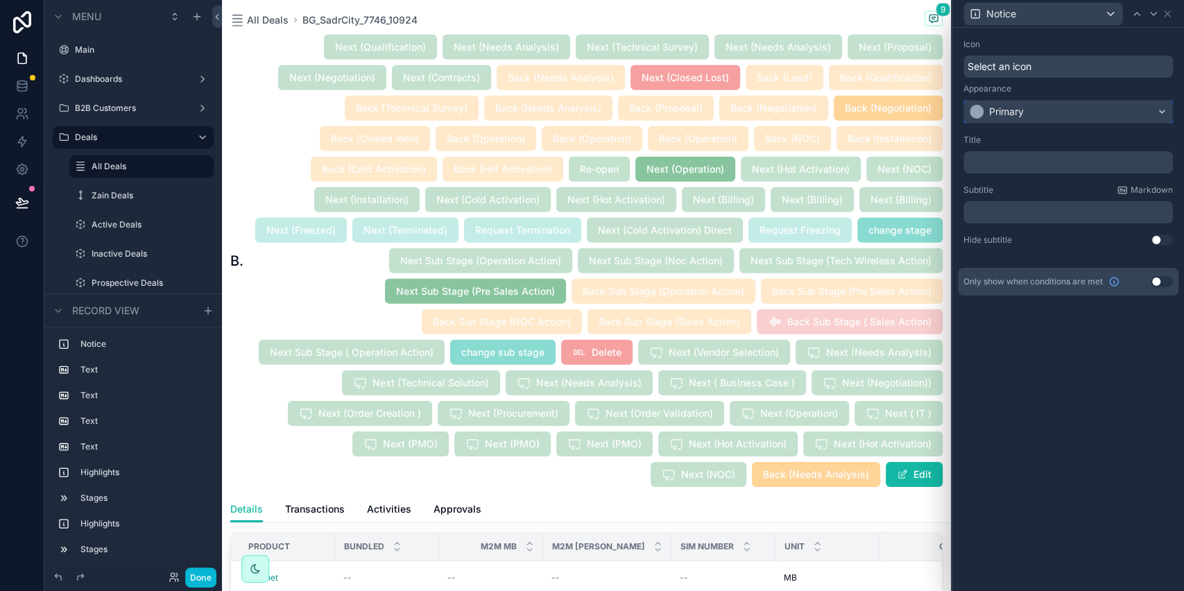
click at [1041, 116] on div "Primary" at bounding box center [1068, 112] width 208 height 22
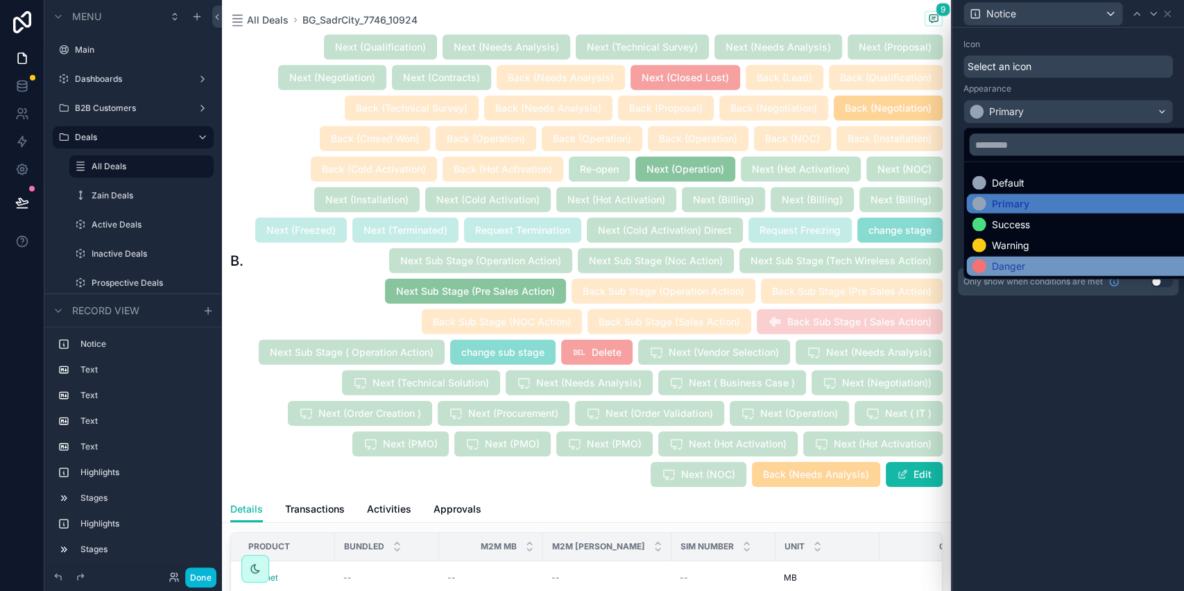
click at [1016, 269] on div "Danger" at bounding box center [1007, 266] width 33 height 14
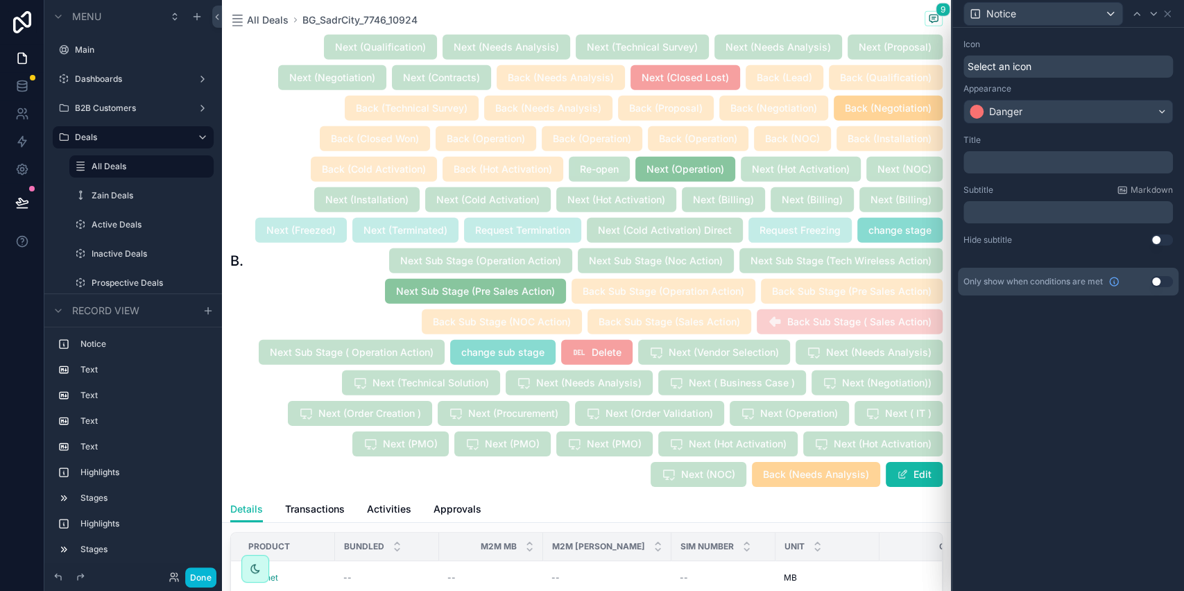
click at [1009, 159] on p "﻿" at bounding box center [1069, 162] width 201 height 14
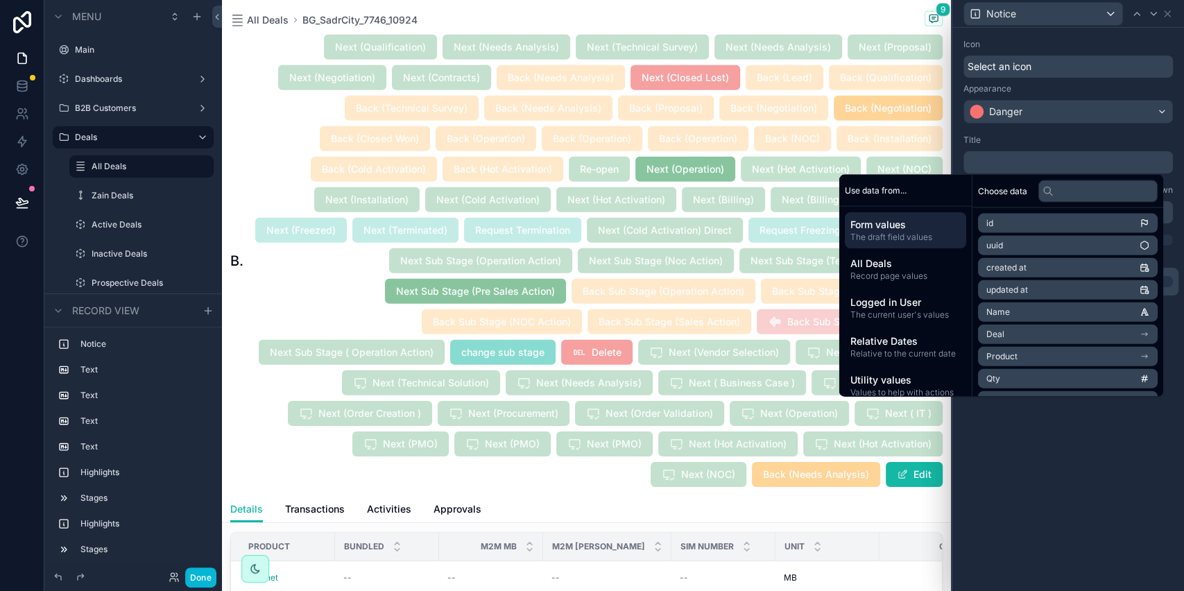
click at [1063, 465] on div "Icon Select an icon Appearance Danger Title ﻿ Subtitle Markdown ﻿ Hide subtitle…" at bounding box center [1068, 309] width 232 height 563
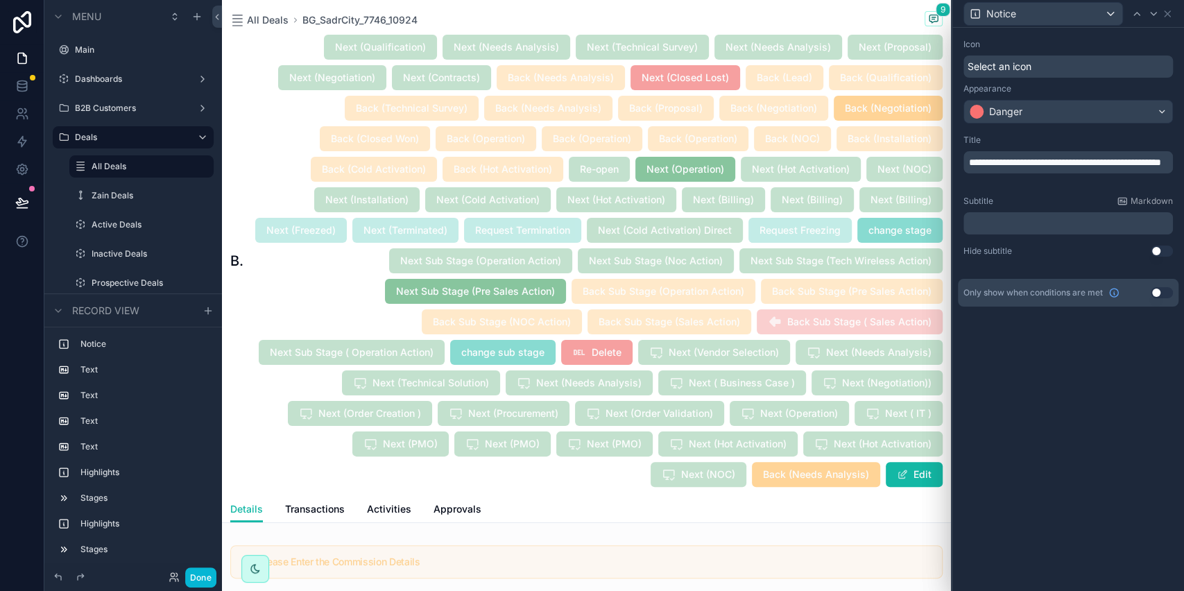
scroll to position [2707, 0]
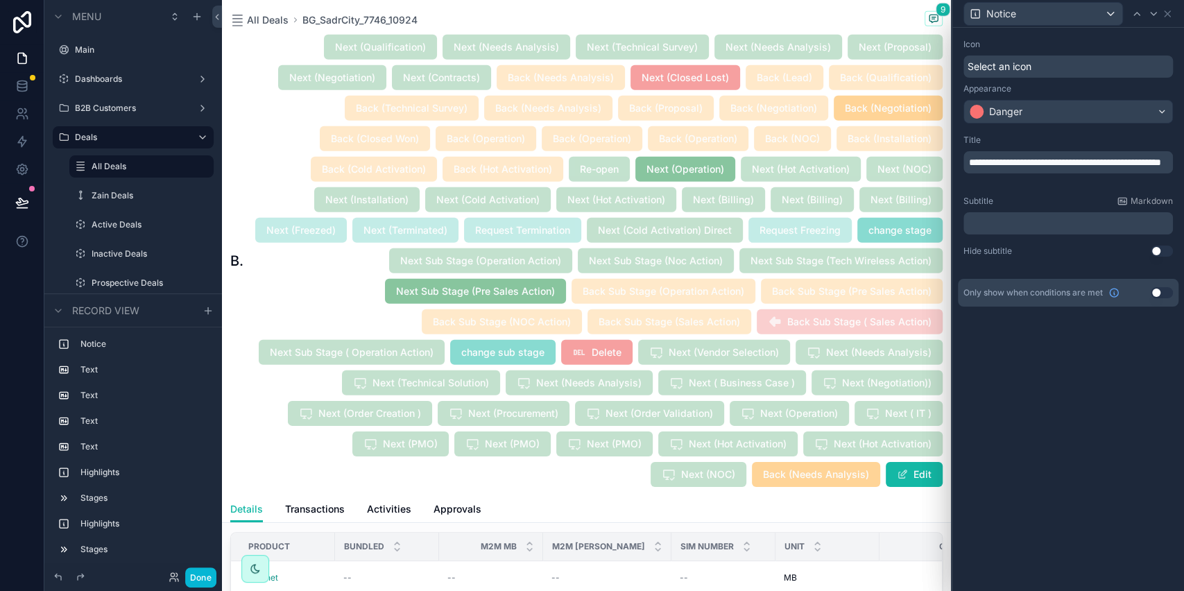
click at [1157, 291] on button "Use setting" at bounding box center [1161, 292] width 22 height 11
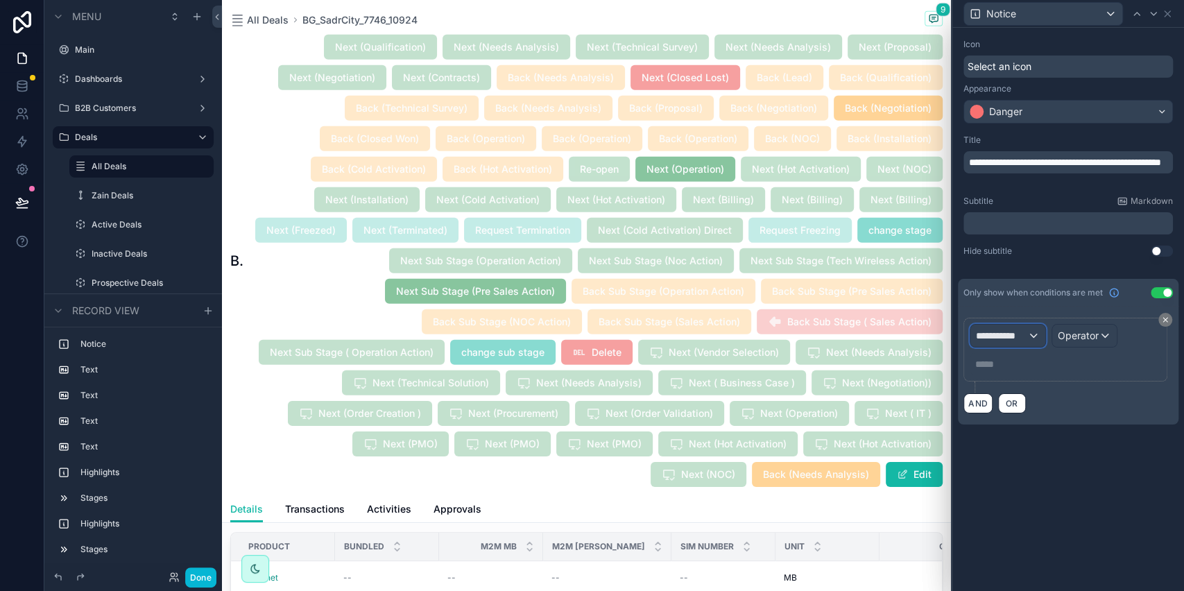
click at [1005, 338] on span "**********" at bounding box center [1001, 336] width 51 height 14
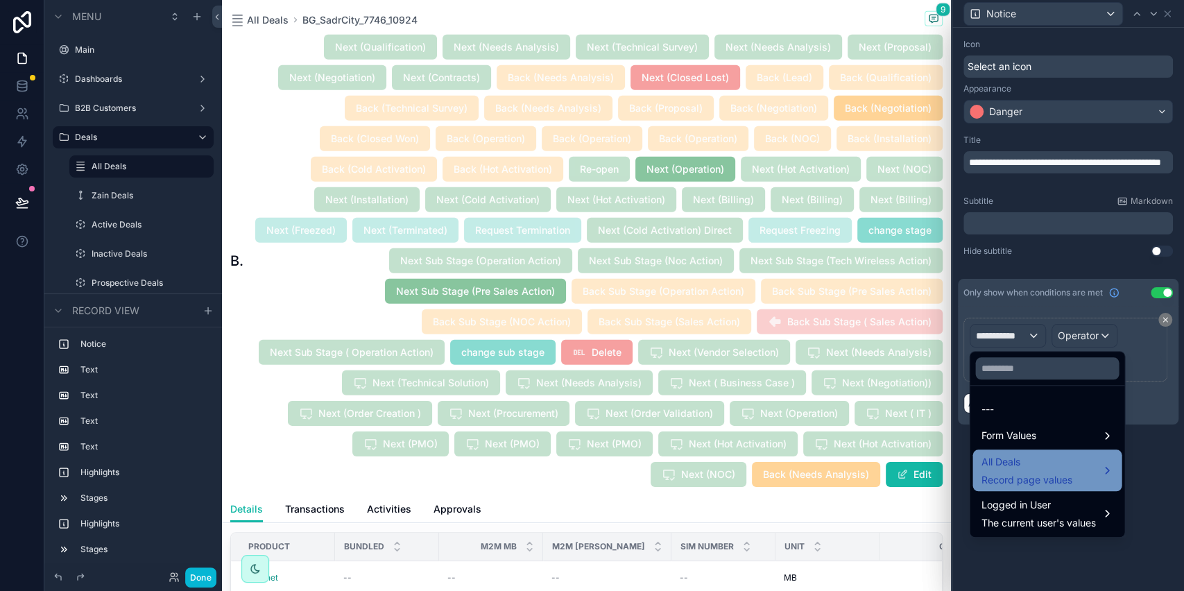
click at [991, 452] on div "All Deals Record page values" at bounding box center [1046, 470] width 149 height 42
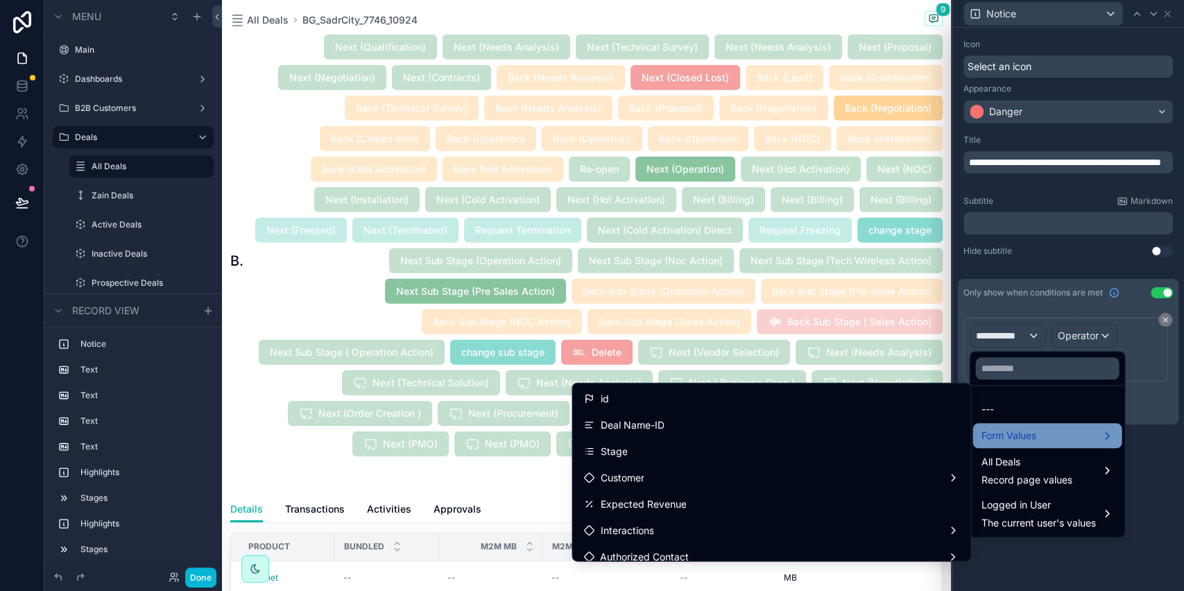
click at [996, 435] on span "Form Values" at bounding box center [1007, 435] width 55 height 17
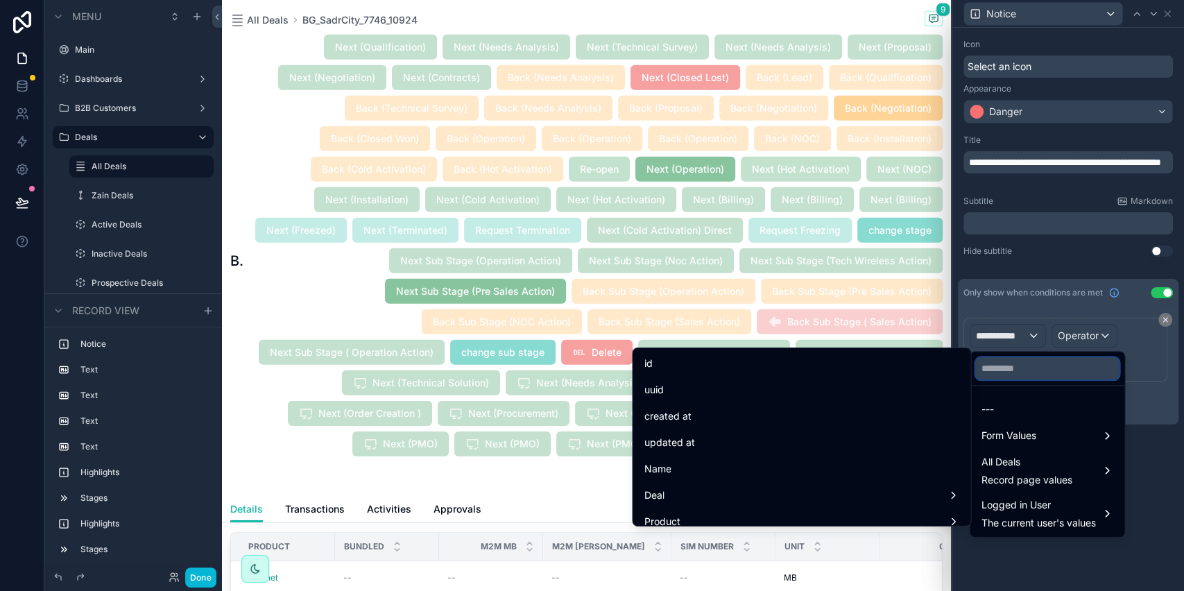
click at [996, 377] on input "text" at bounding box center [1047, 368] width 144 height 22
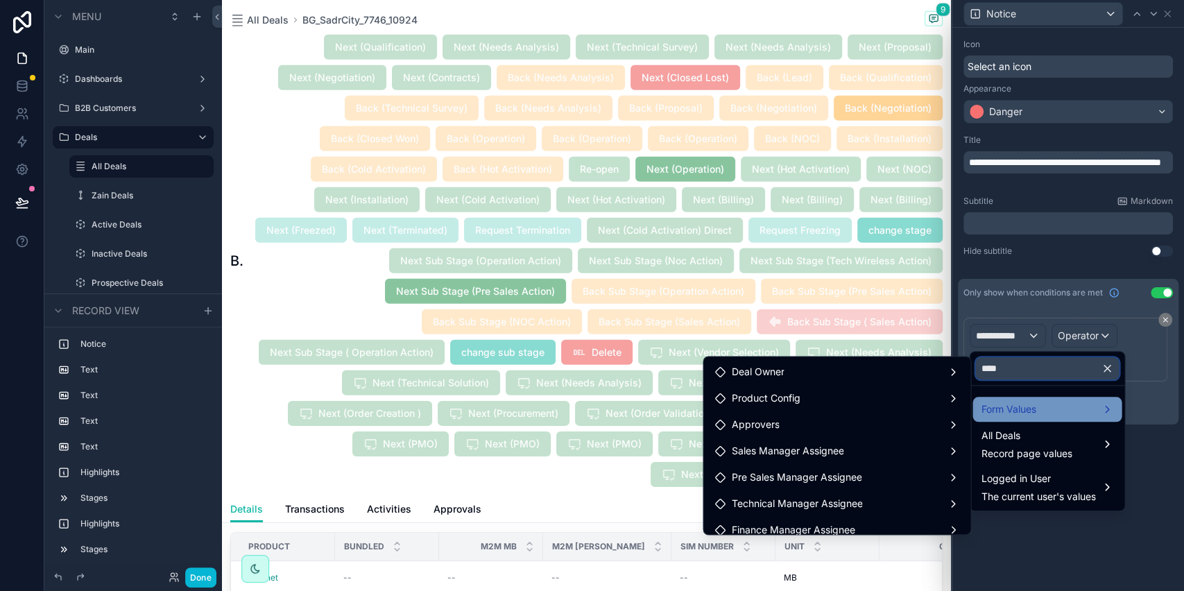
type input "****"
click at [1018, 417] on span "Form Values" at bounding box center [1007, 409] width 55 height 17
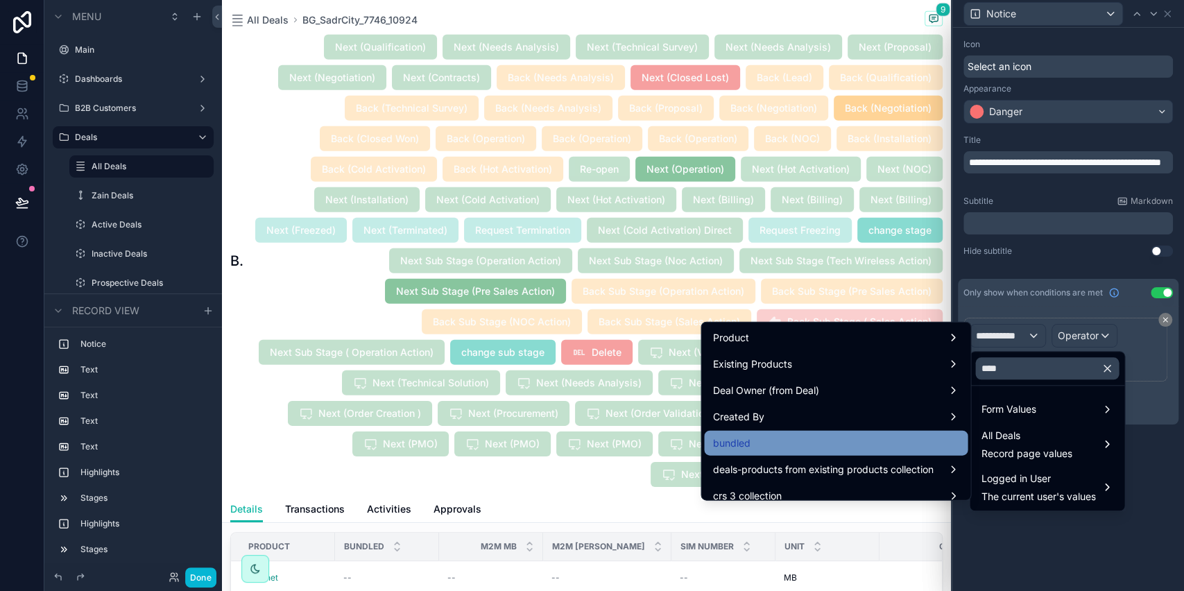
click at [853, 433] on div "bundled" at bounding box center [835, 443] width 263 height 25
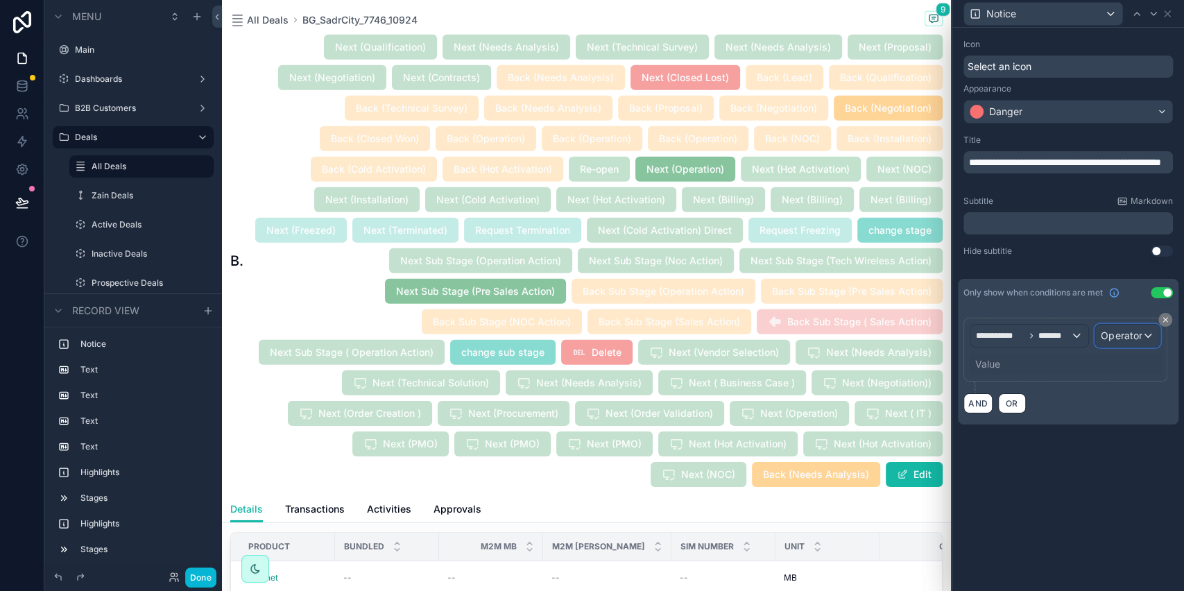
click at [1120, 340] on span "Operator" at bounding box center [1120, 335] width 41 height 12
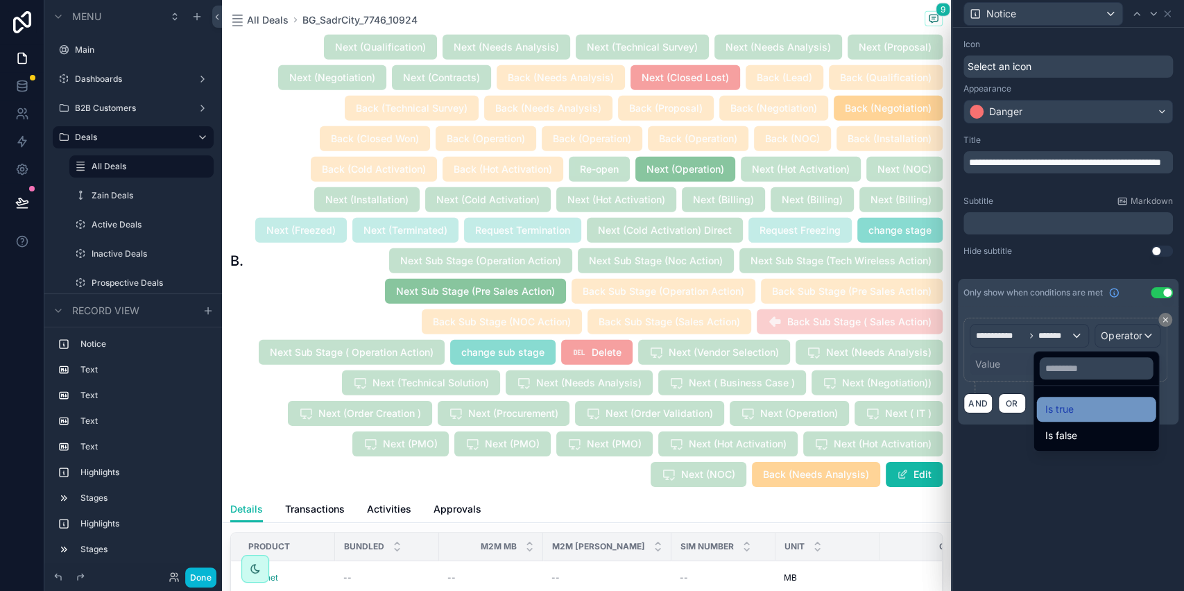
click at [1057, 401] on div "Is true" at bounding box center [1095, 409] width 103 height 17
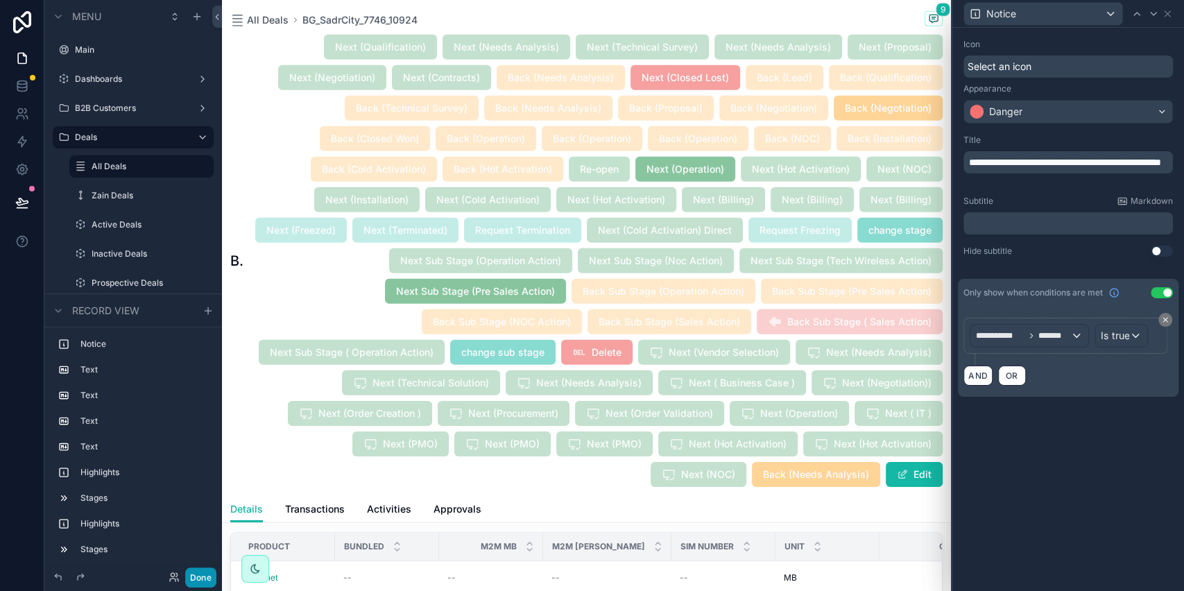
click at [205, 574] on button "Done" at bounding box center [200, 577] width 31 height 20
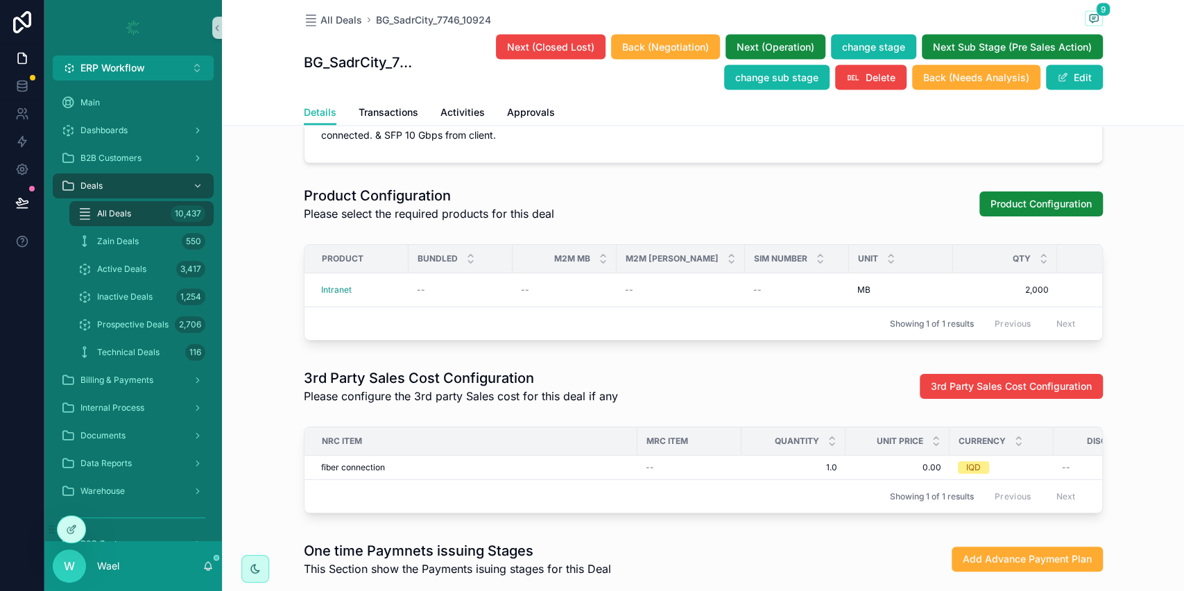
scroll to position [2041, 0]
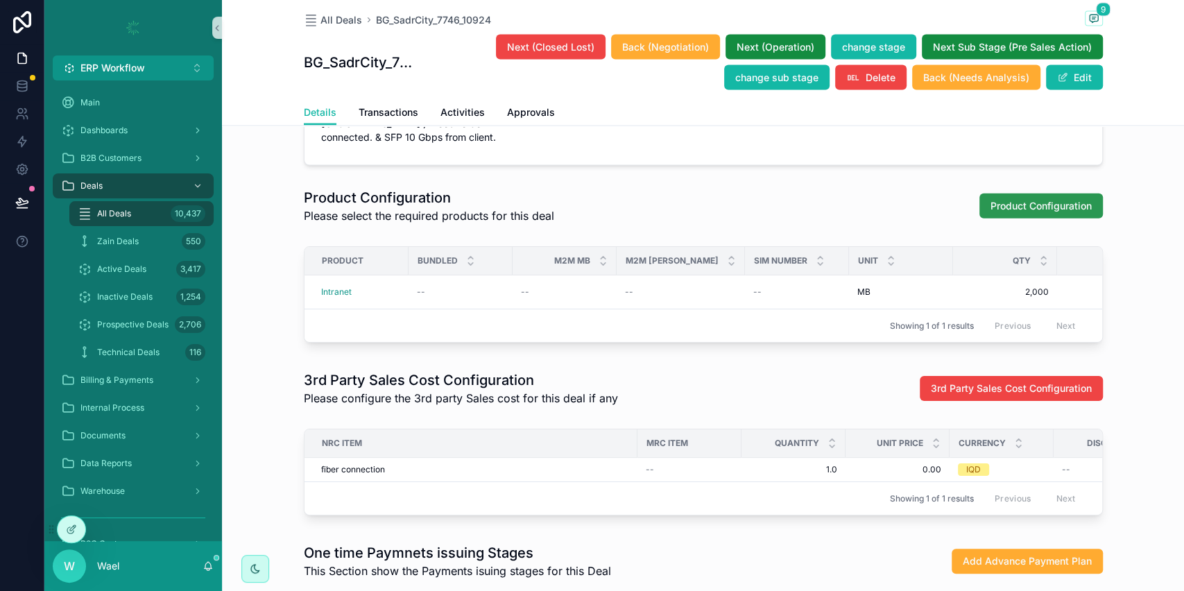
click at [1015, 219] on div "Product Configuration" at bounding box center [1035, 206] width 135 height 26
click at [1005, 213] on span "Product Configuration" at bounding box center [1040, 206] width 101 height 14
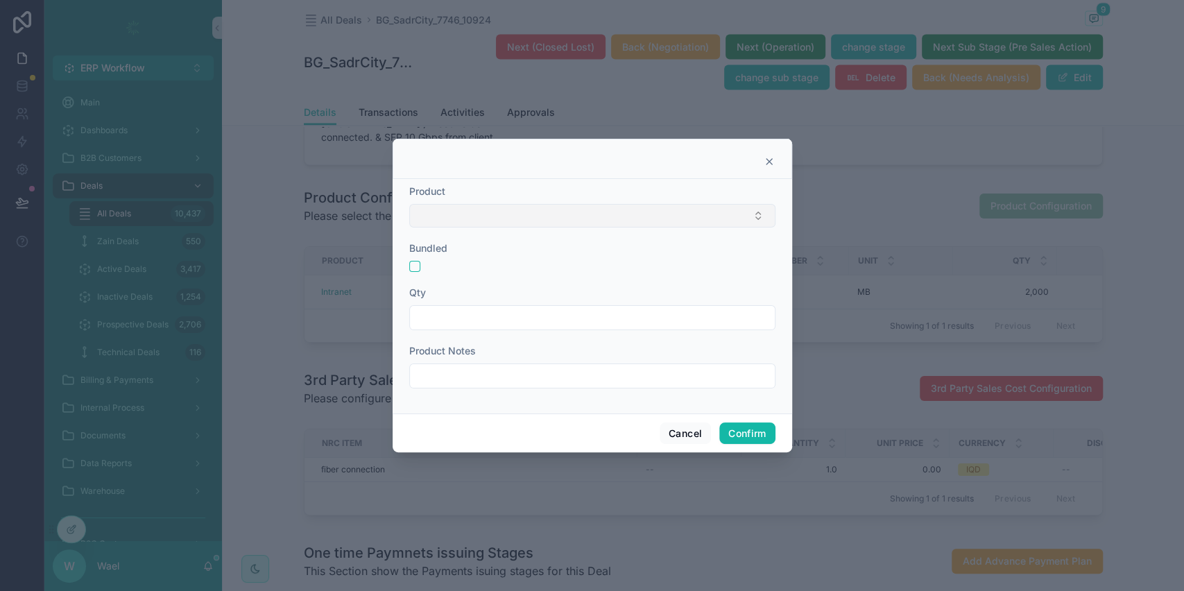
click at [677, 218] on button "Select Button" at bounding box center [592, 216] width 366 height 24
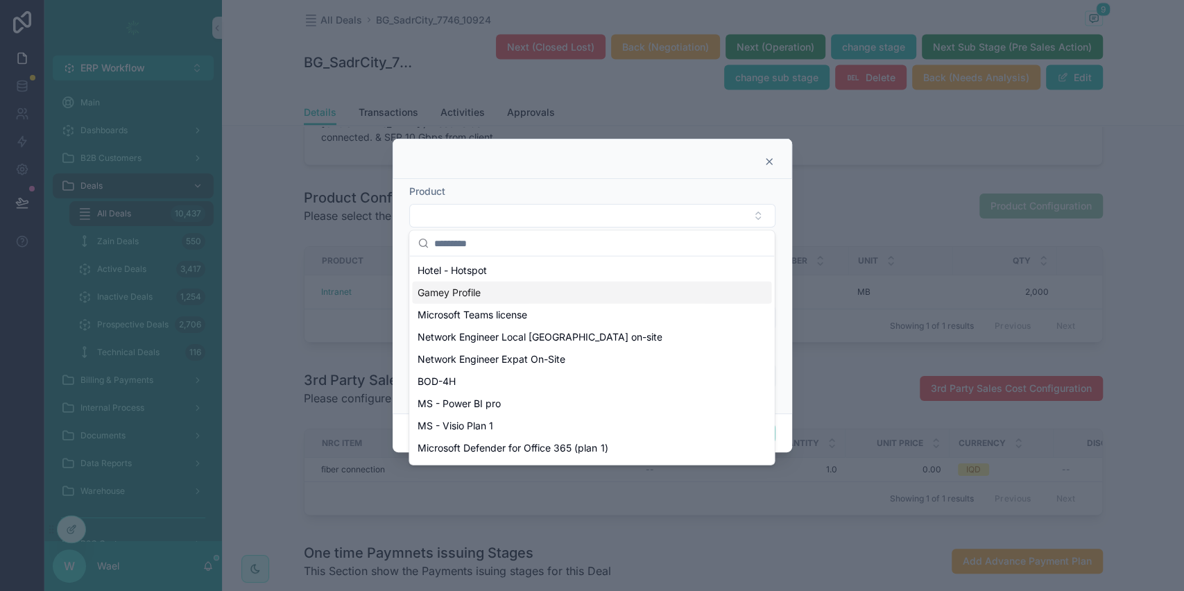
click at [623, 288] on div "Gamey Profile" at bounding box center [591, 293] width 359 height 22
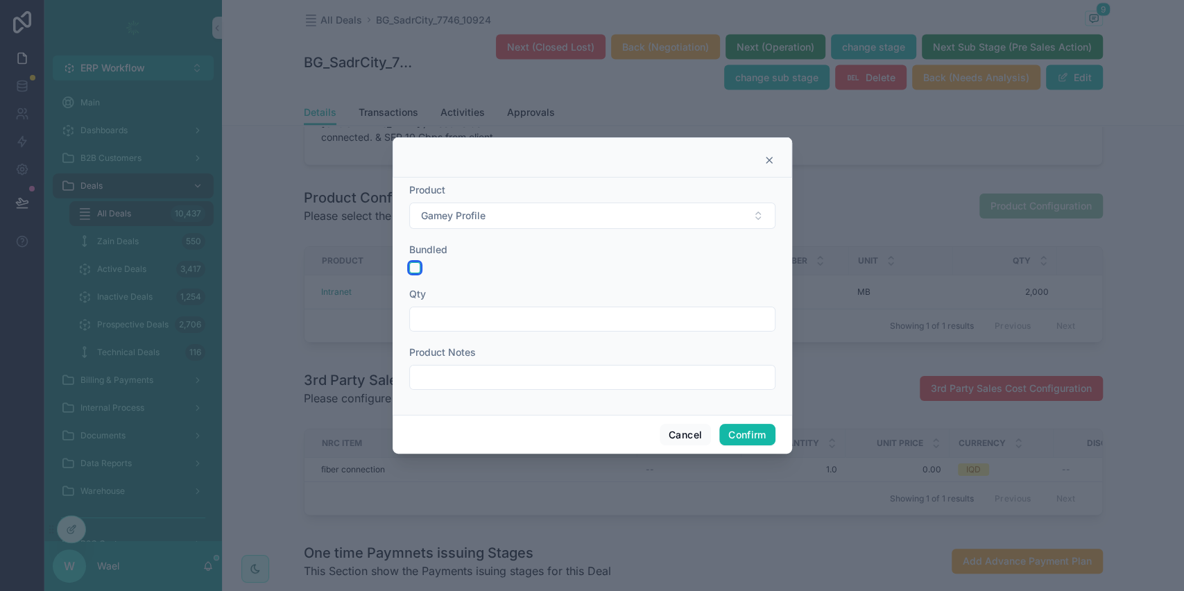
click at [411, 263] on button "button" at bounding box center [414, 267] width 11 height 11
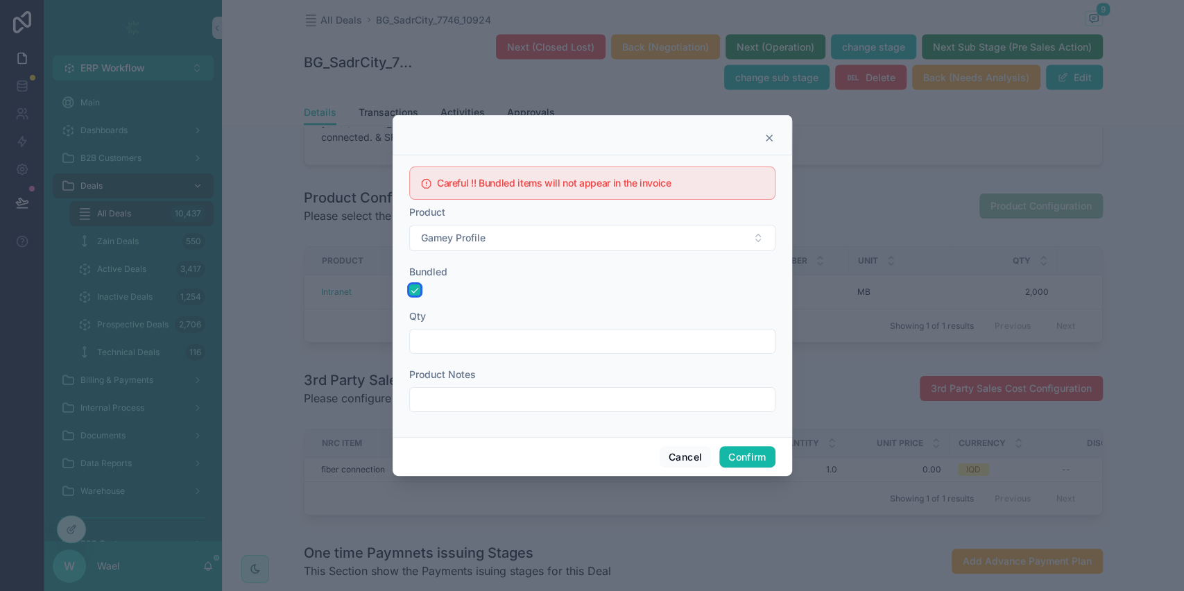
click at [417, 288] on button "button" at bounding box center [414, 289] width 11 height 11
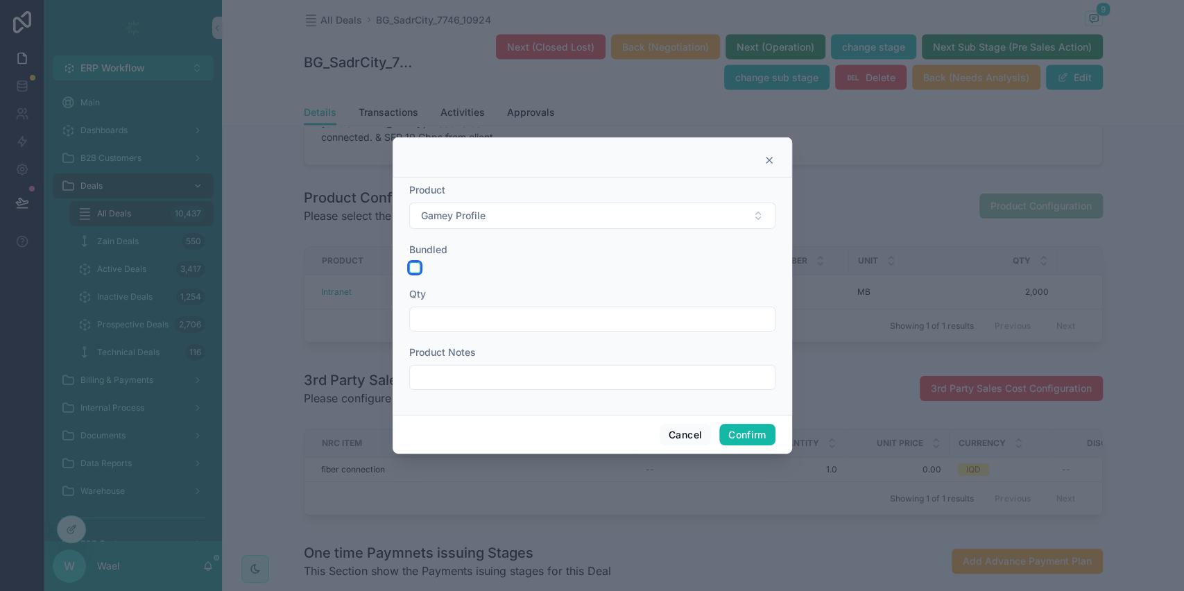
click at [412, 270] on button "button" at bounding box center [414, 267] width 11 height 11
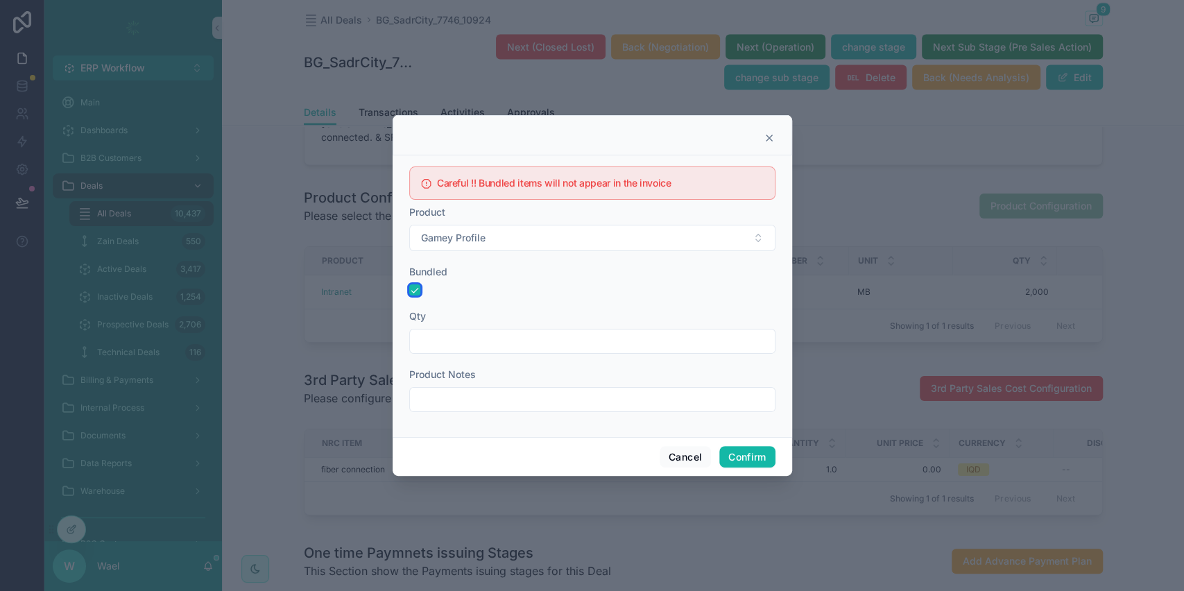
click at [417, 288] on button "button" at bounding box center [414, 289] width 11 height 11
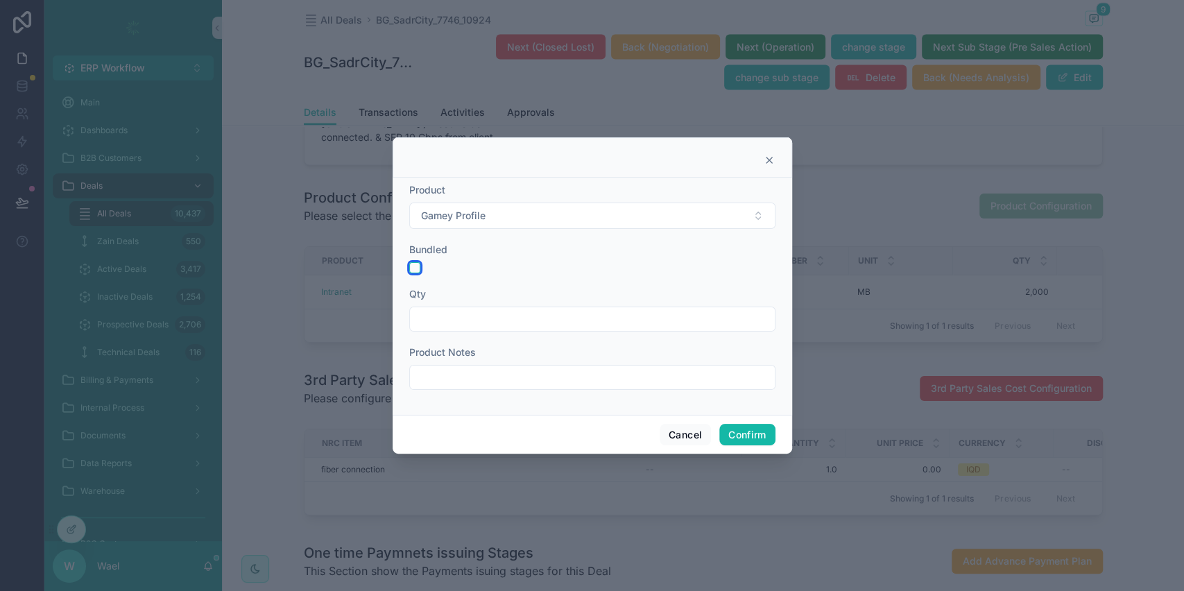
click at [411, 263] on button "button" at bounding box center [414, 267] width 11 height 11
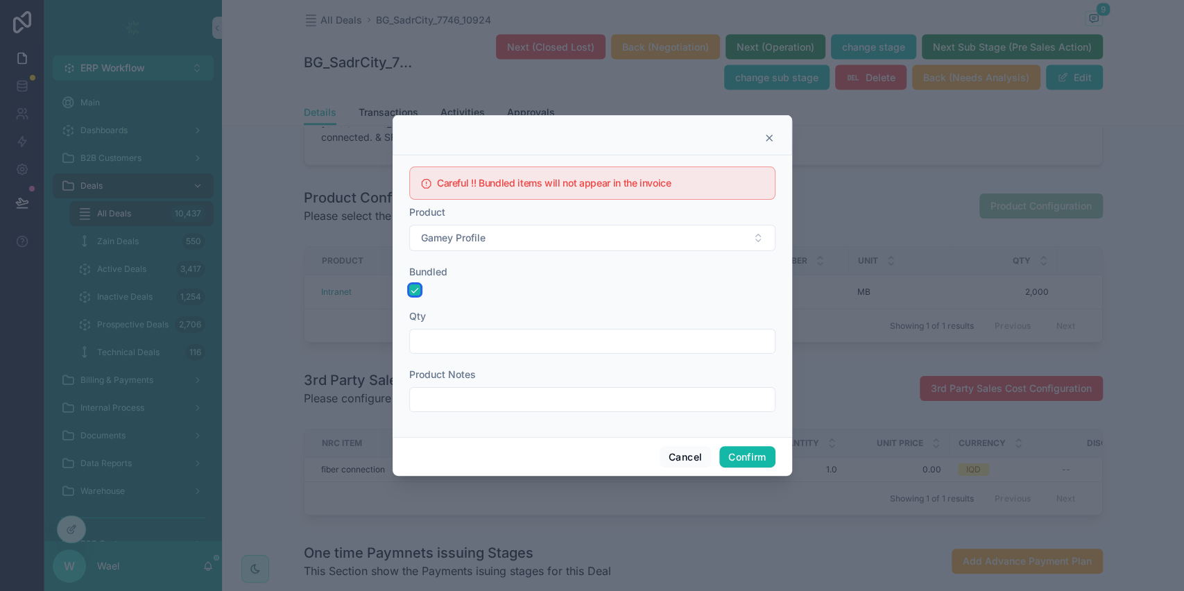
click at [415, 291] on button "button" at bounding box center [414, 289] width 11 height 11
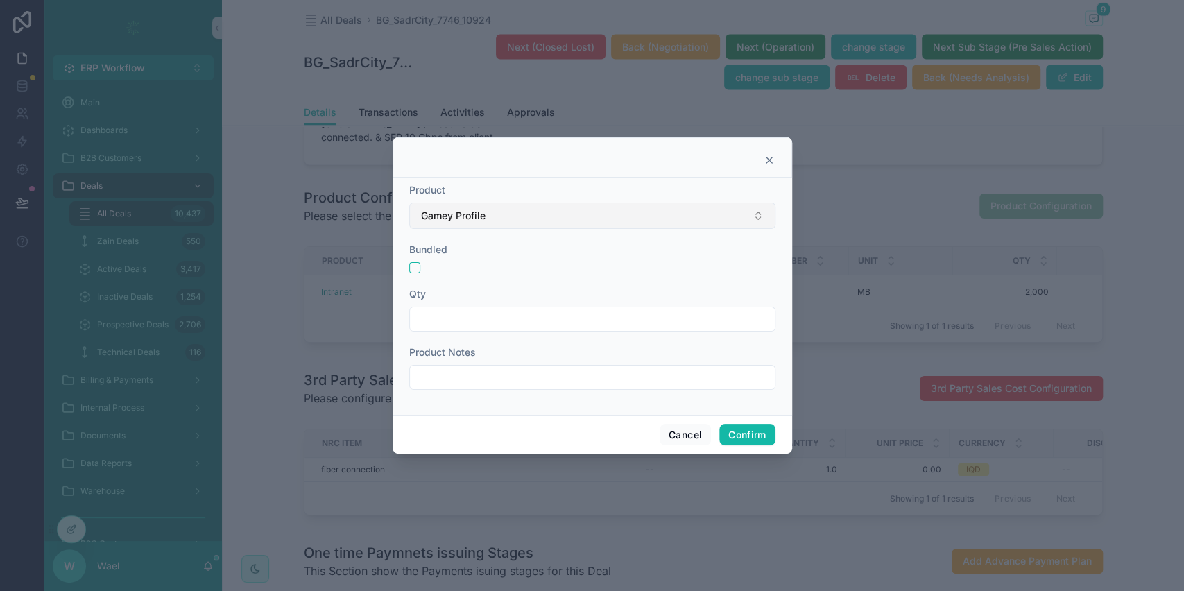
click at [460, 223] on button "Gamey Profile" at bounding box center [592, 215] width 366 height 26
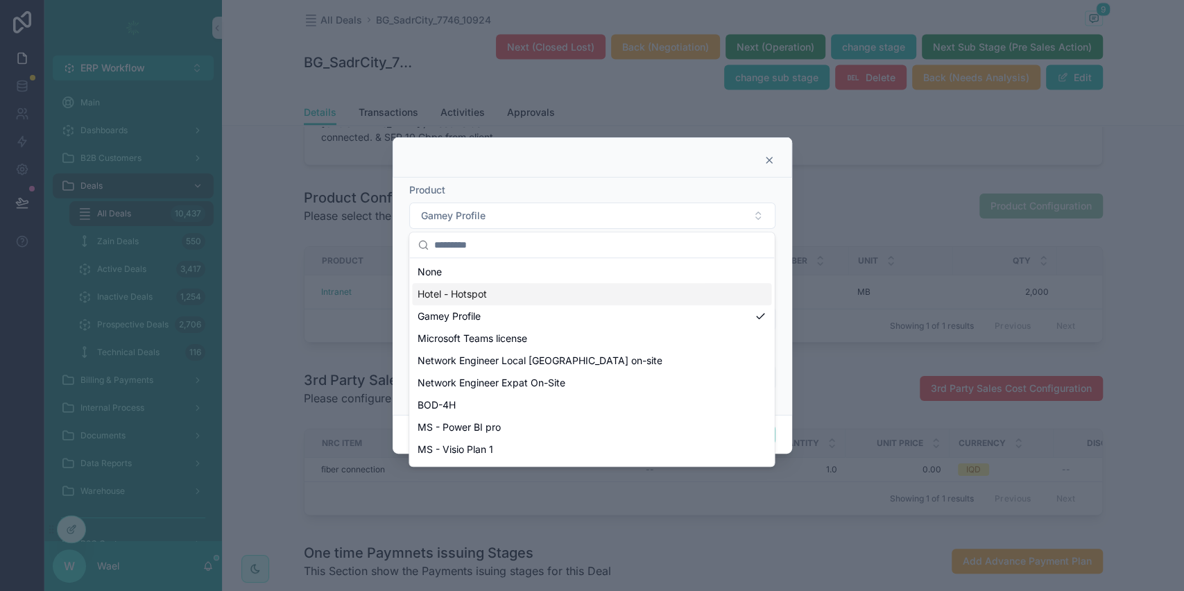
click at [471, 289] on span "Hotel - Hotspot" at bounding box center [451, 294] width 69 height 14
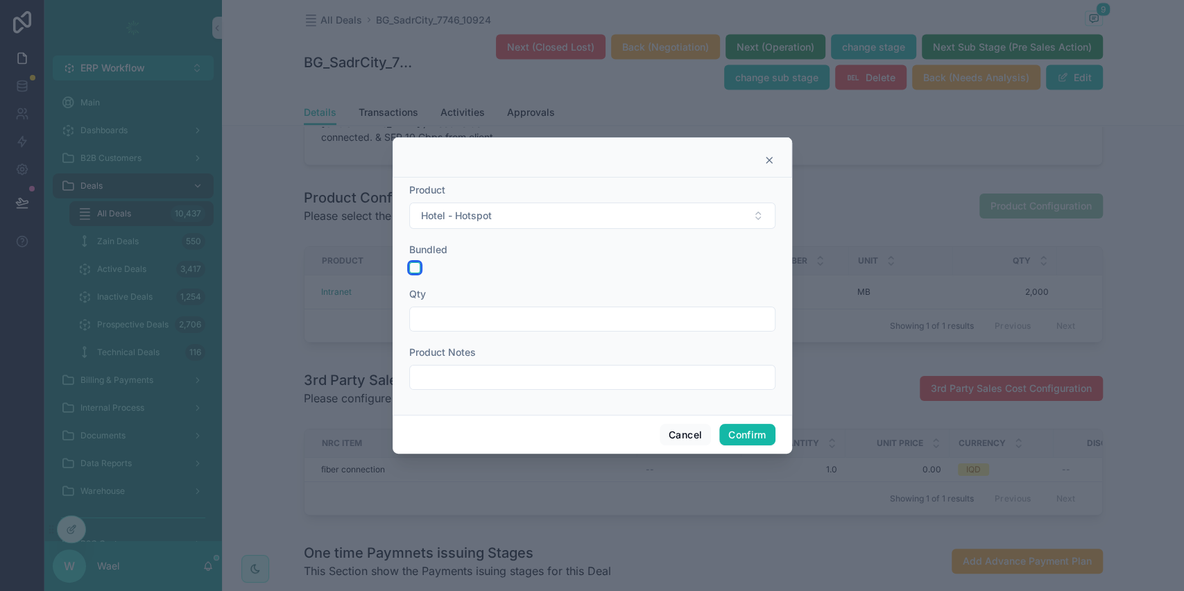
click at [416, 270] on button "button" at bounding box center [414, 267] width 11 height 11
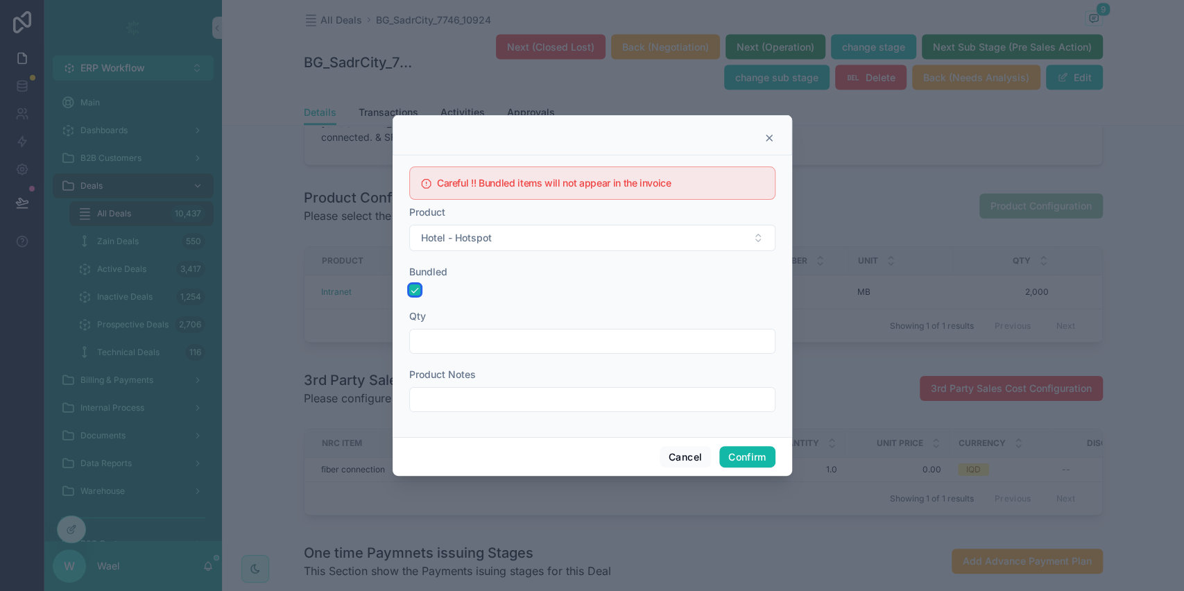
click at [410, 286] on button "button" at bounding box center [414, 289] width 11 height 11
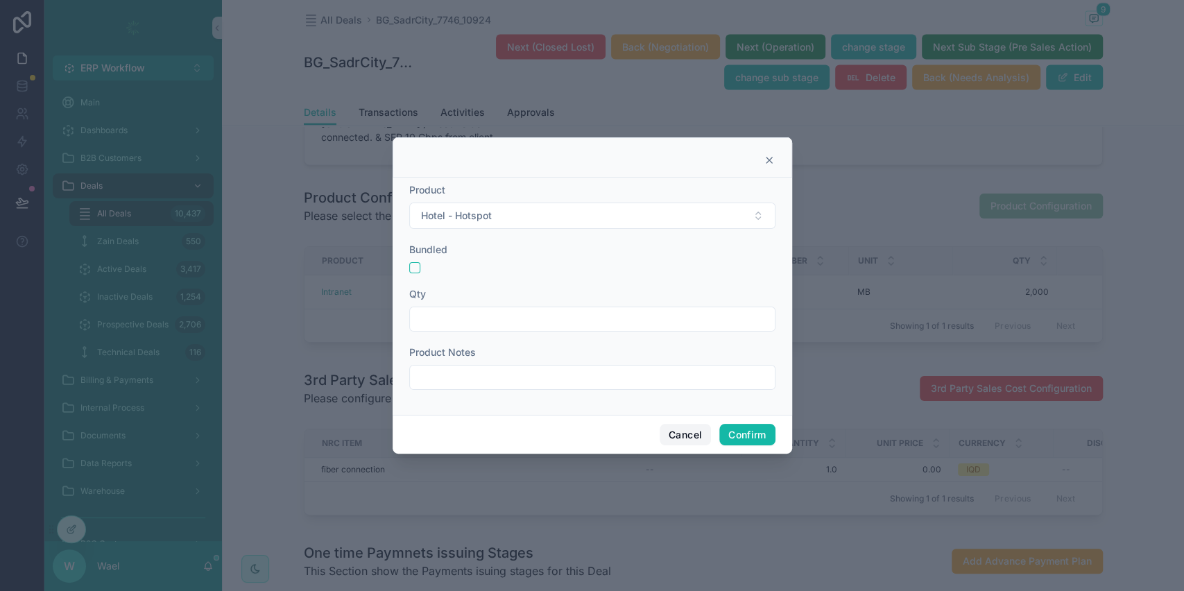
click at [683, 441] on button "Cancel" at bounding box center [684, 435] width 51 height 22
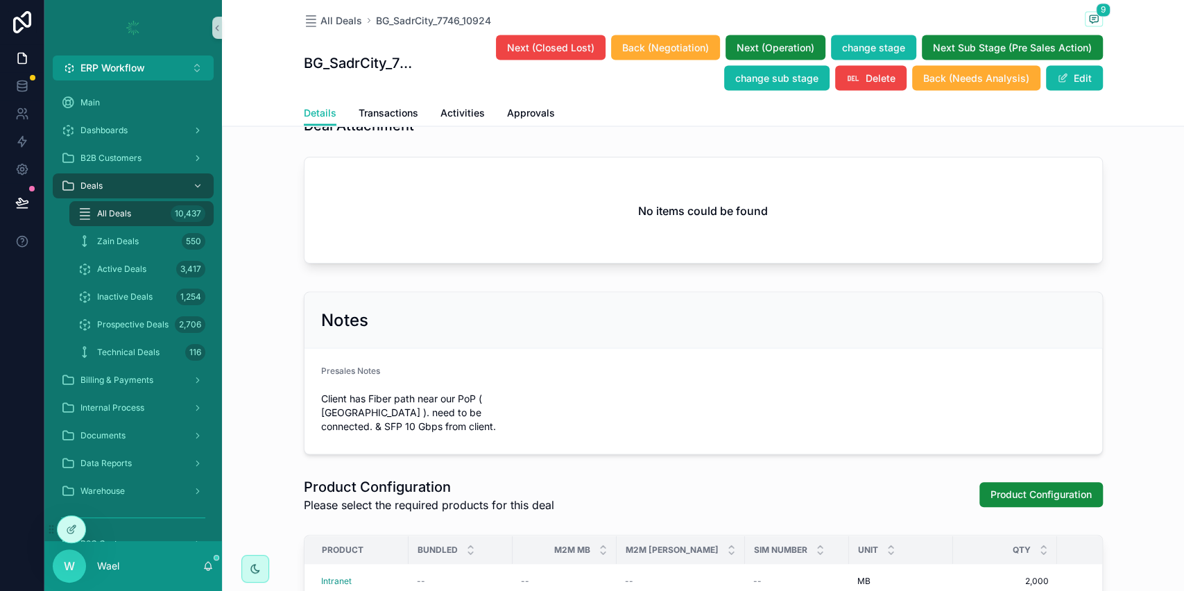
scroll to position [1980, 0]
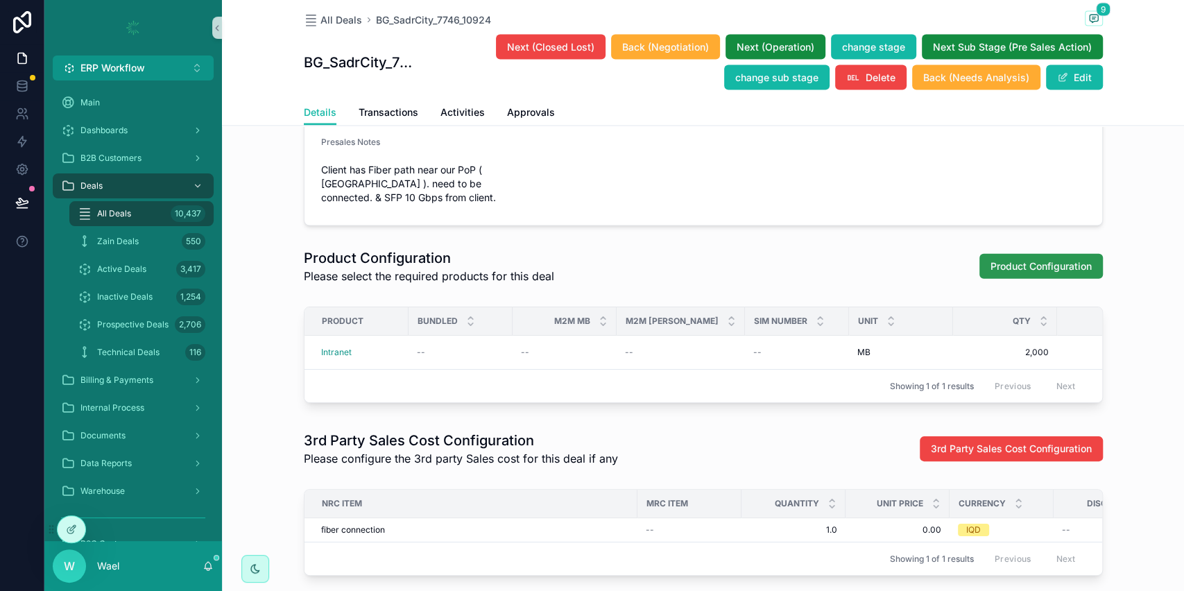
click at [990, 273] on span "Product Configuration" at bounding box center [1040, 266] width 101 height 14
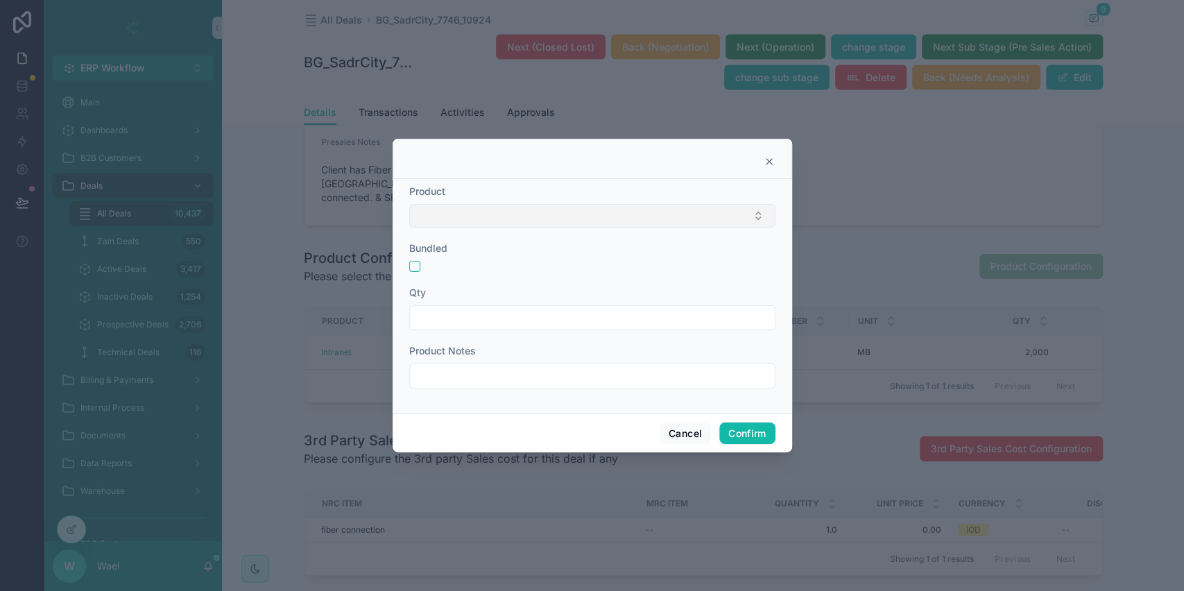
click at [679, 219] on button "Select Button" at bounding box center [592, 216] width 366 height 24
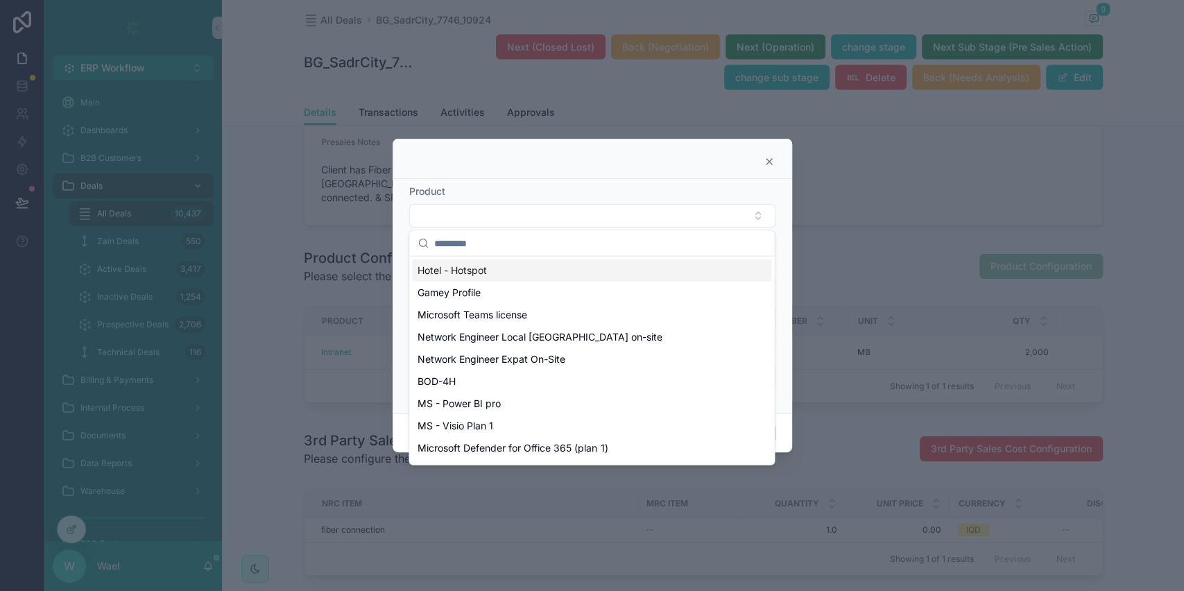
click at [562, 268] on div "Hotel - Hotspot" at bounding box center [591, 270] width 359 height 22
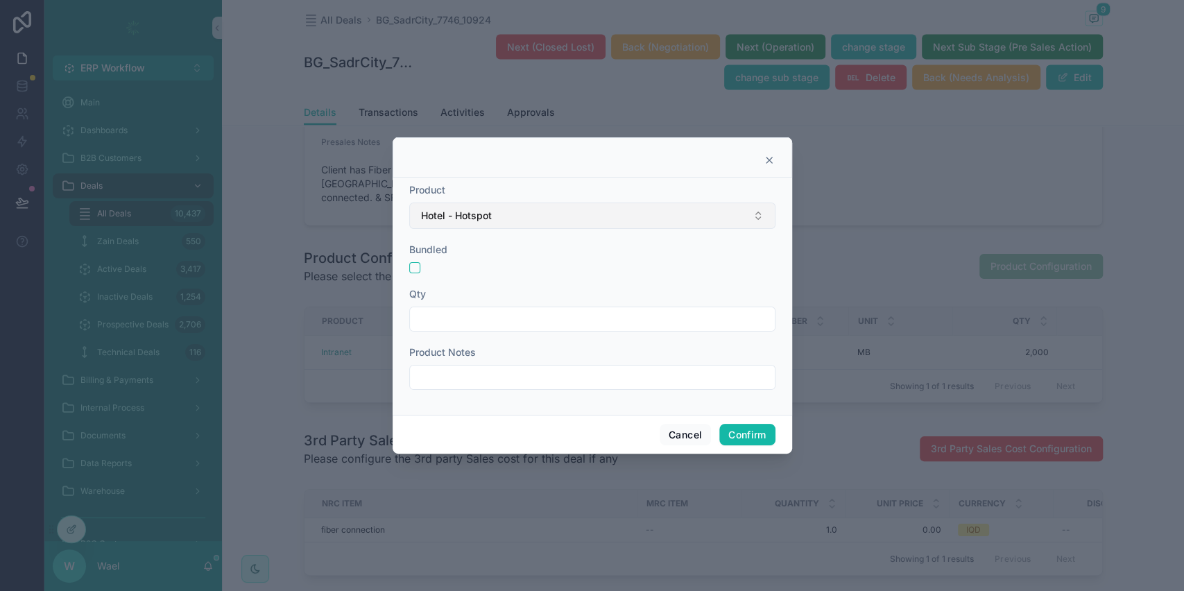
click at [559, 219] on button "Hotel - Hotspot" at bounding box center [592, 215] width 366 height 26
type input "**"
click at [497, 269] on div "GGC" at bounding box center [591, 272] width 359 height 22
click at [408, 263] on div "Product GGC Bundled Qty Product Notes" at bounding box center [591, 295] width 399 height 237
click at [410, 267] on button "button" at bounding box center [414, 267] width 11 height 11
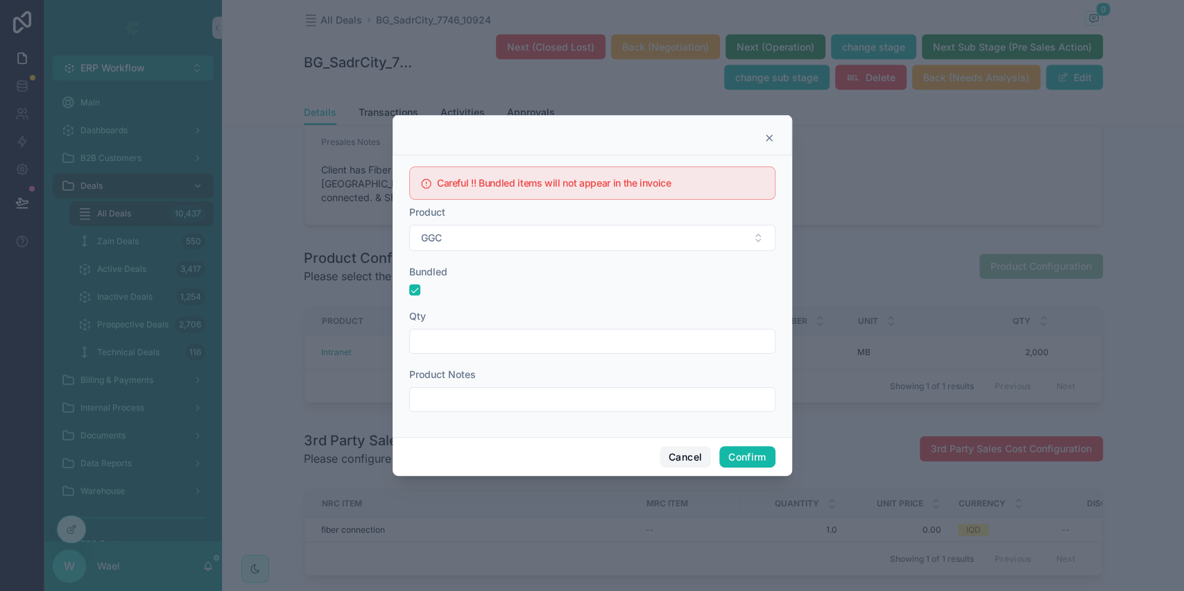
click at [688, 457] on button "Cancel" at bounding box center [684, 457] width 51 height 22
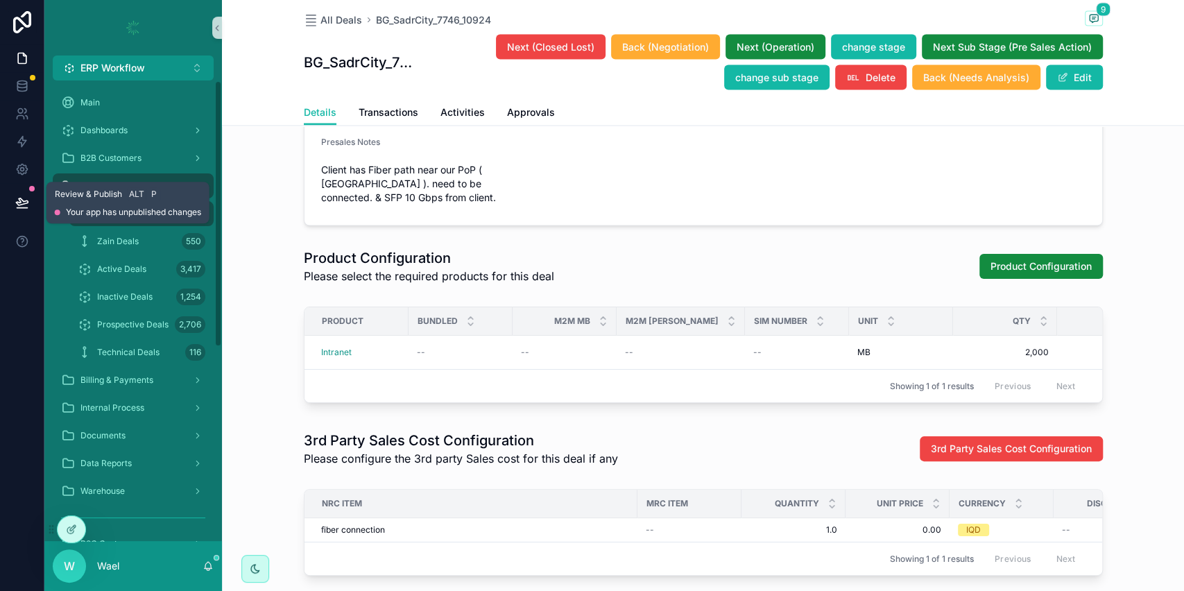
click at [24, 198] on icon at bounding box center [22, 203] width 14 height 14
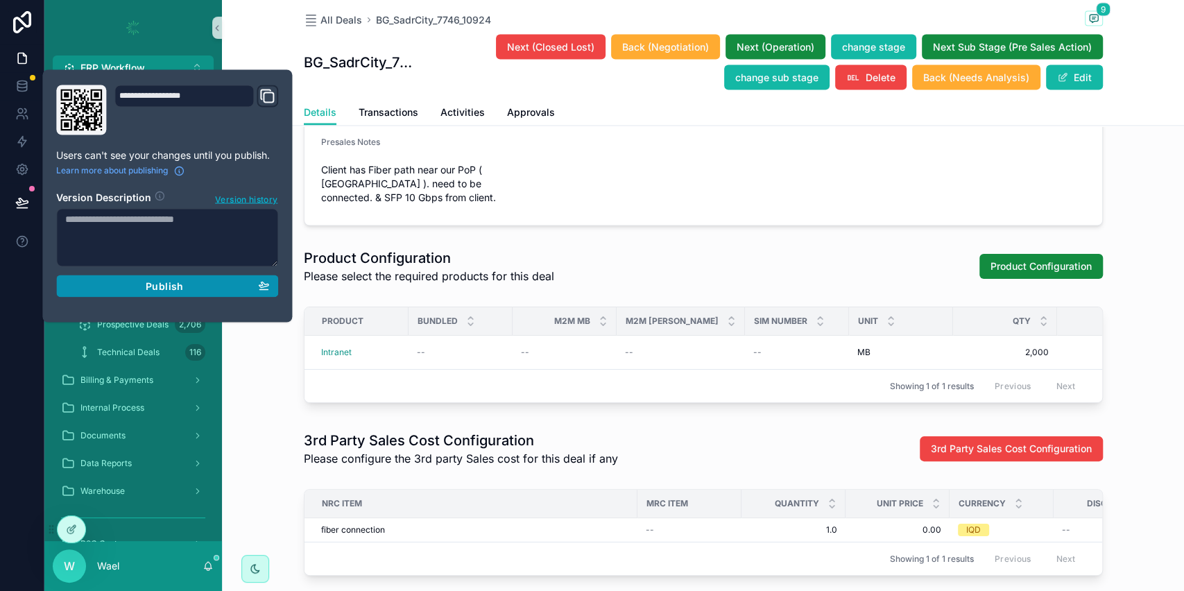
click at [211, 286] on div "Publish" at bounding box center [167, 285] width 204 height 12
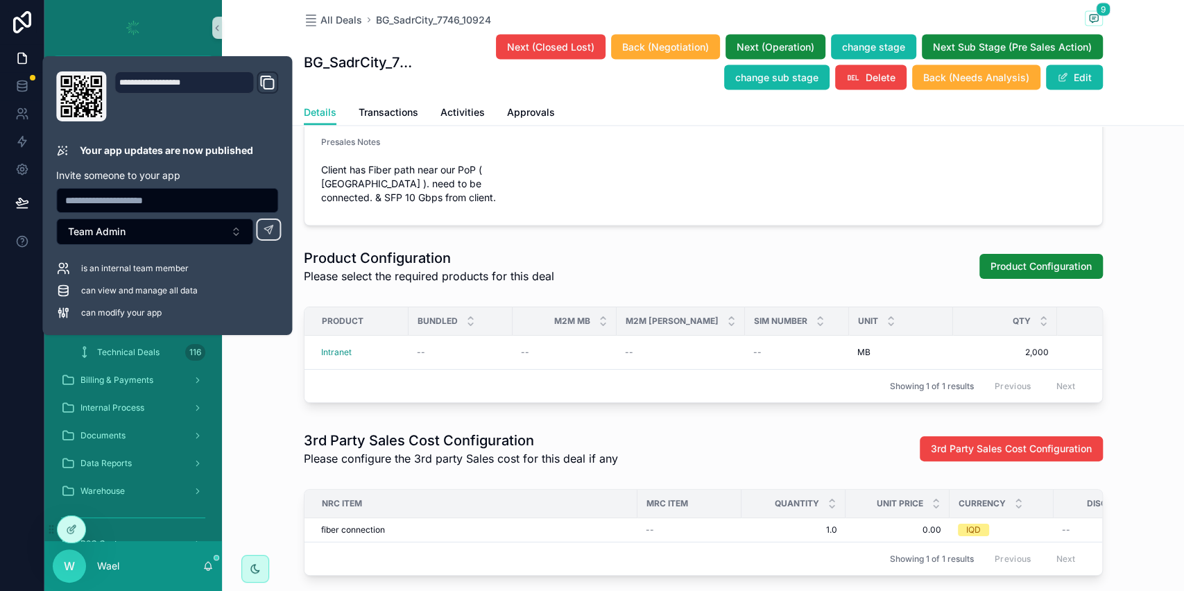
click at [789, 214] on form "Presales Notes Client has Fiber path near our PoP ( [GEOGRAPHIC_DATA] ). need t…" at bounding box center [702, 172] width 797 height 105
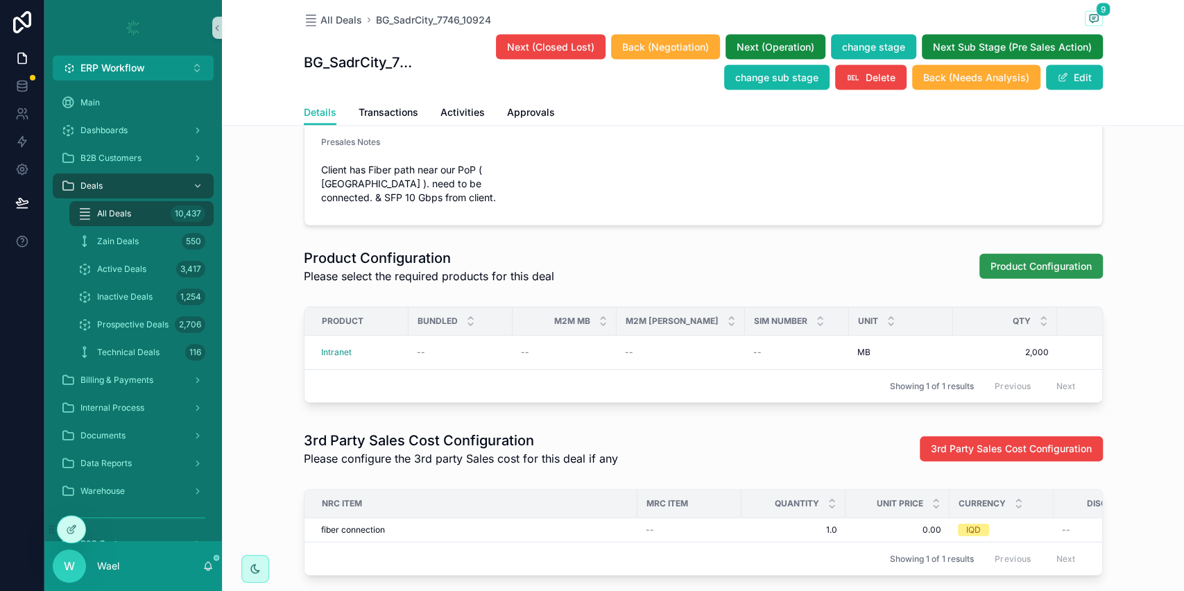
click at [1024, 279] on button "Product Configuration" at bounding box center [1040, 266] width 123 height 25
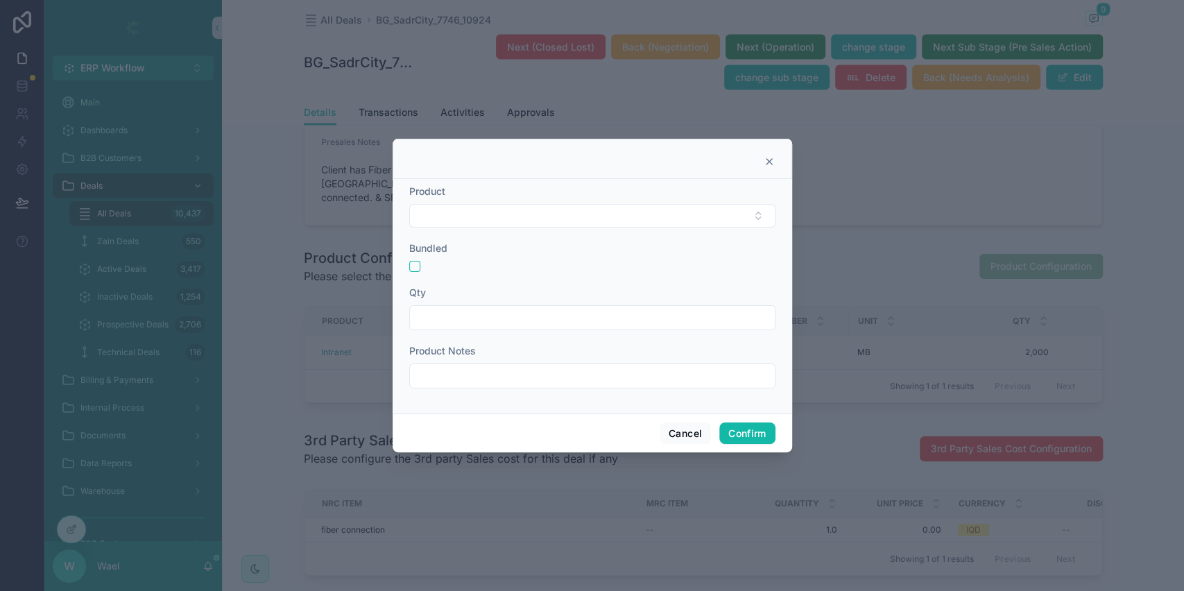
click at [419, 263] on div at bounding box center [592, 266] width 366 height 11
click at [414, 263] on button "button" at bounding box center [414, 266] width 11 height 11
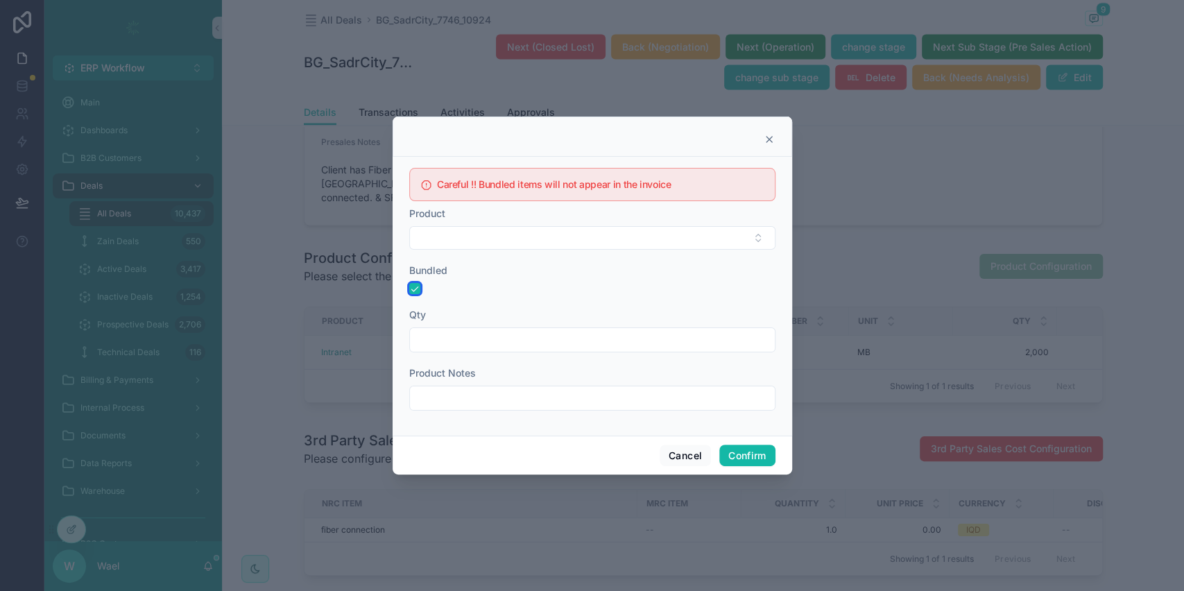
click at [416, 291] on button "button" at bounding box center [414, 288] width 11 height 11
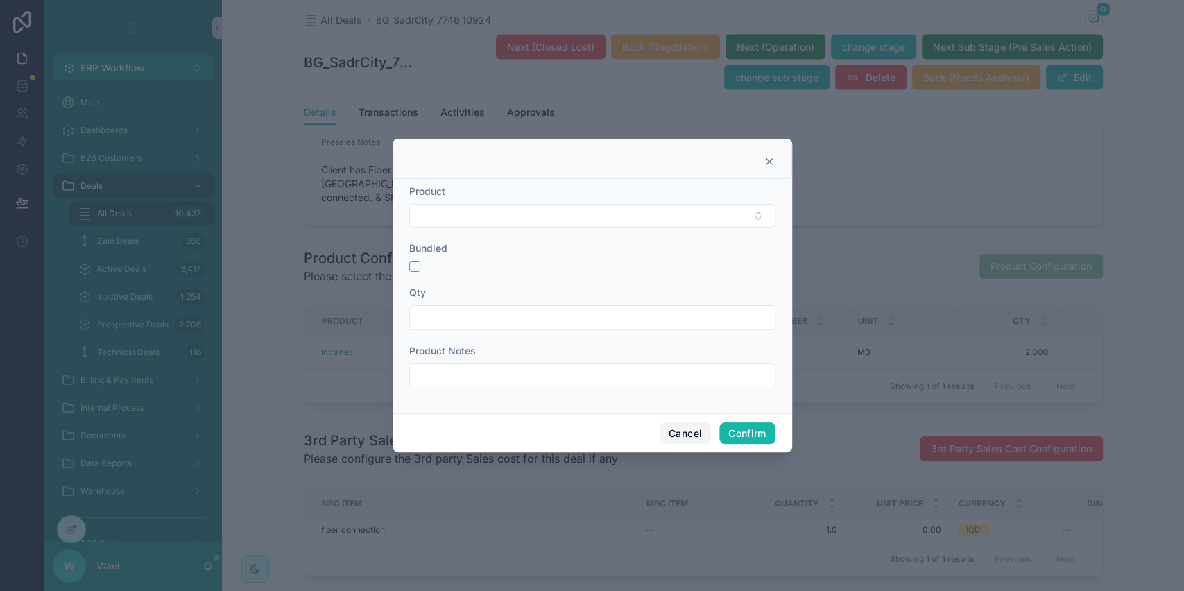
click at [684, 442] on button "Cancel" at bounding box center [684, 433] width 51 height 22
